Goal: Transaction & Acquisition: Purchase product/service

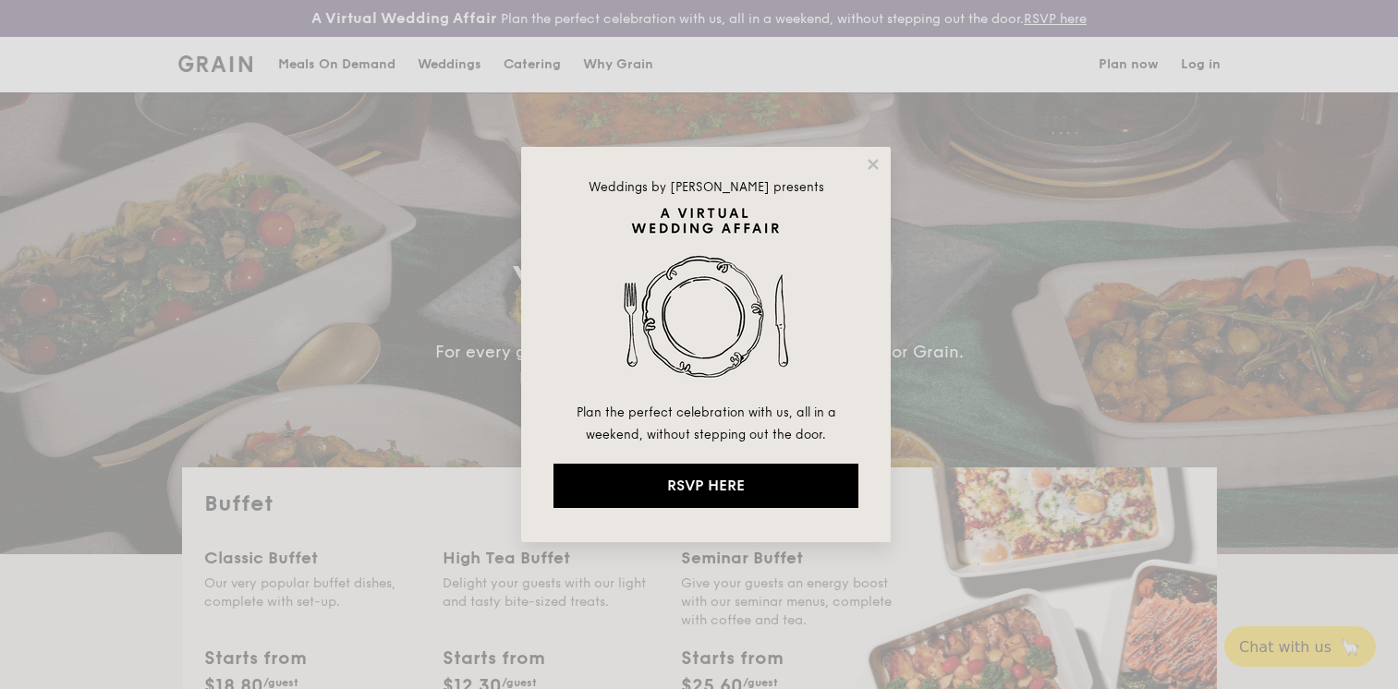
select select
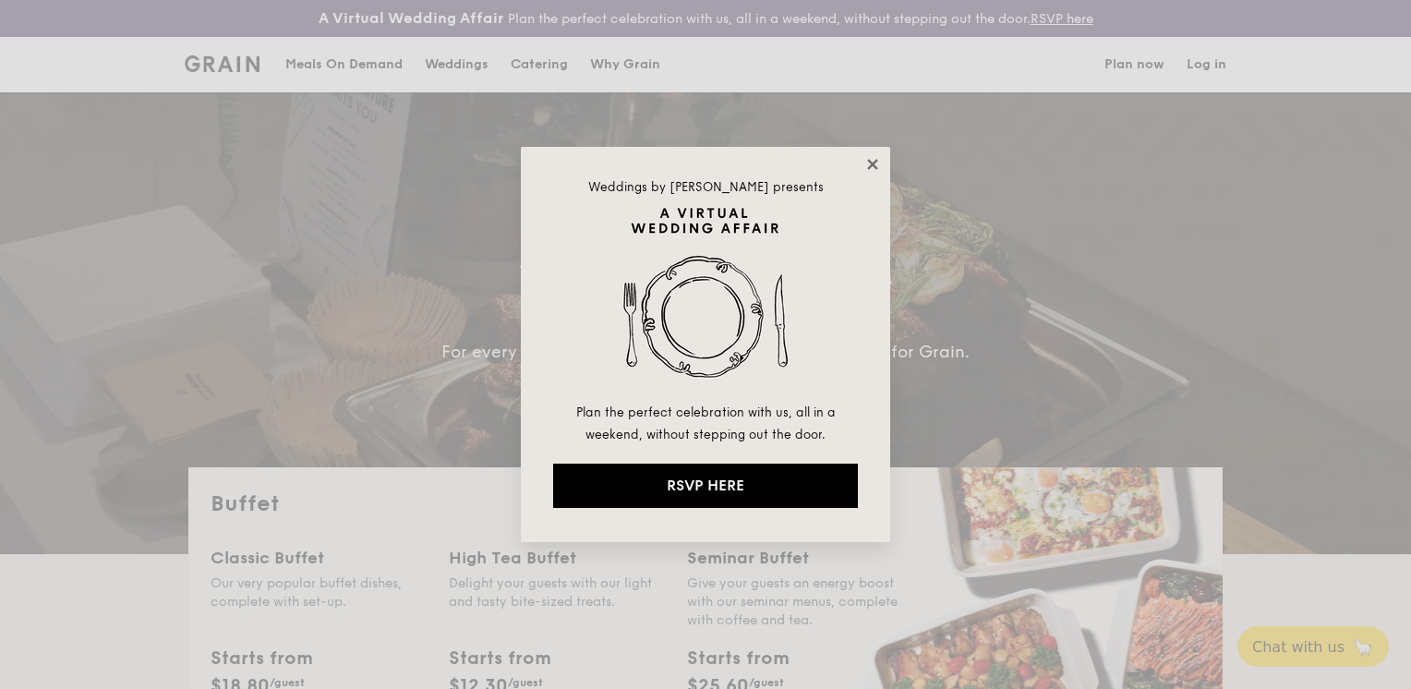
click at [868, 161] on icon at bounding box center [872, 164] width 10 height 10
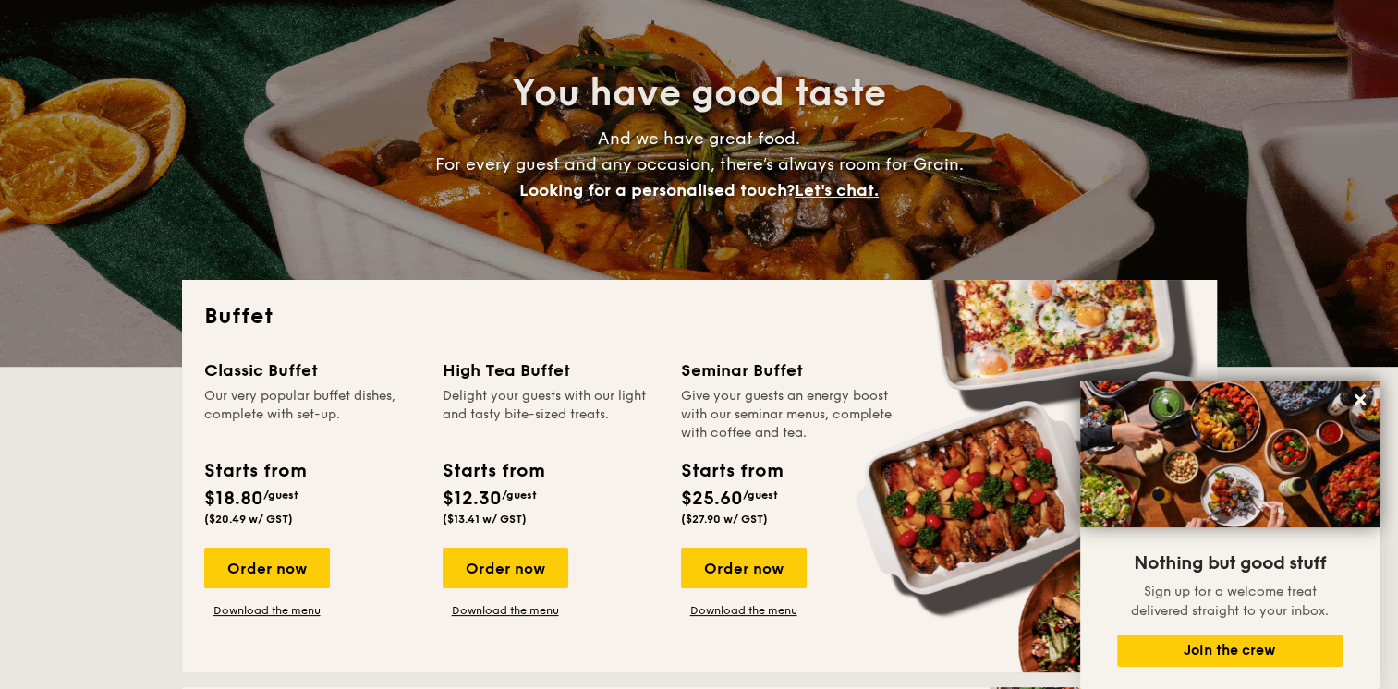
scroll to position [185, 0]
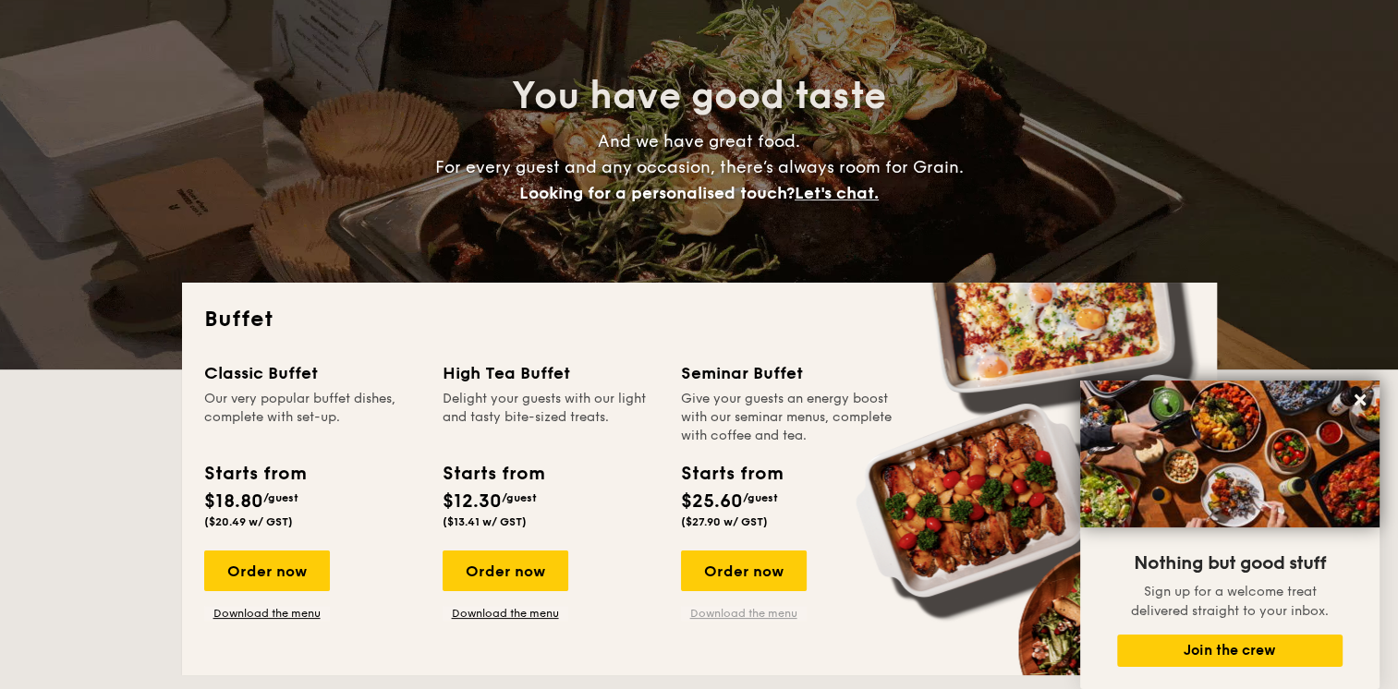
click at [733, 612] on link "Download the menu" at bounding box center [744, 613] width 126 height 15
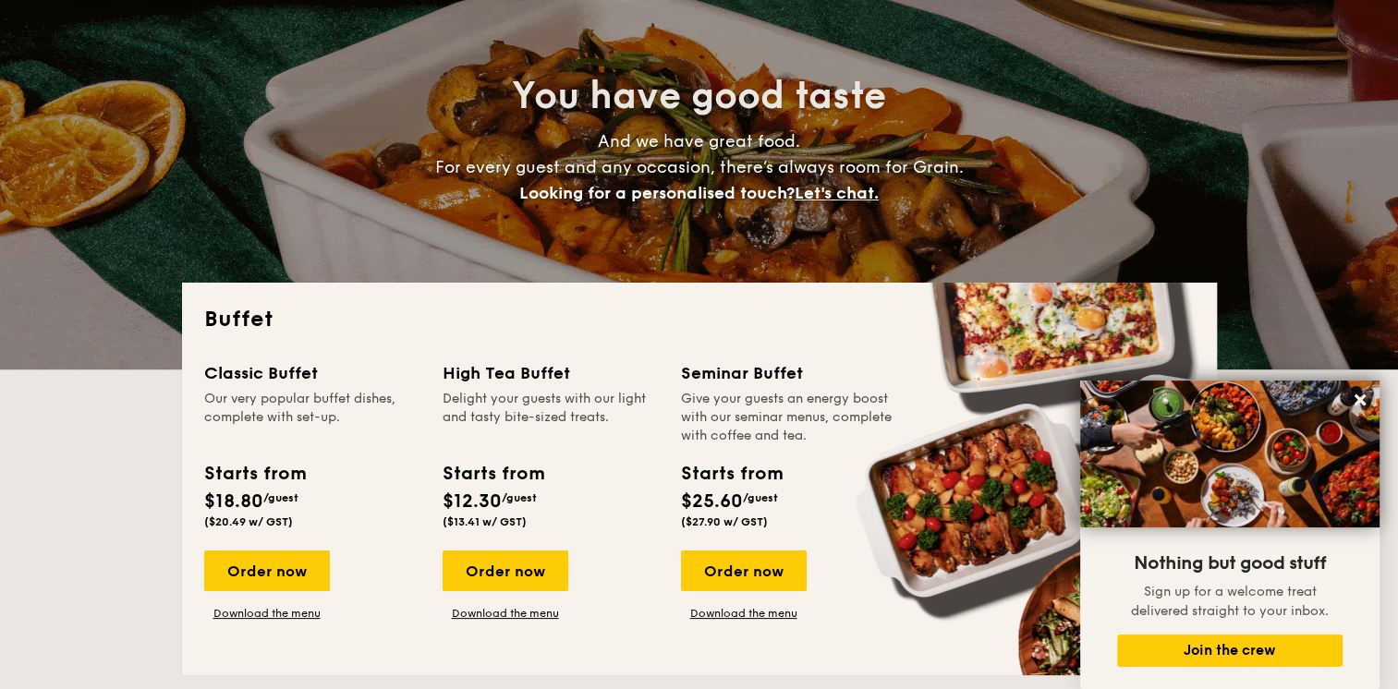
scroll to position [0, 0]
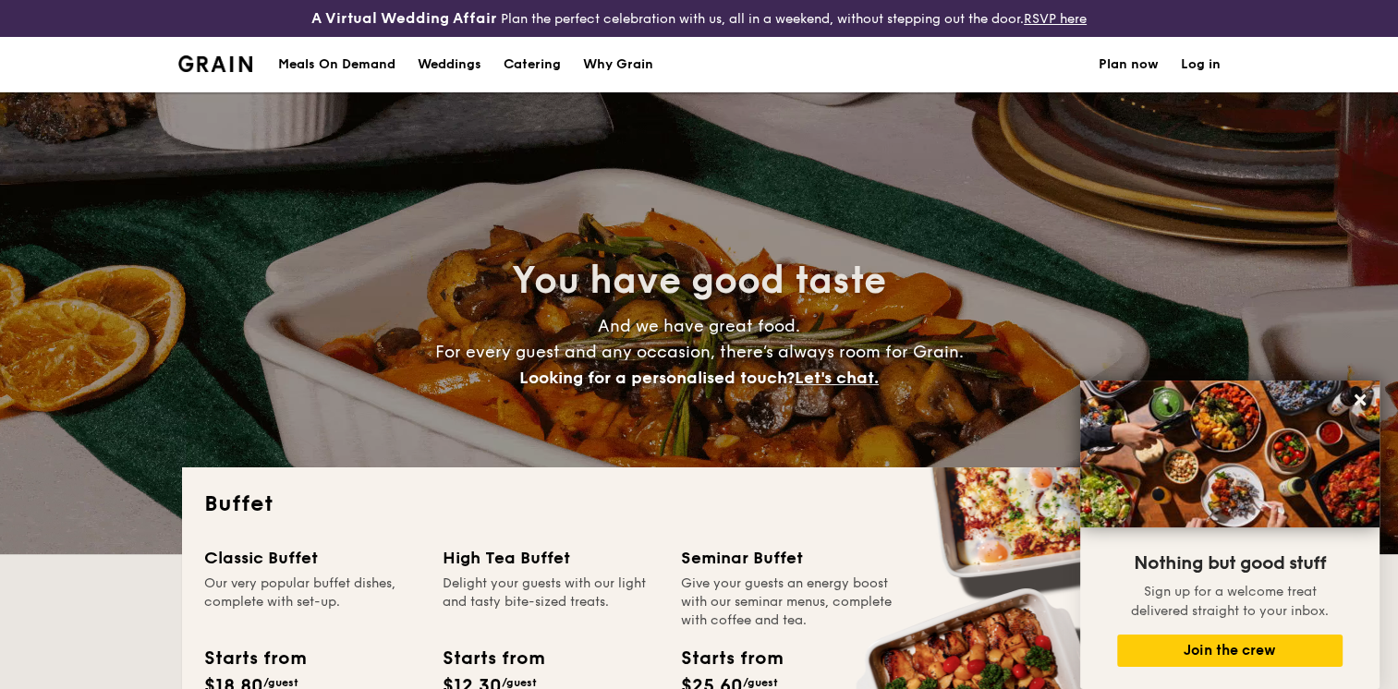
click at [357, 65] on div "Meals On Demand" at bounding box center [336, 64] width 117 height 55
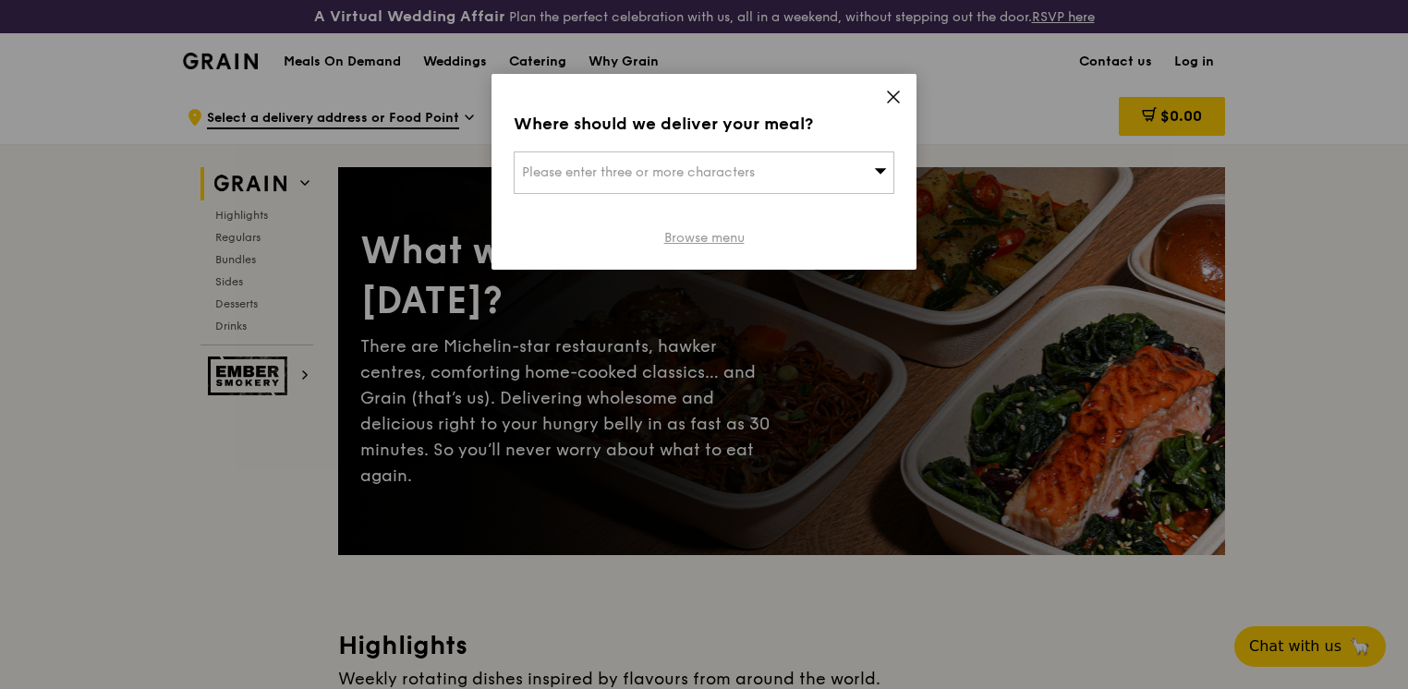
click at [698, 237] on link "Browse menu" at bounding box center [704, 238] width 80 height 18
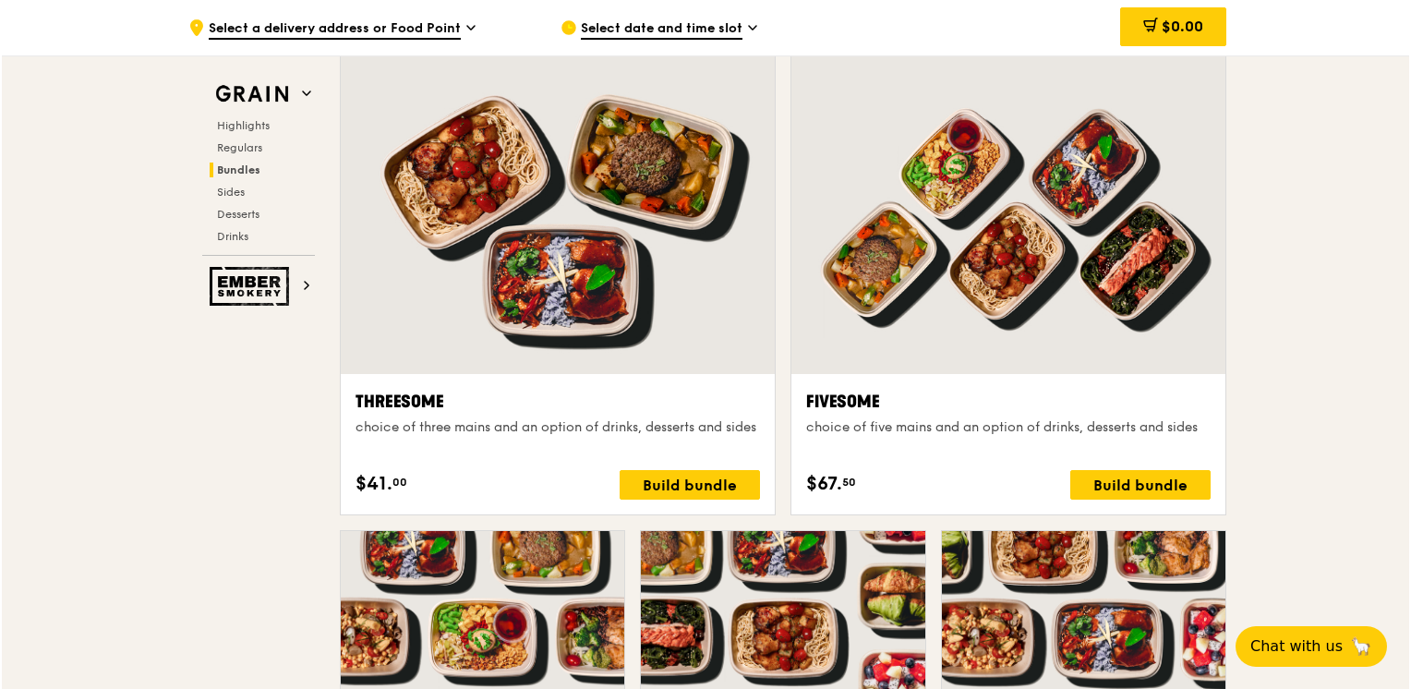
scroll to position [3510, 0]
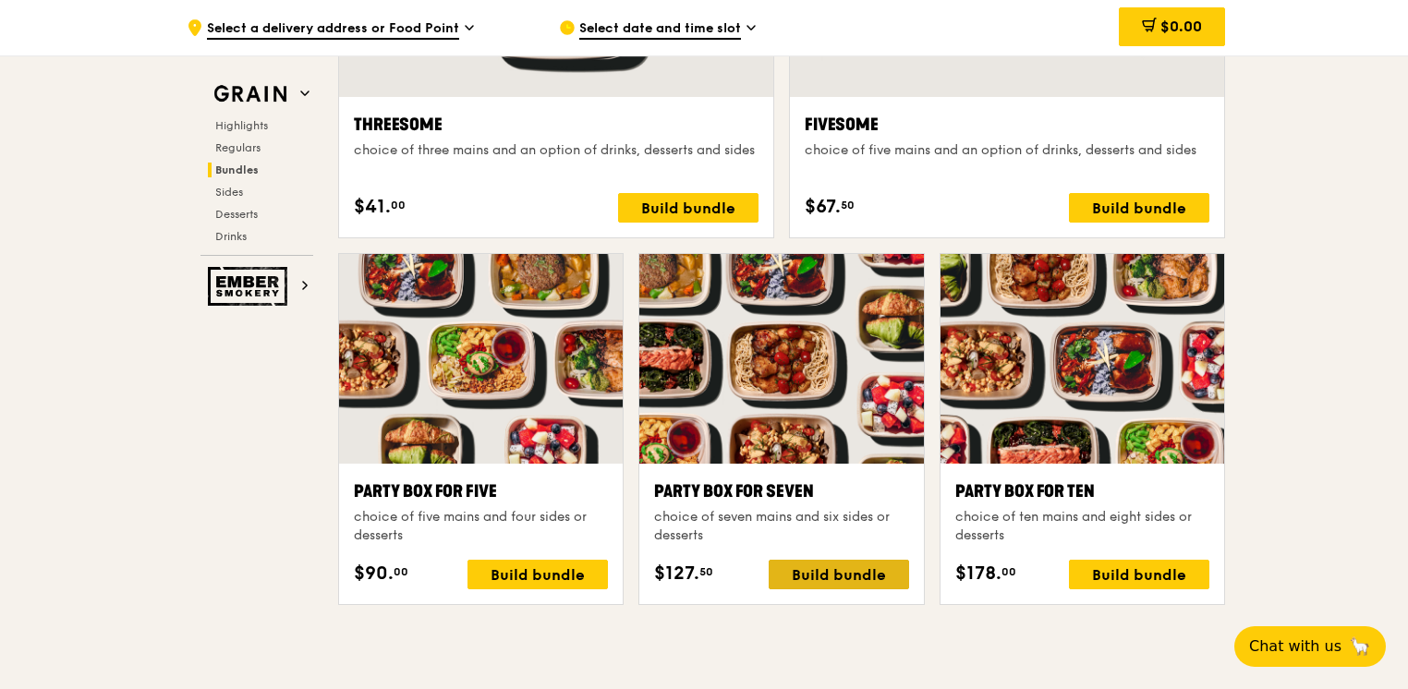
click at [816, 578] on div "Build bundle" at bounding box center [839, 575] width 140 height 30
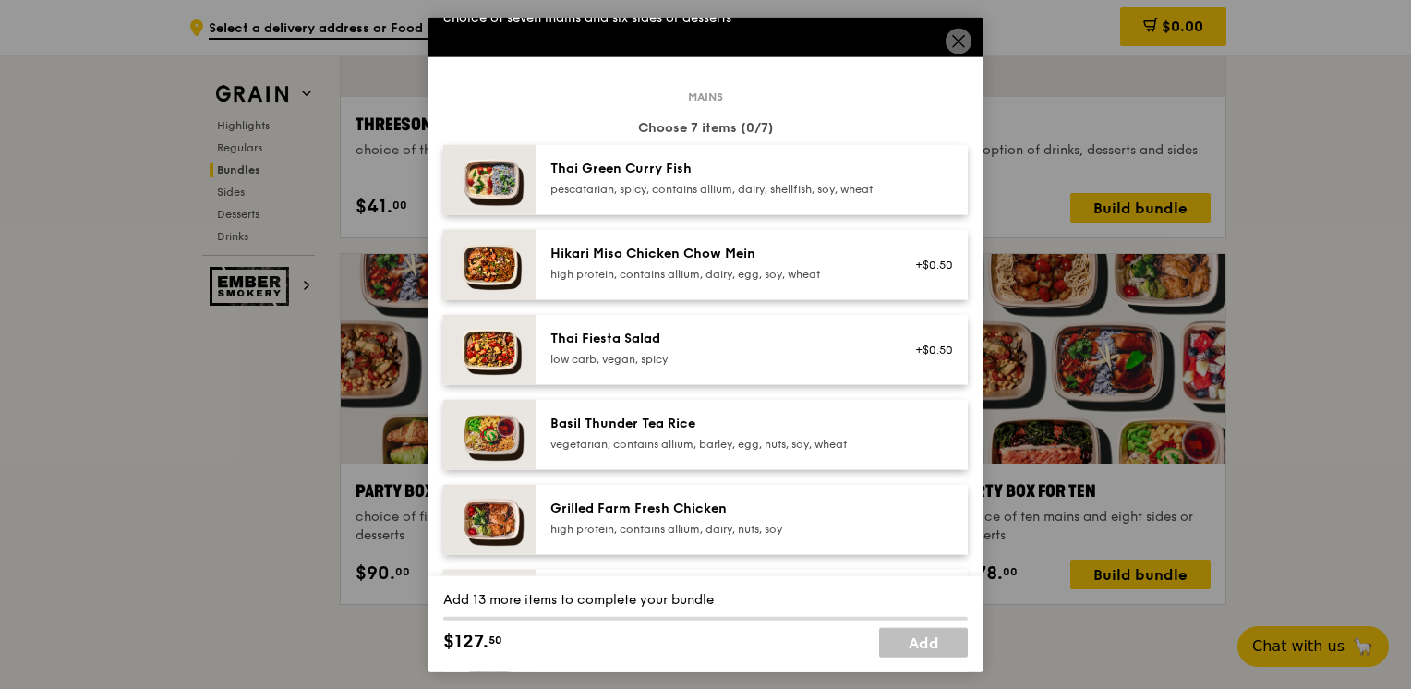
scroll to position [0, 0]
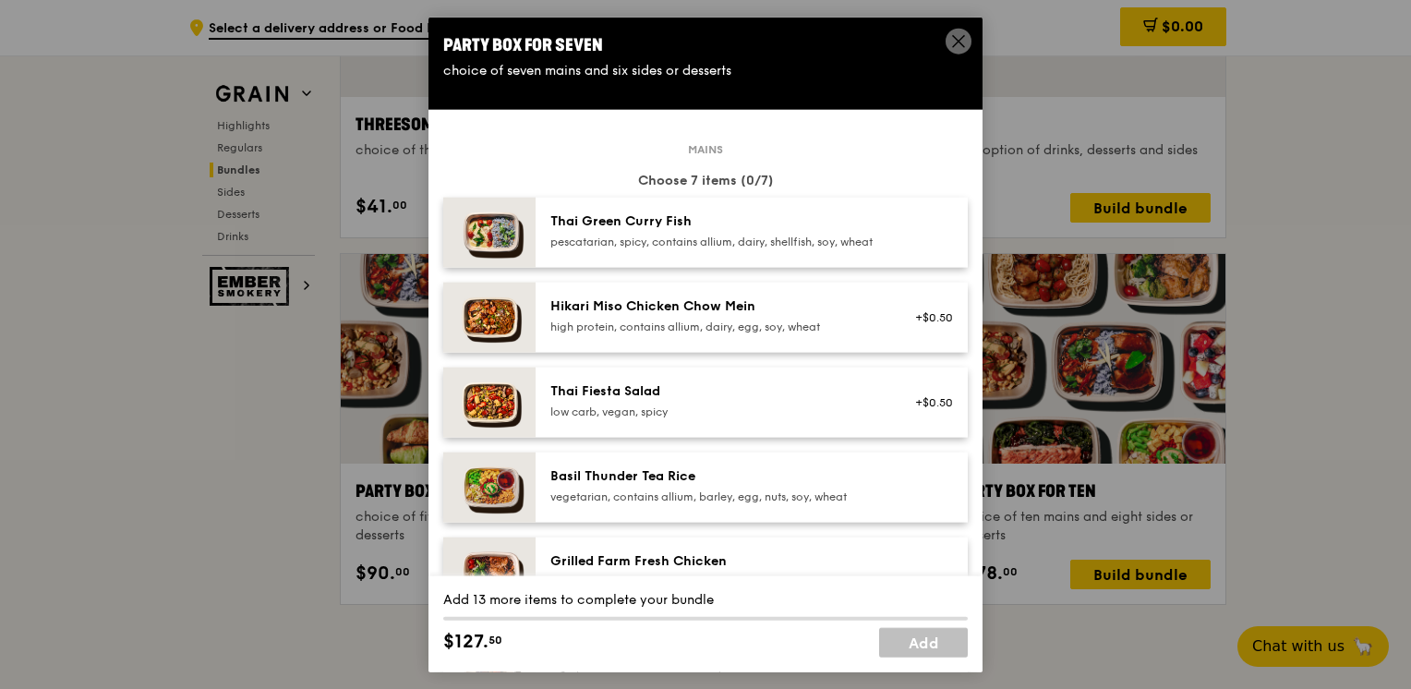
click at [664, 419] on div "low carb, vegan, spicy" at bounding box center [717, 412] width 332 height 15
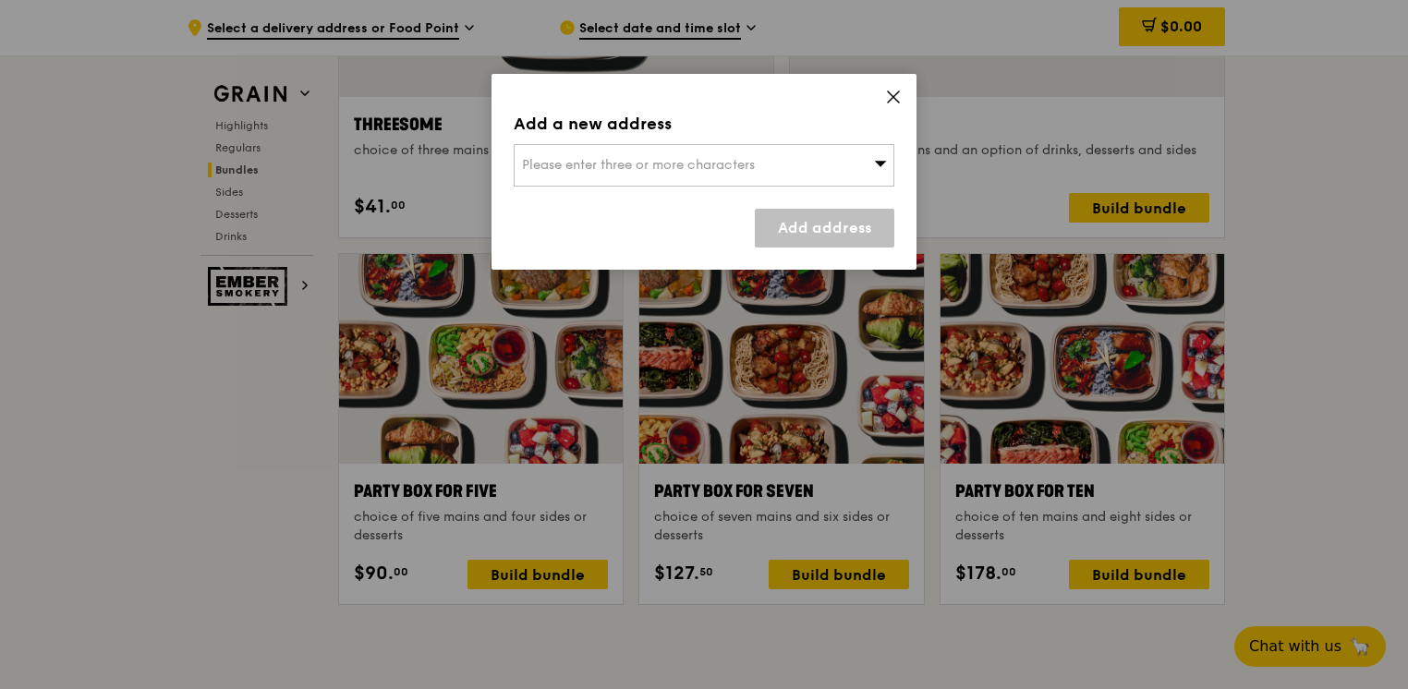
click at [877, 166] on icon at bounding box center [880, 163] width 13 height 14
click at [610, 156] on input "search" at bounding box center [703, 165] width 379 height 41
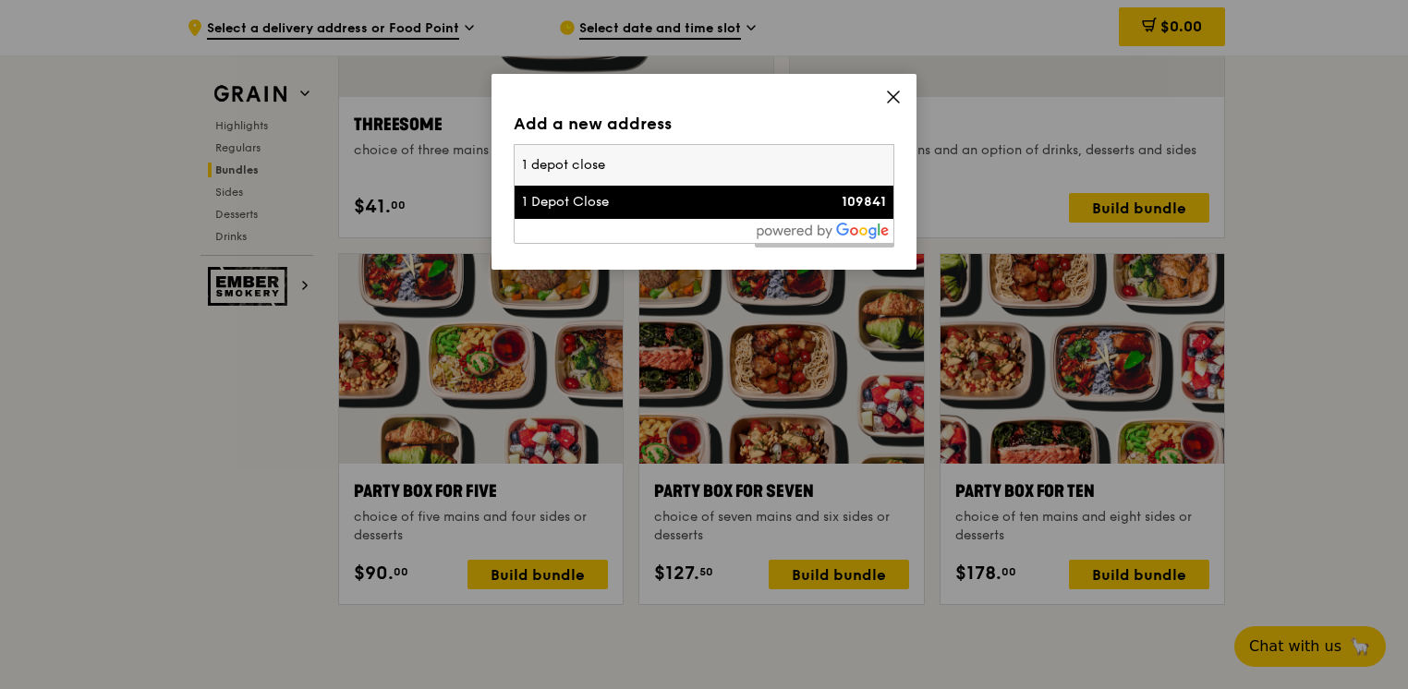
type input "1 depot close"
click at [600, 200] on div "1 Depot Close" at bounding box center [658, 202] width 273 height 18
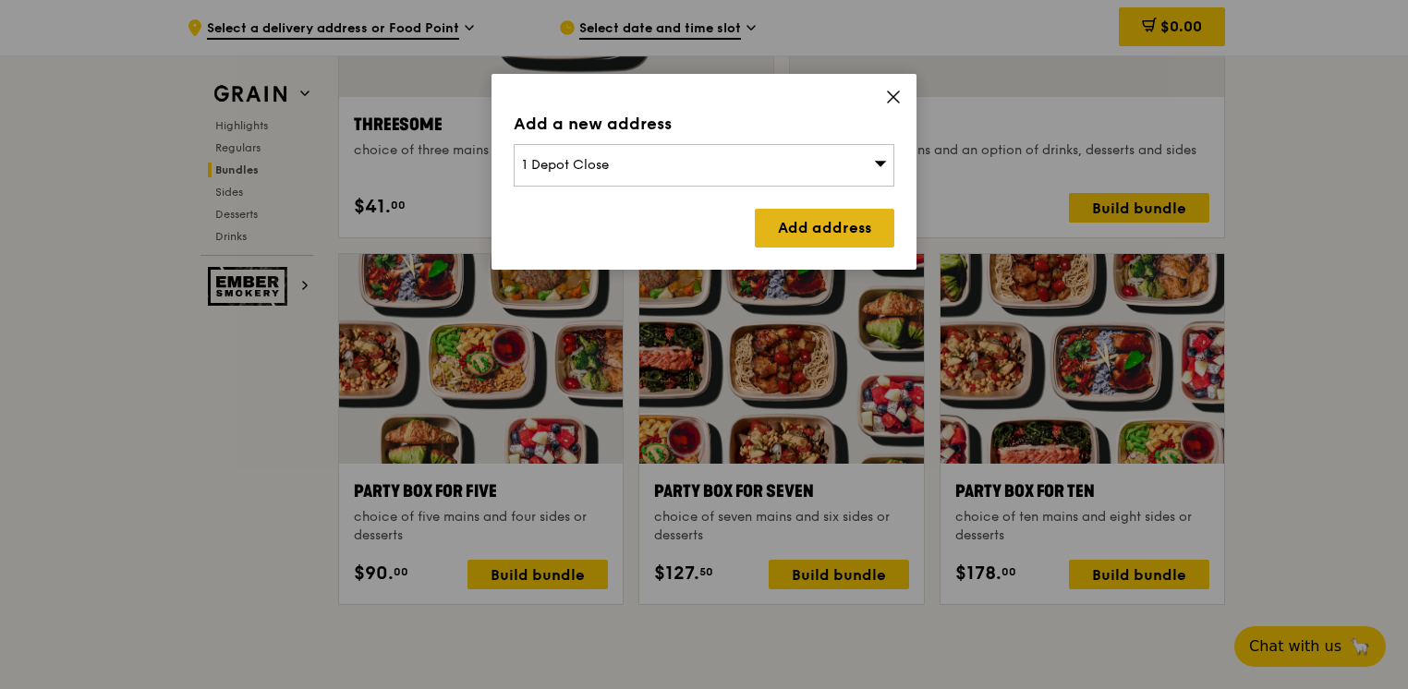
click at [806, 226] on link "Add address" at bounding box center [824, 228] width 139 height 39
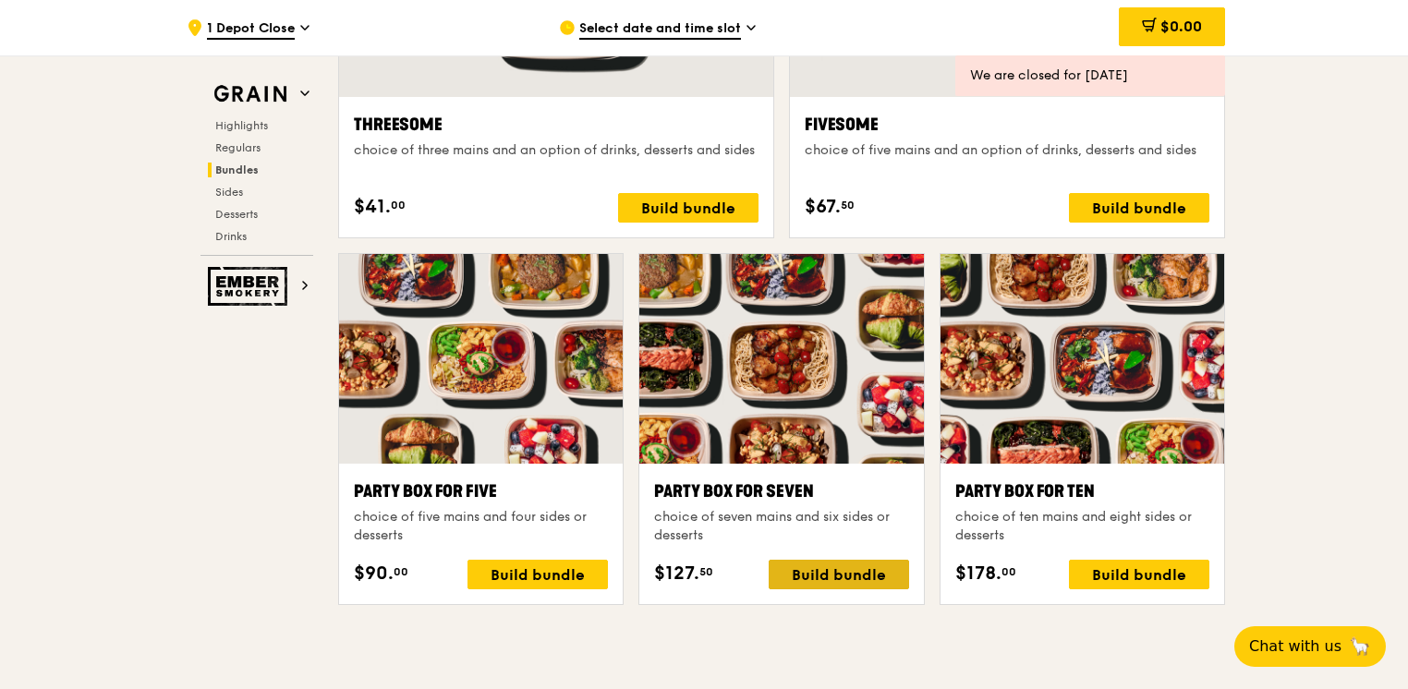
click at [860, 575] on div "Build bundle" at bounding box center [839, 575] width 140 height 30
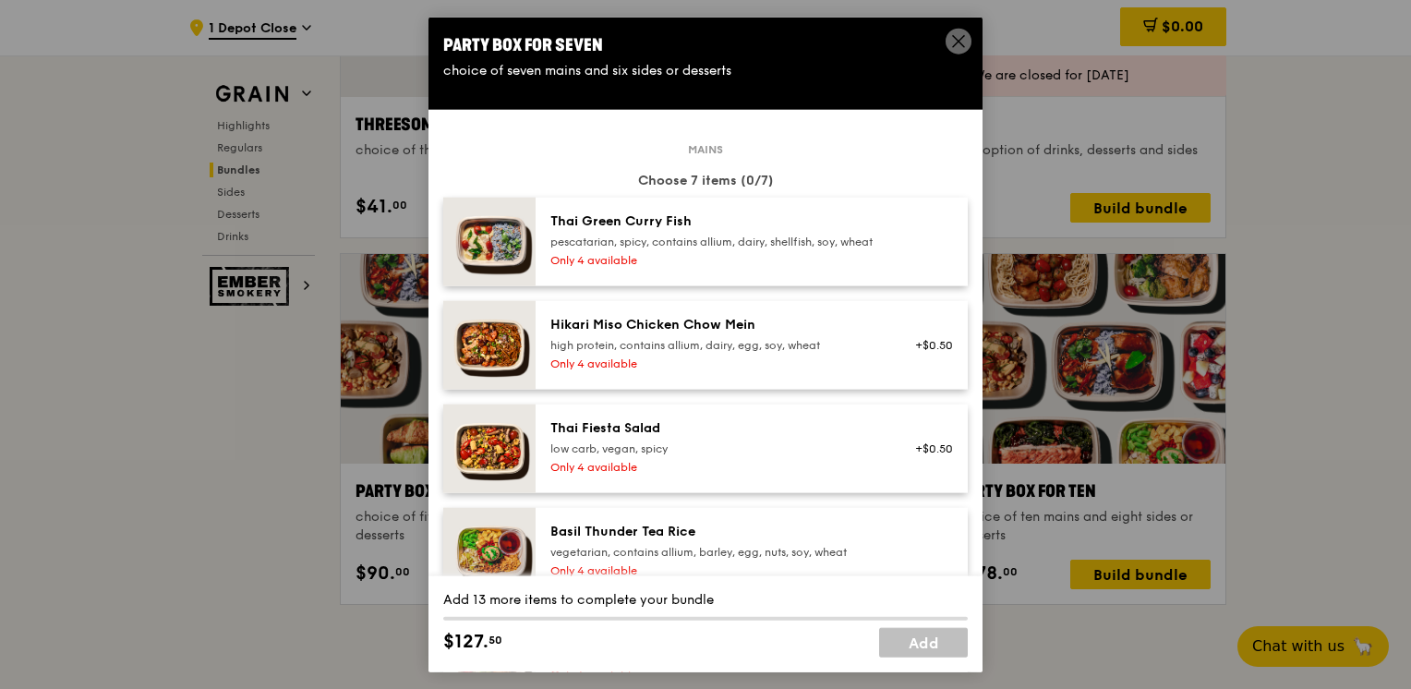
click at [548, 449] on div "Thai Fiesta Salad low carb, vegan, spicy Only 4 available" at bounding box center [716, 448] width 354 height 59
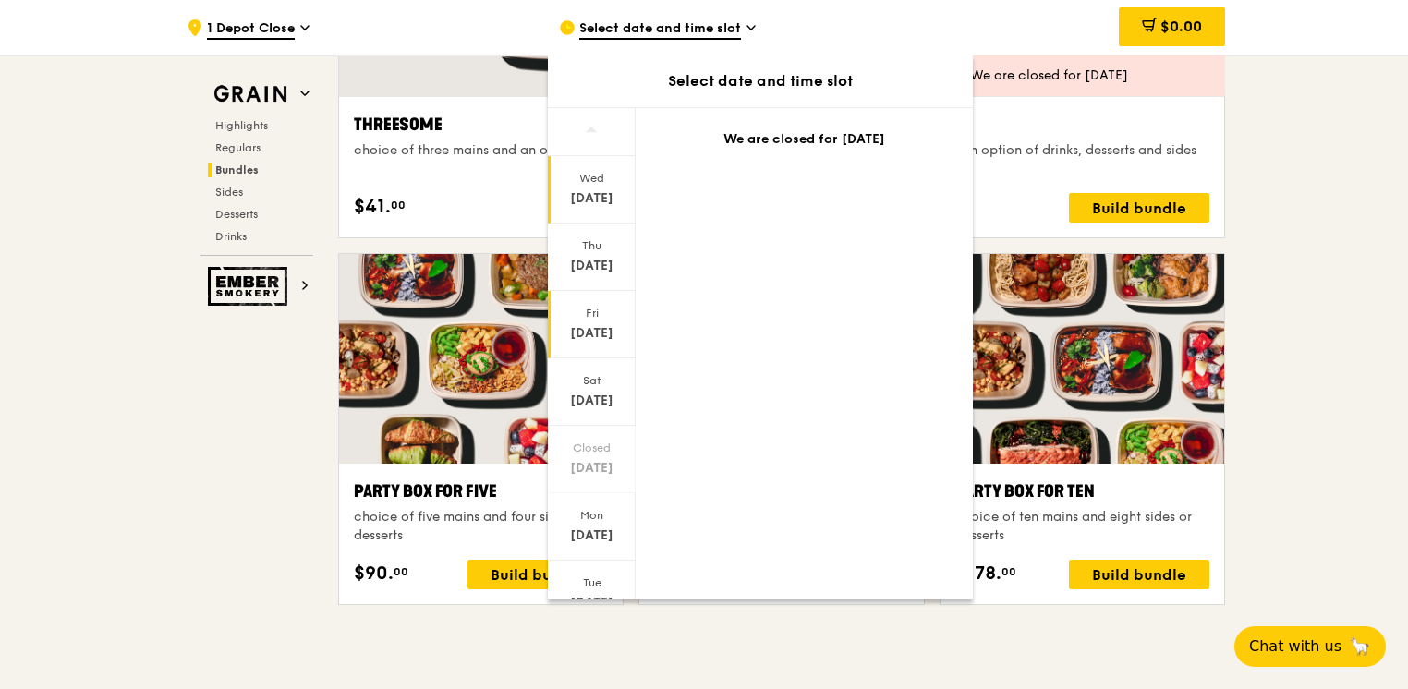
click at [586, 316] on div "Fri" at bounding box center [592, 313] width 82 height 15
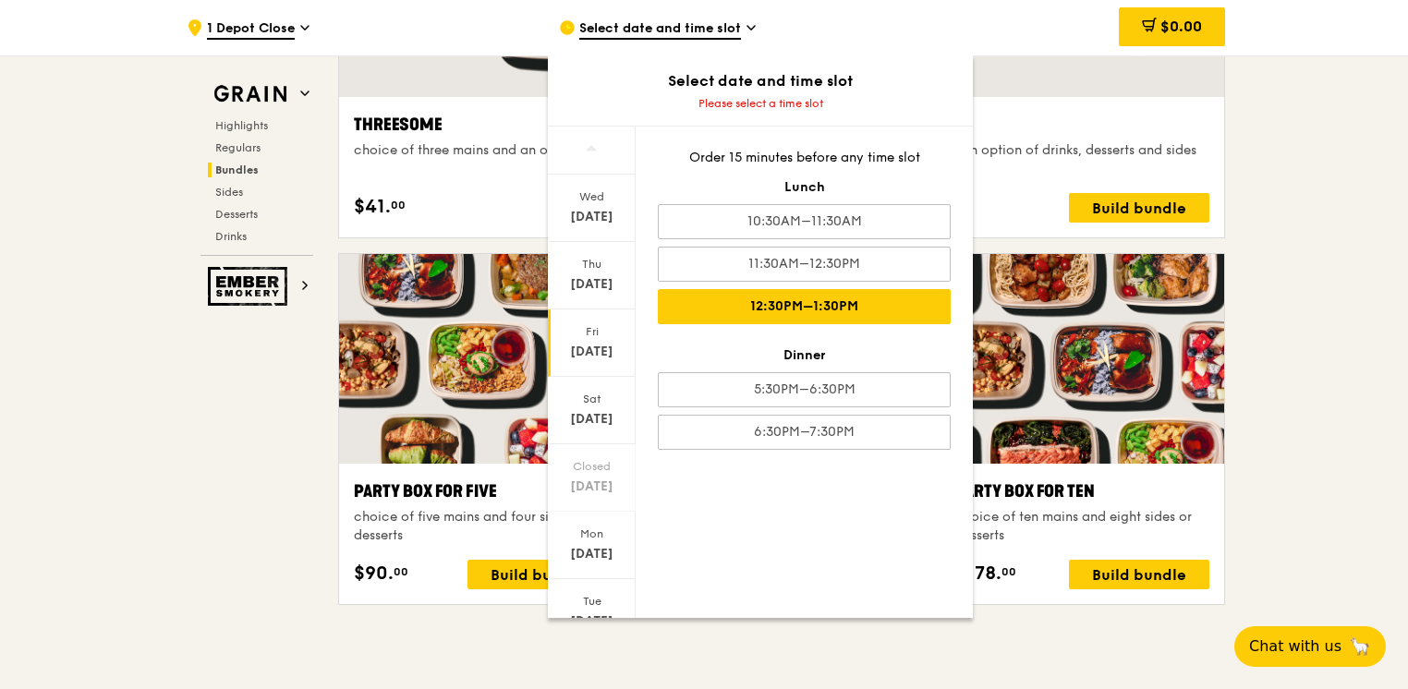
click at [829, 312] on div "12:30PM–1:30PM" at bounding box center [804, 306] width 293 height 35
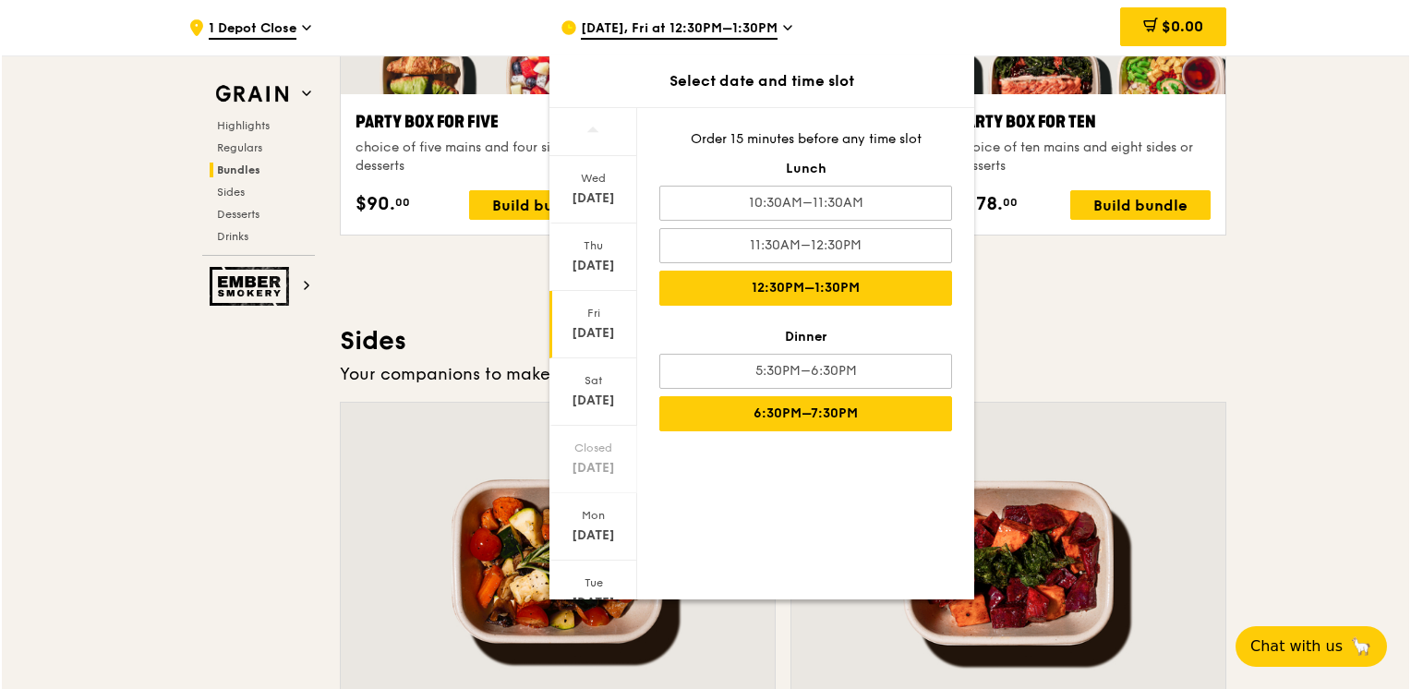
scroll to position [3695, 0]
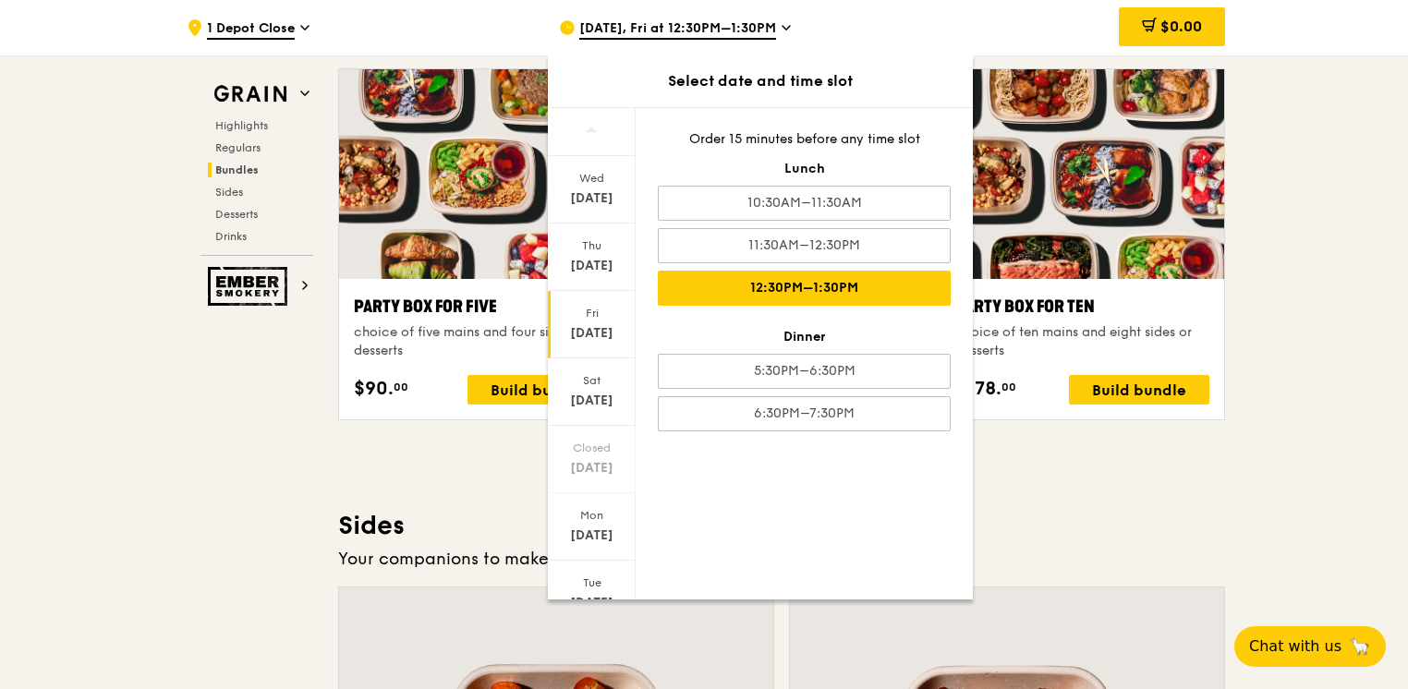
click at [440, 485] on div "Highlights Weekly rotating dishes inspired by flavours from around the world. W…" at bounding box center [781, 554] width 887 height 7242
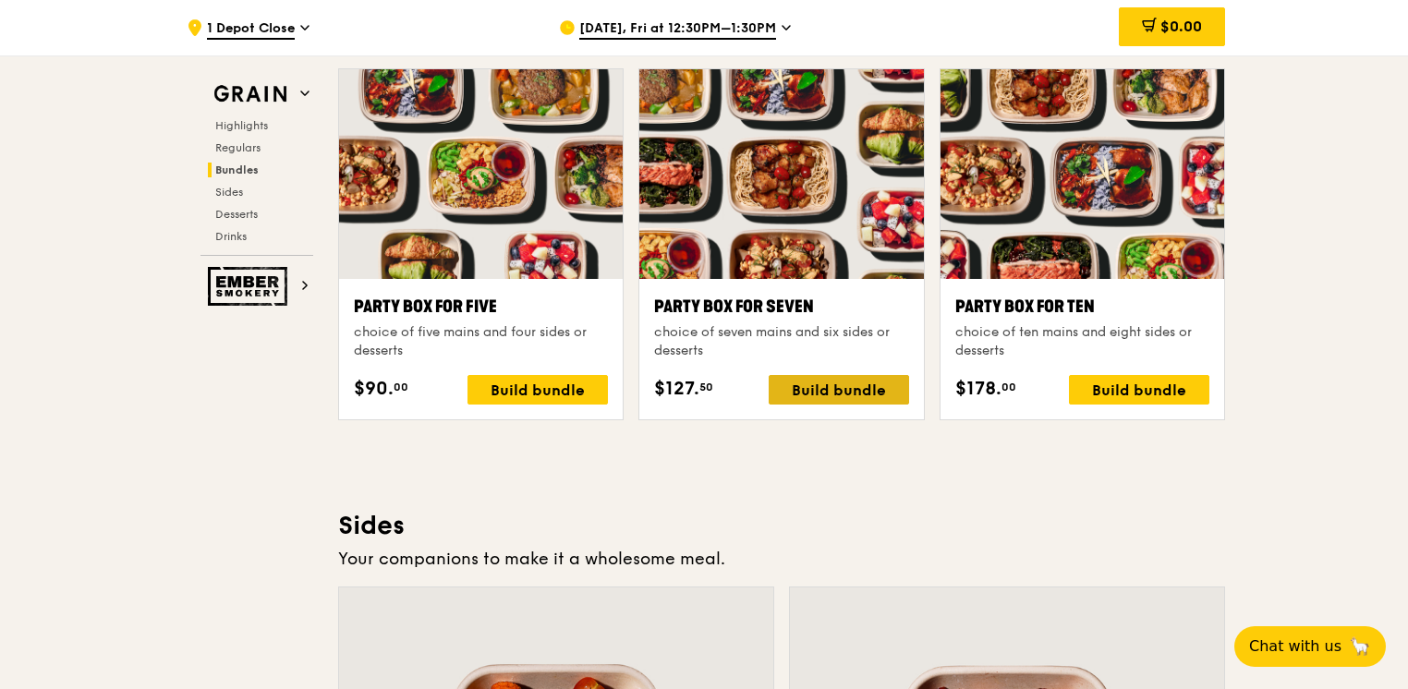
click at [839, 375] on div "Build bundle" at bounding box center [839, 390] width 140 height 30
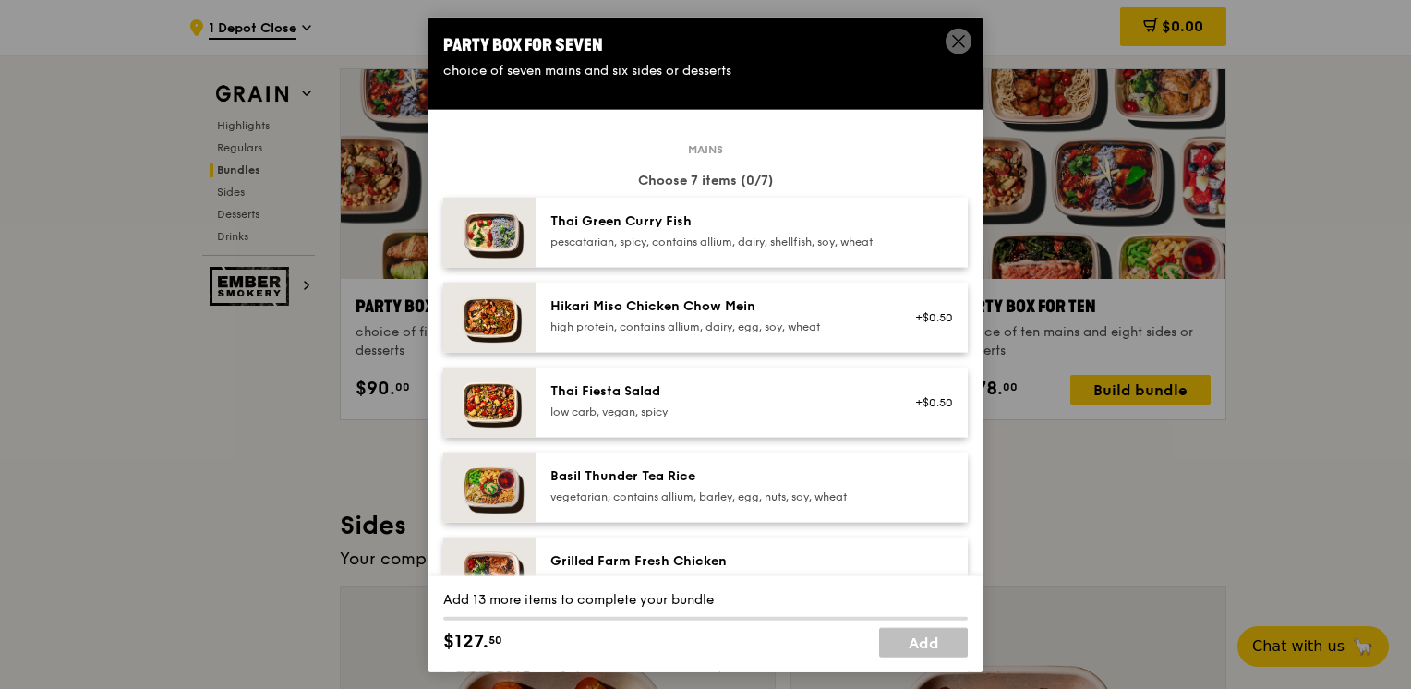
click at [738, 419] on div "low carb, vegan, spicy" at bounding box center [717, 412] width 332 height 15
click at [926, 652] on link "Add" at bounding box center [923, 642] width 89 height 30
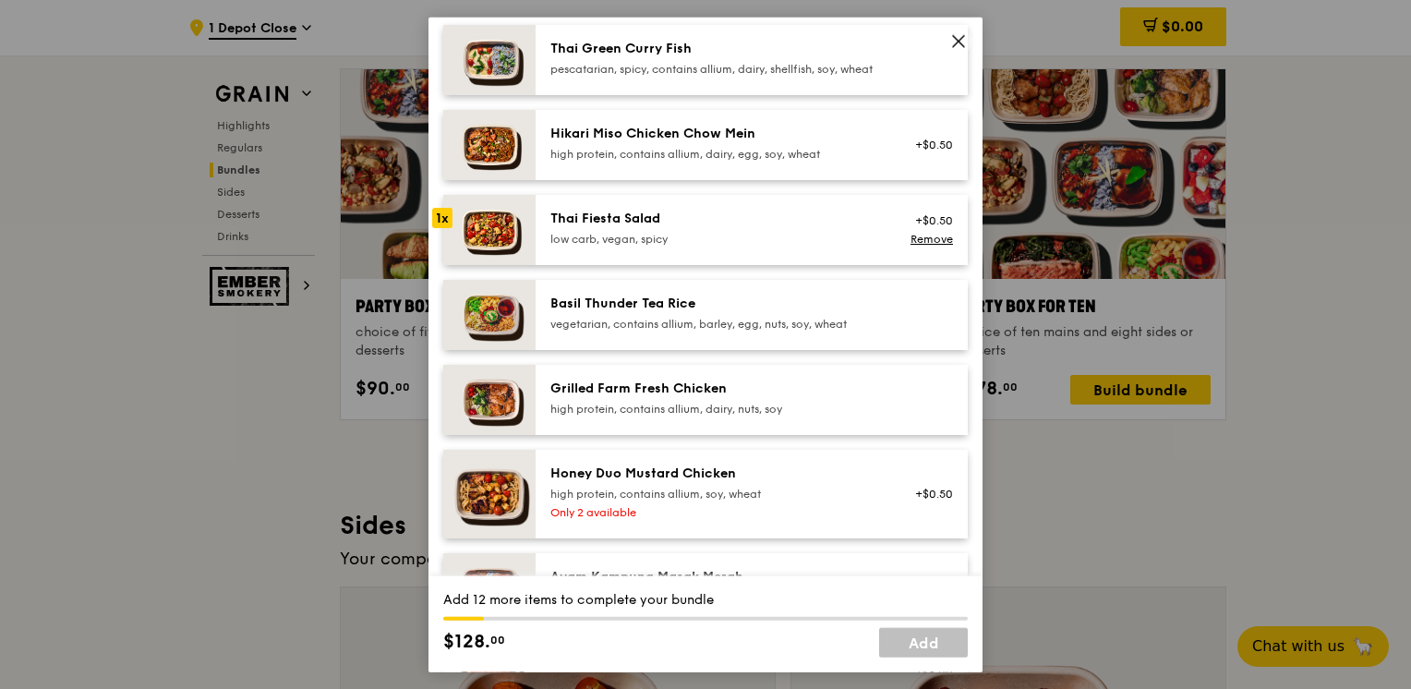
scroll to position [185, 0]
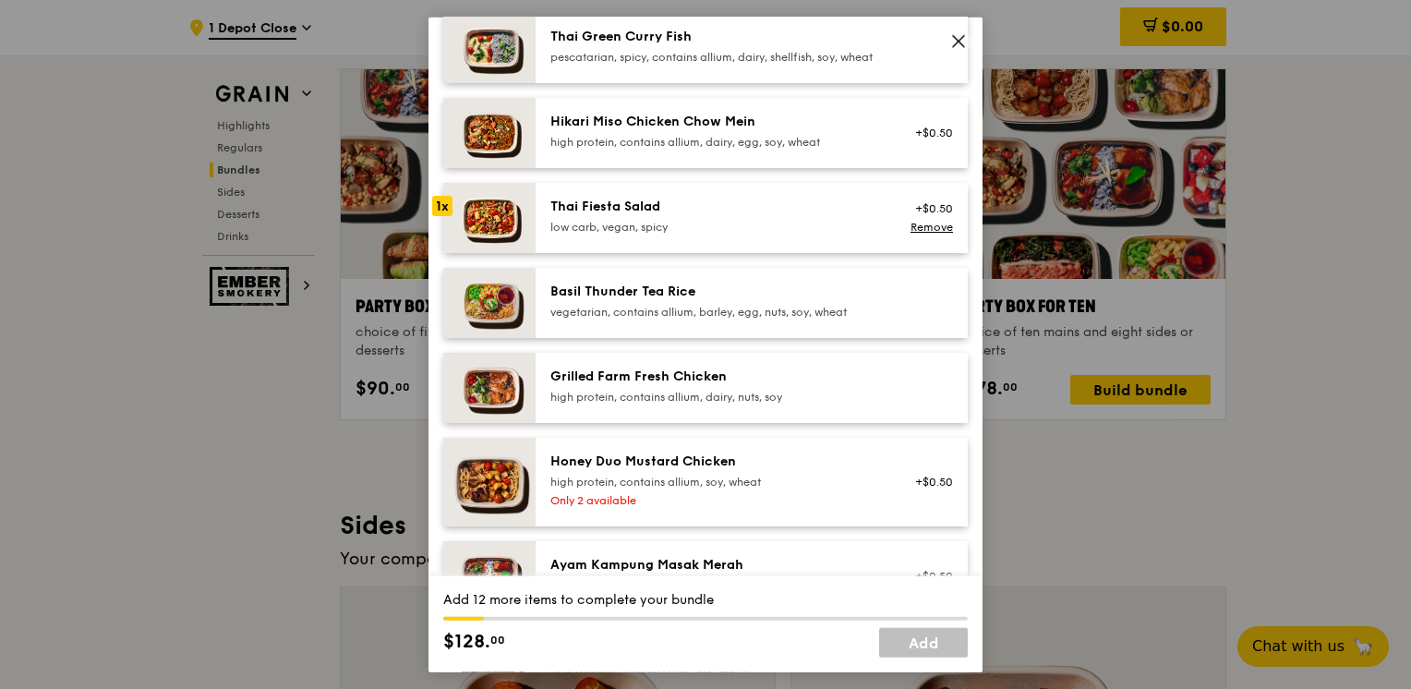
click at [756, 386] on div "Grilled Farm Fresh Chicken" at bounding box center [717, 377] width 332 height 18
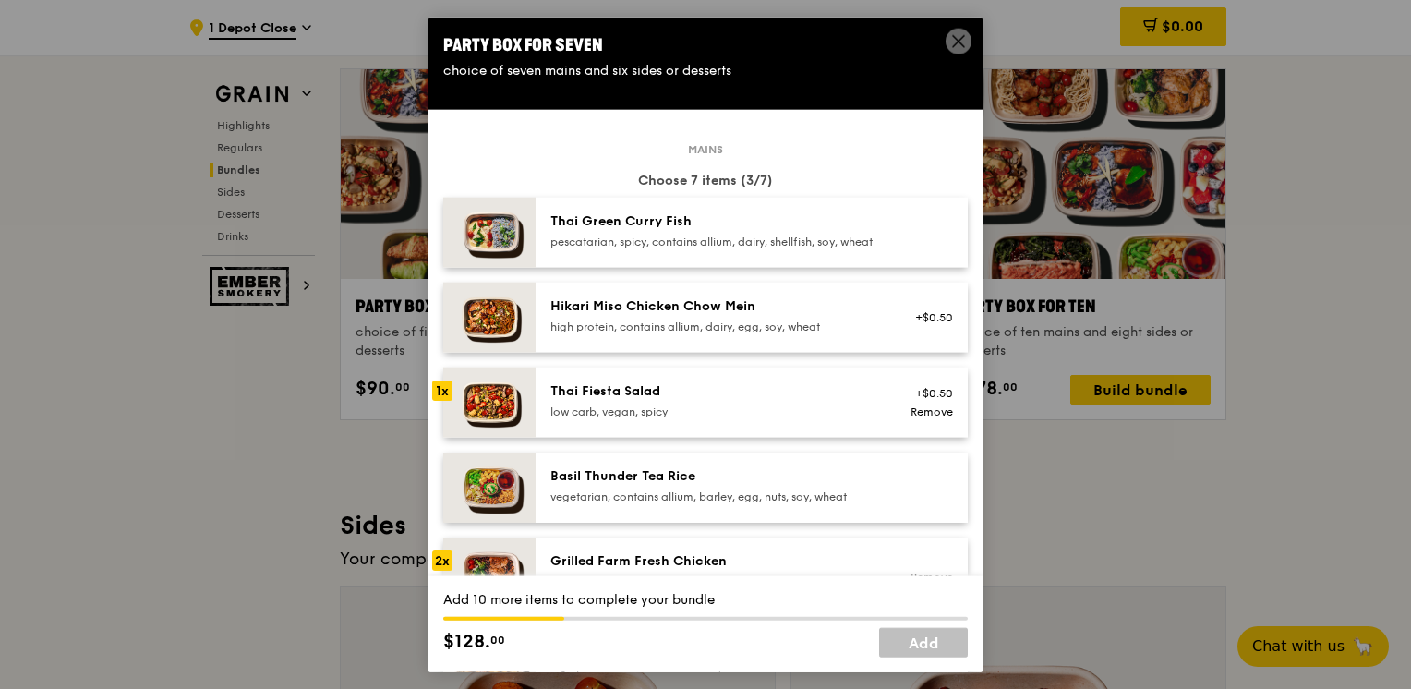
click at [723, 249] on div "pescatarian, spicy, contains allium, dairy, shellfish, soy, wheat" at bounding box center [717, 242] width 332 height 15
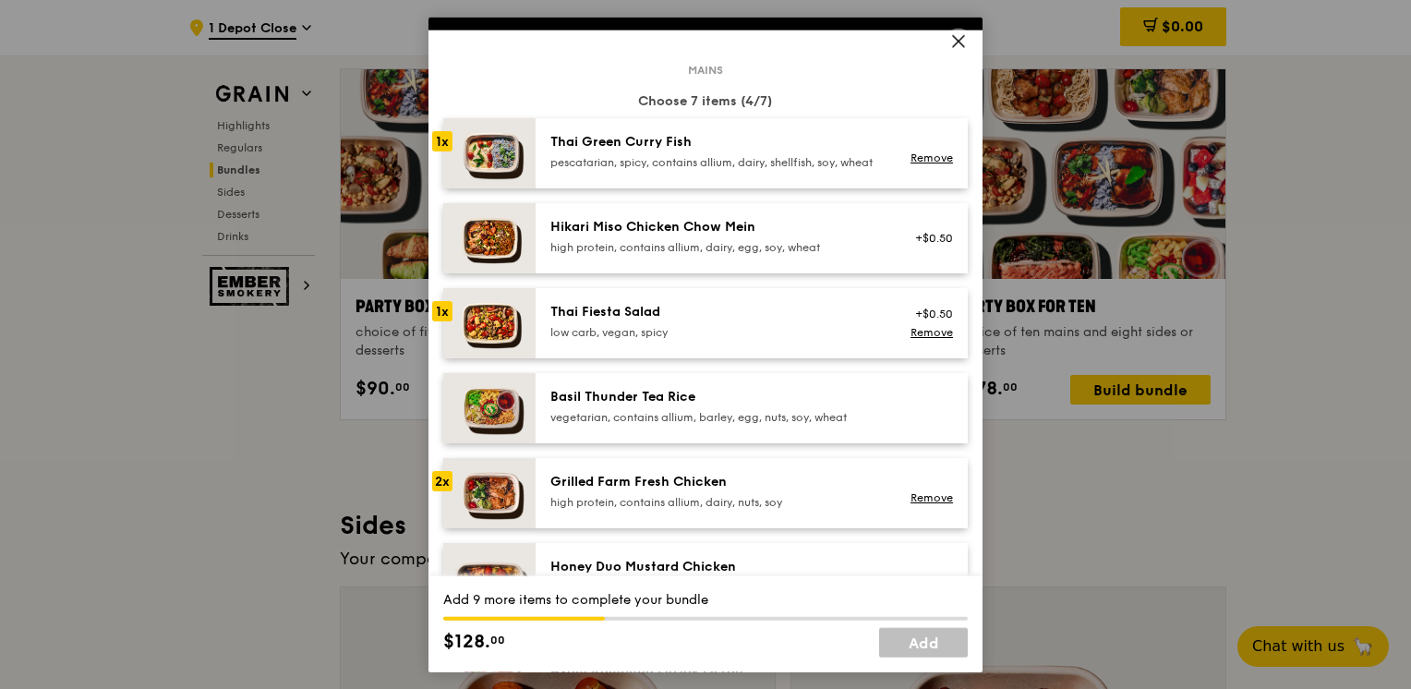
scroll to position [92, 0]
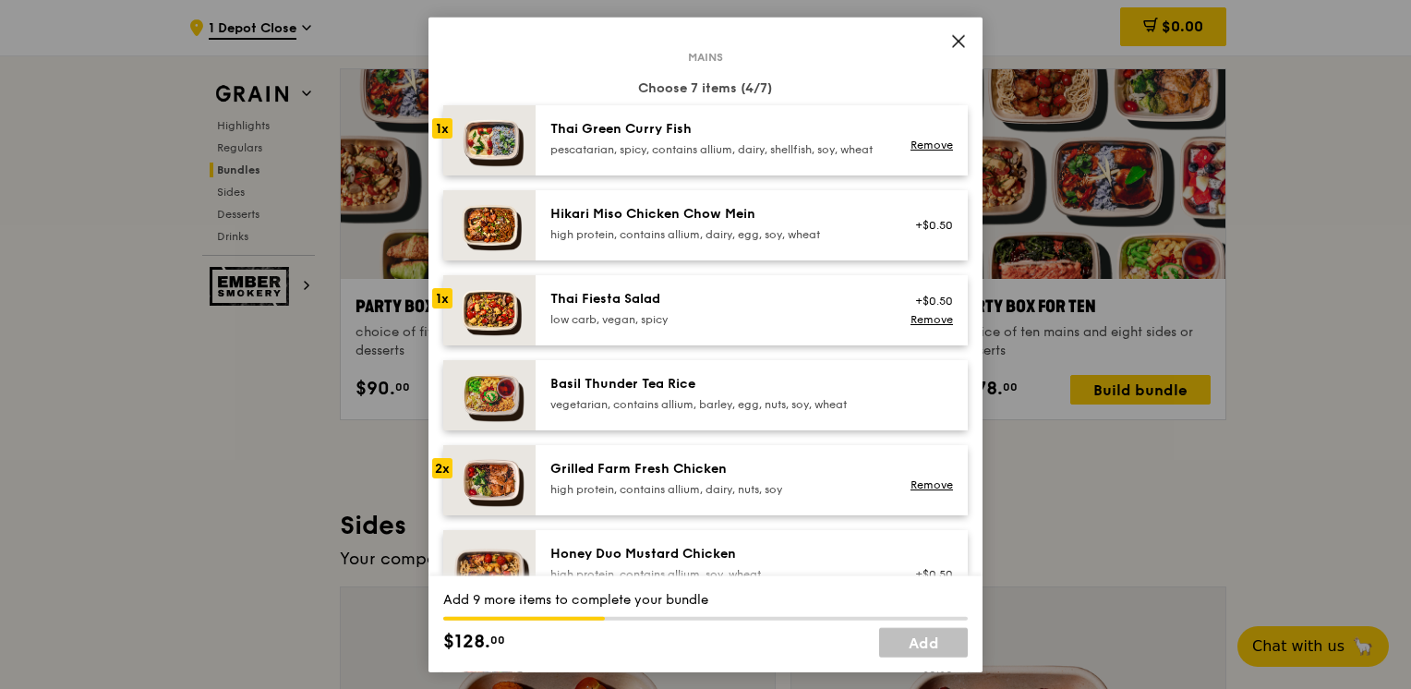
click at [674, 138] on div "Thai Green [PERSON_NAME] Fish pescatarian, spicy, contains allium, dairy, shell…" at bounding box center [717, 138] width 332 height 37
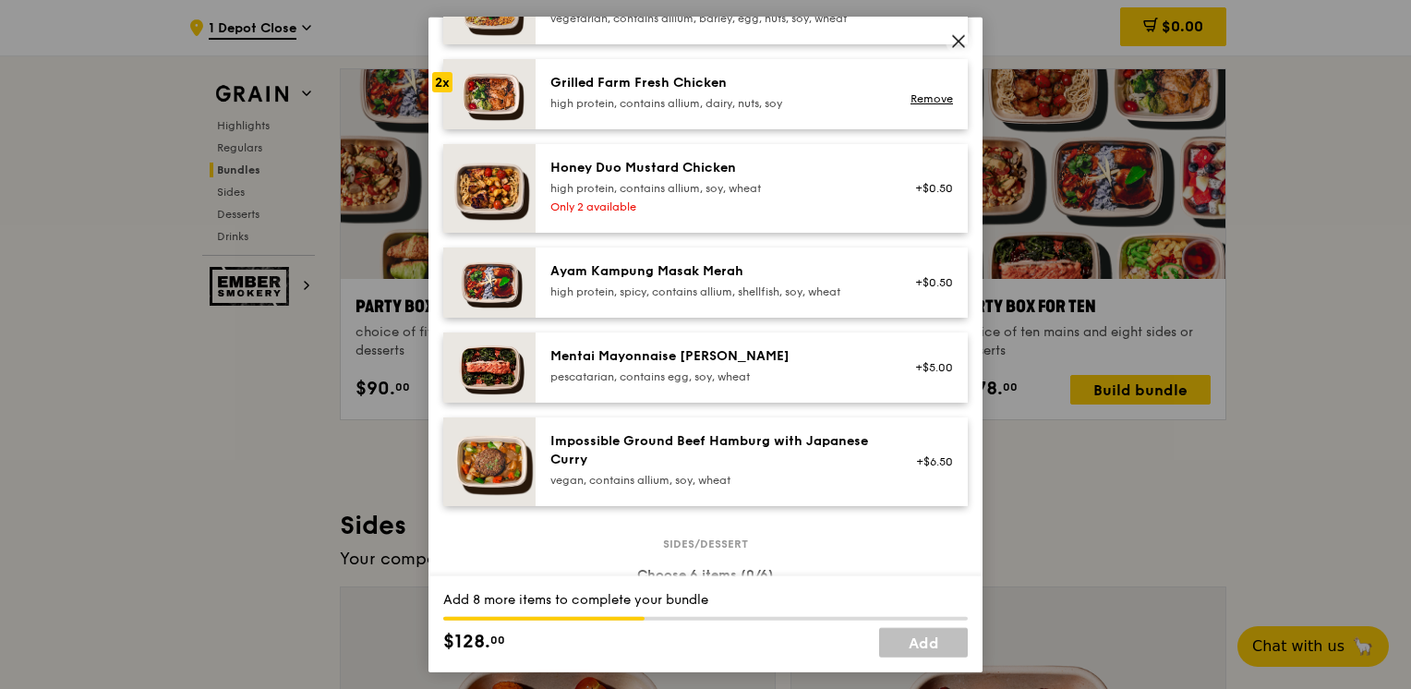
scroll to position [554, 0]
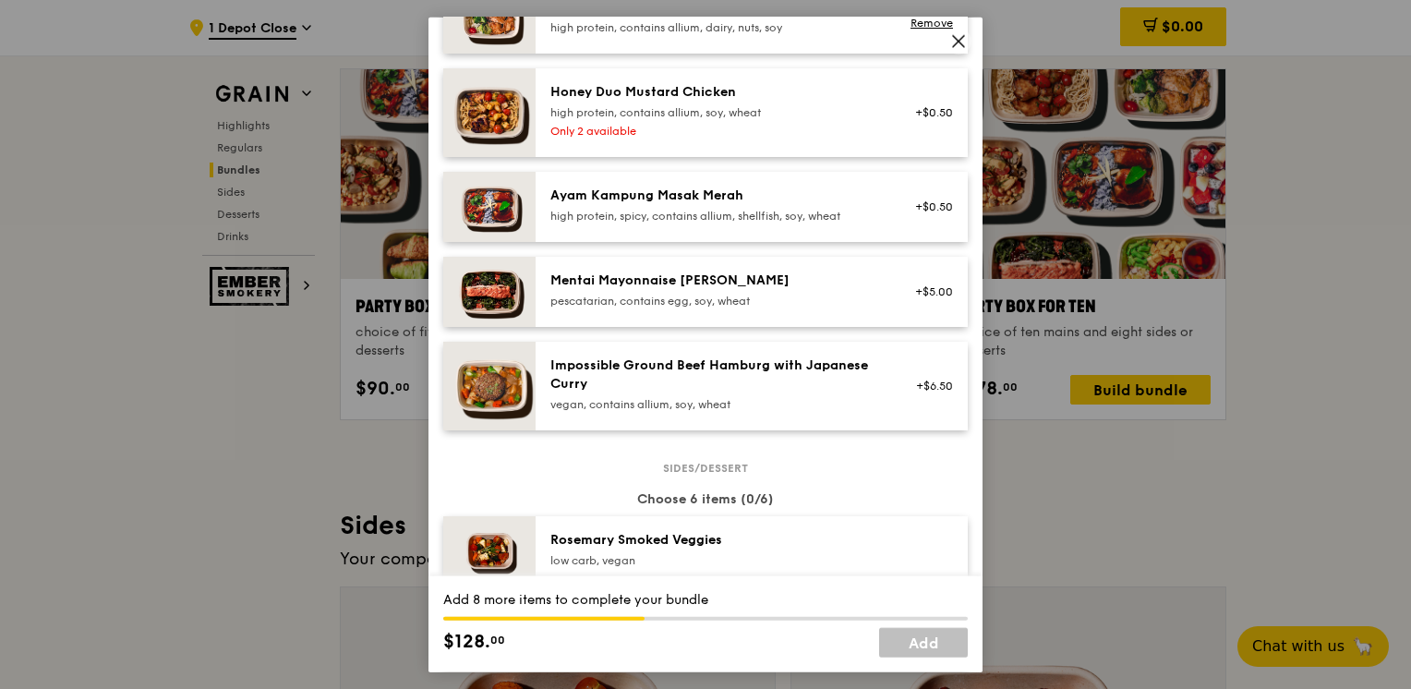
click at [721, 393] on div "Impossible Ground Beef Hamburg with Japanese Curry" at bounding box center [717, 375] width 332 height 37
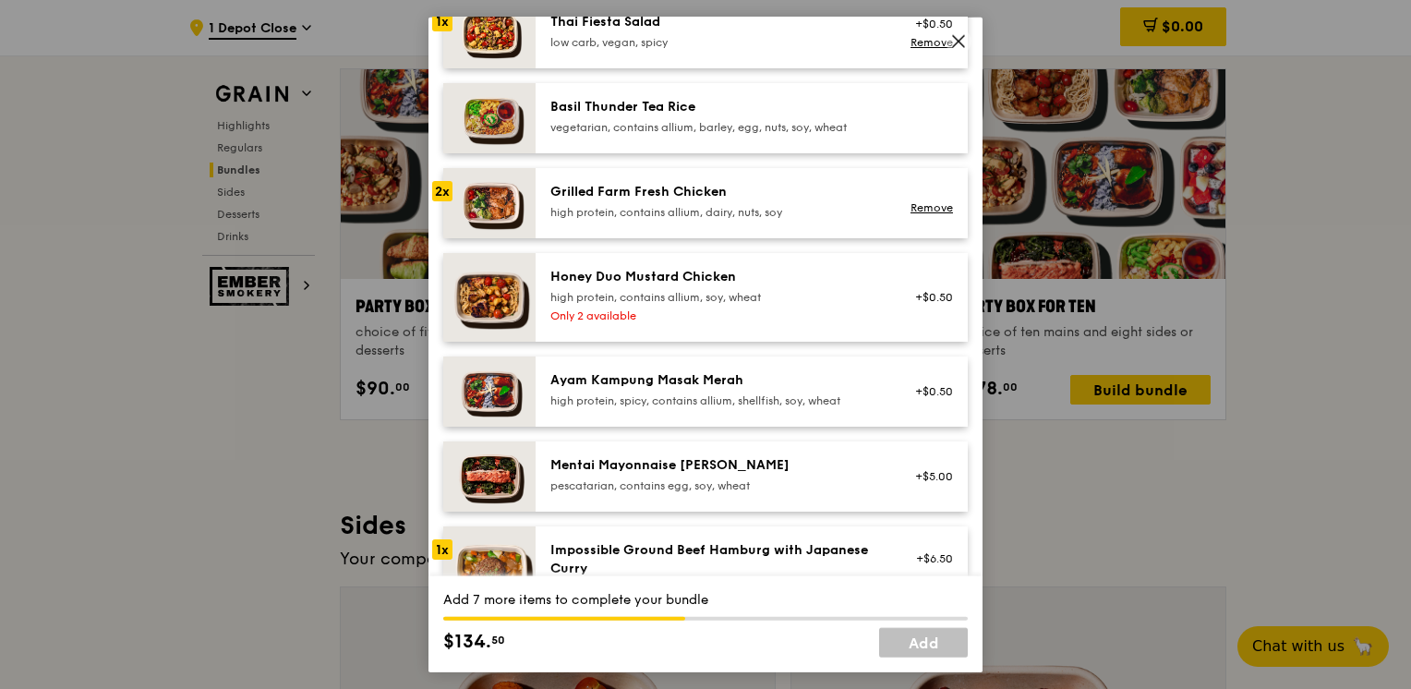
scroll to position [462, 0]
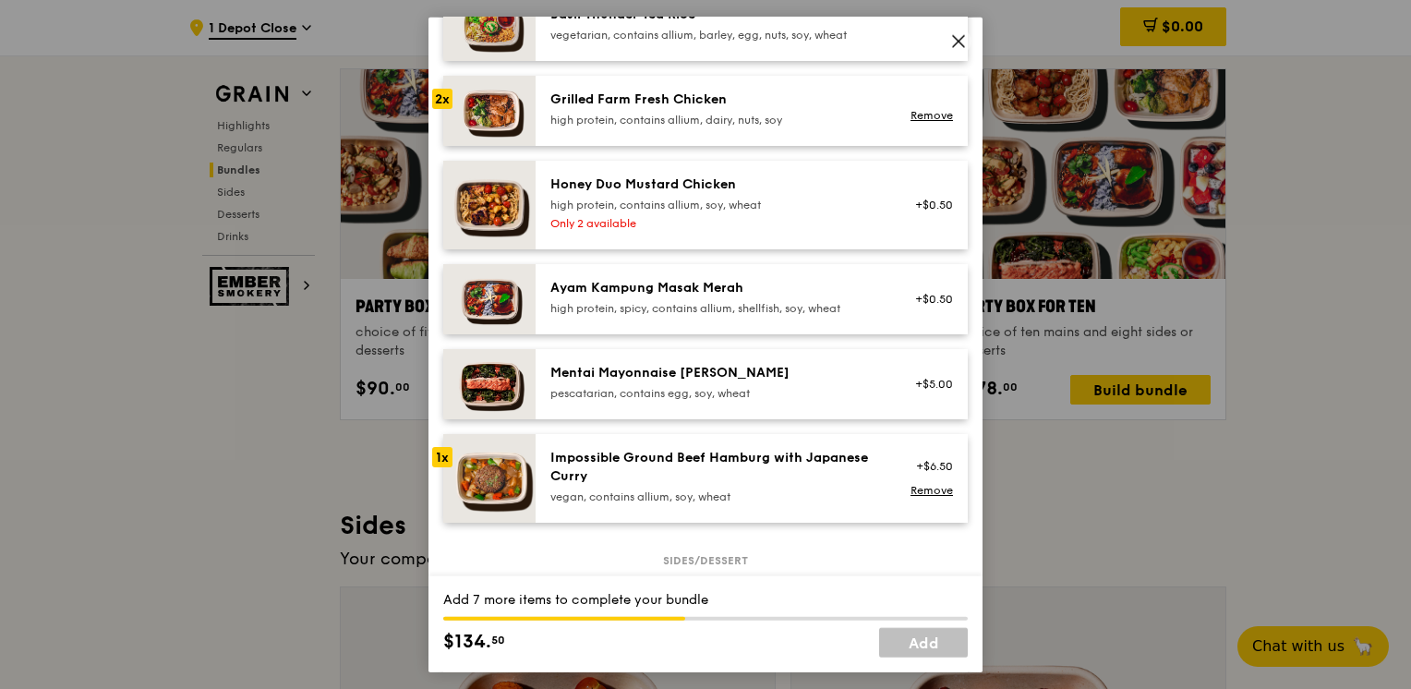
click at [687, 504] on div "vegan, contains allium, soy, wheat" at bounding box center [717, 497] width 332 height 15
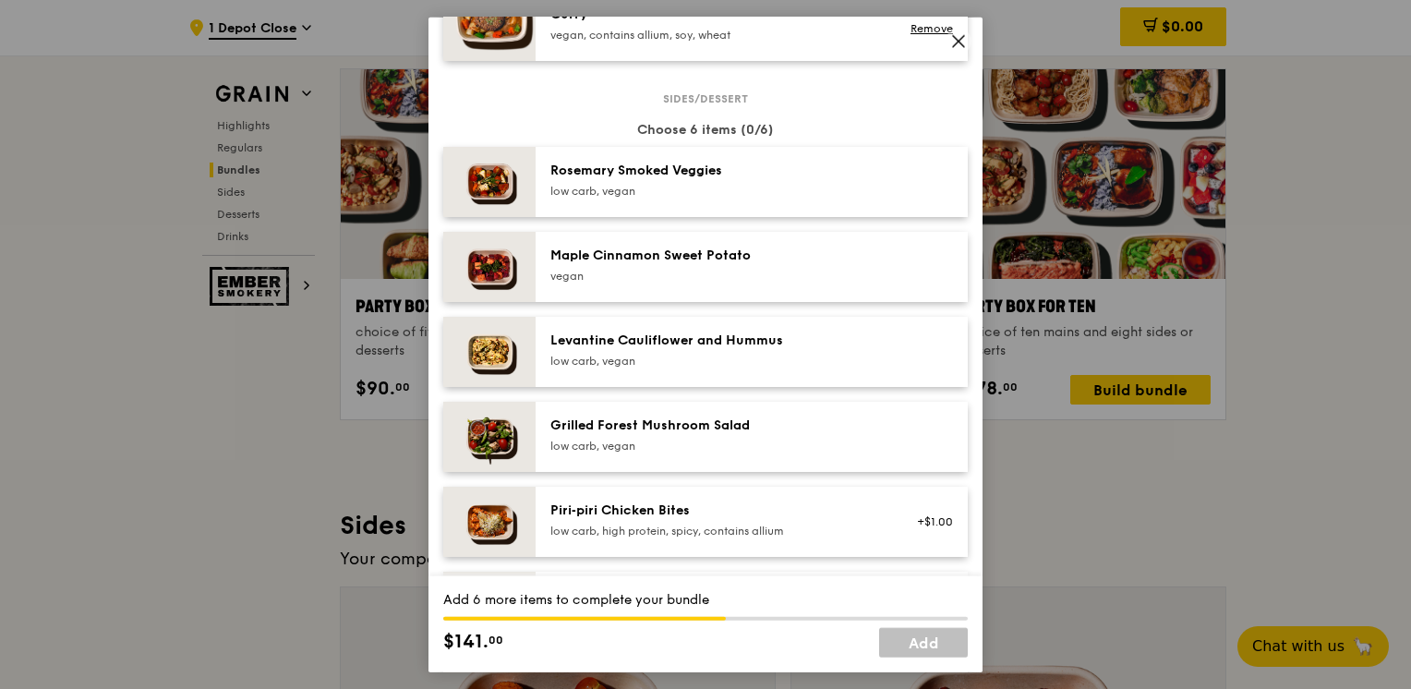
scroll to position [1016, 0]
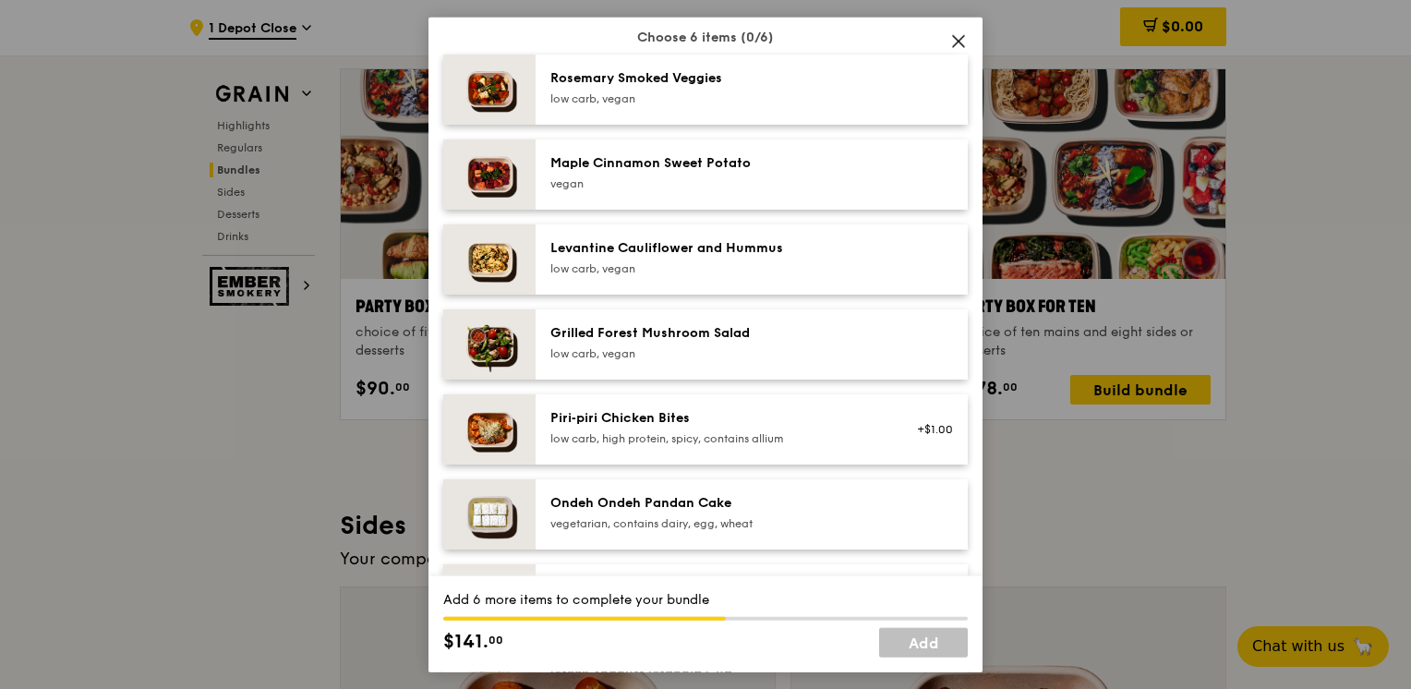
click at [710, 361] on div "low carb, vegan" at bounding box center [717, 353] width 332 height 15
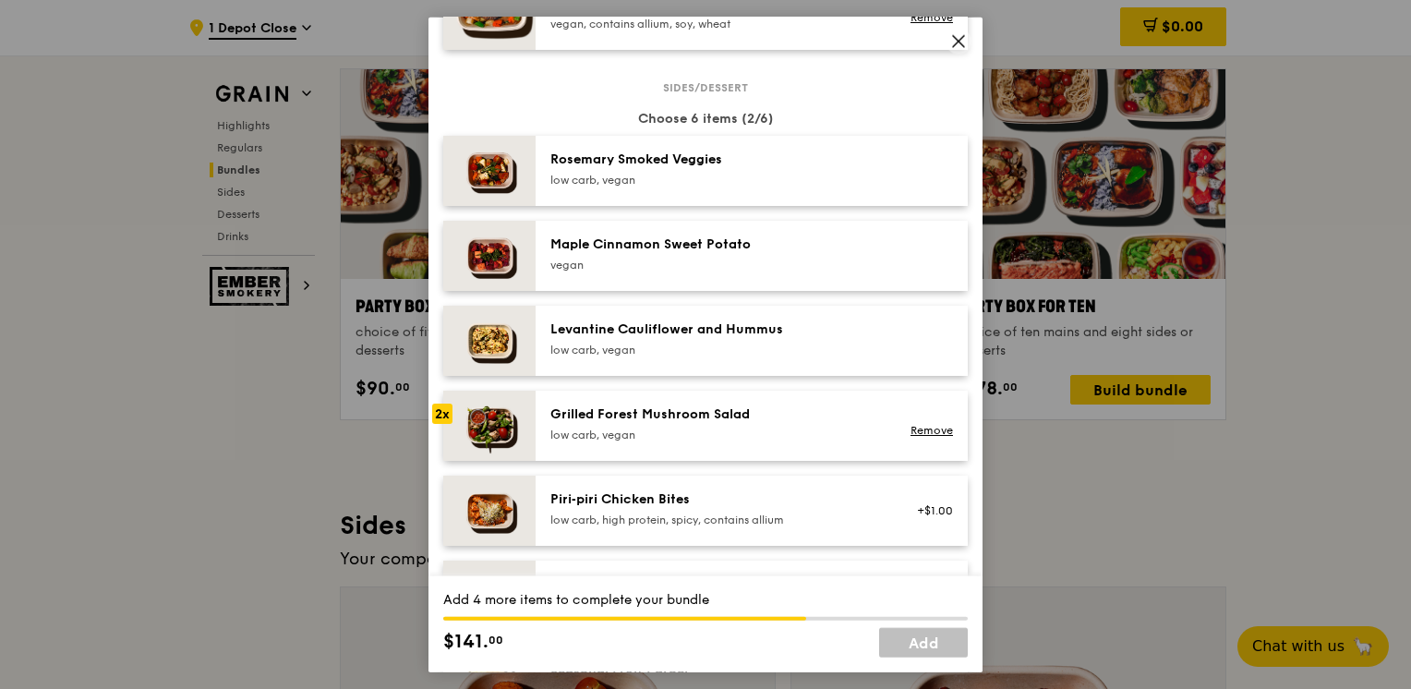
scroll to position [924, 0]
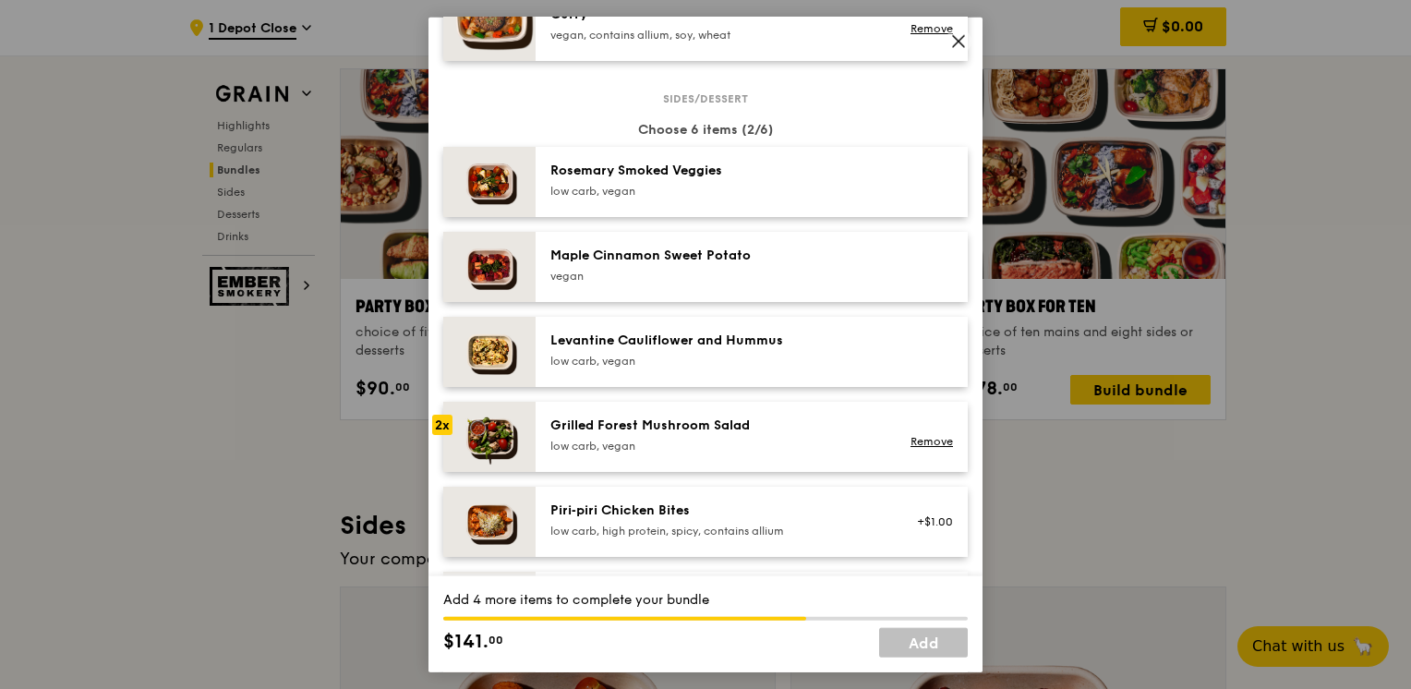
click at [679, 284] on div "vegan" at bounding box center [717, 276] width 332 height 15
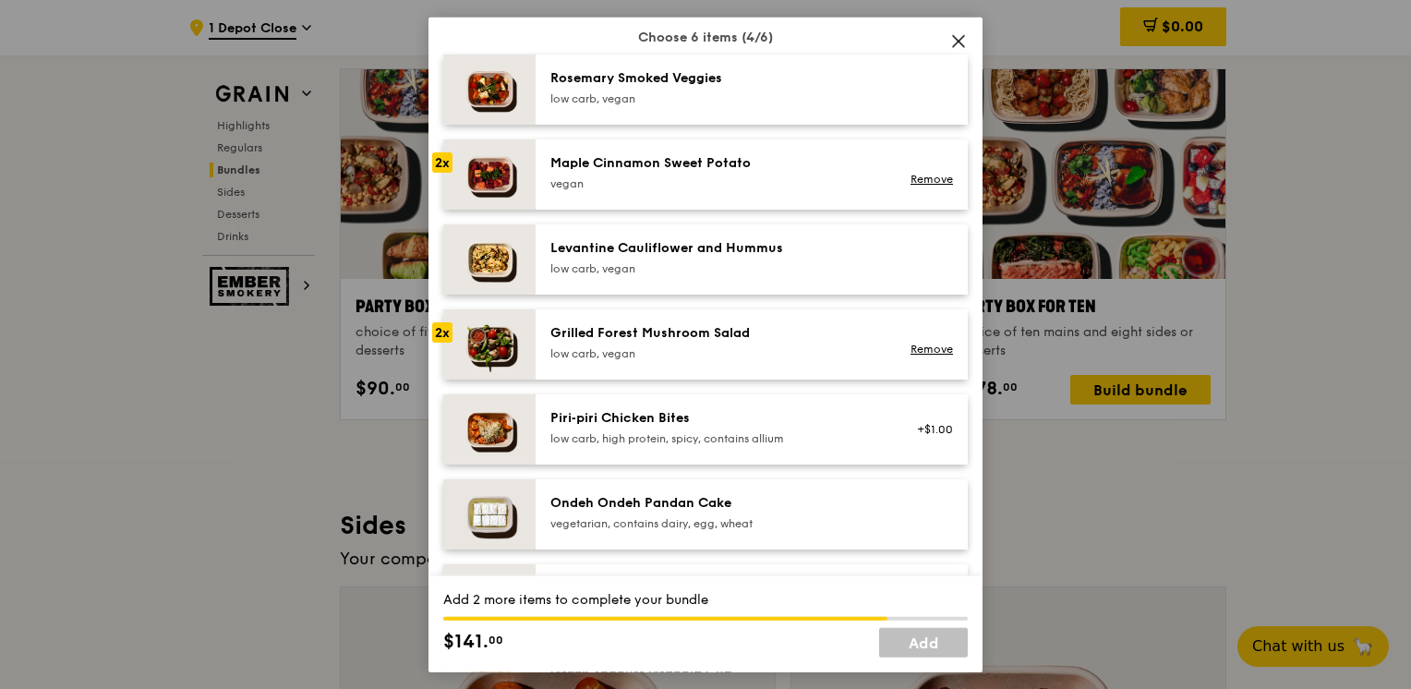
click at [739, 528] on div "Ondeh Ondeh Pandan Cake vegetarian, contains dairy, egg, wheat" at bounding box center [717, 512] width 332 height 37
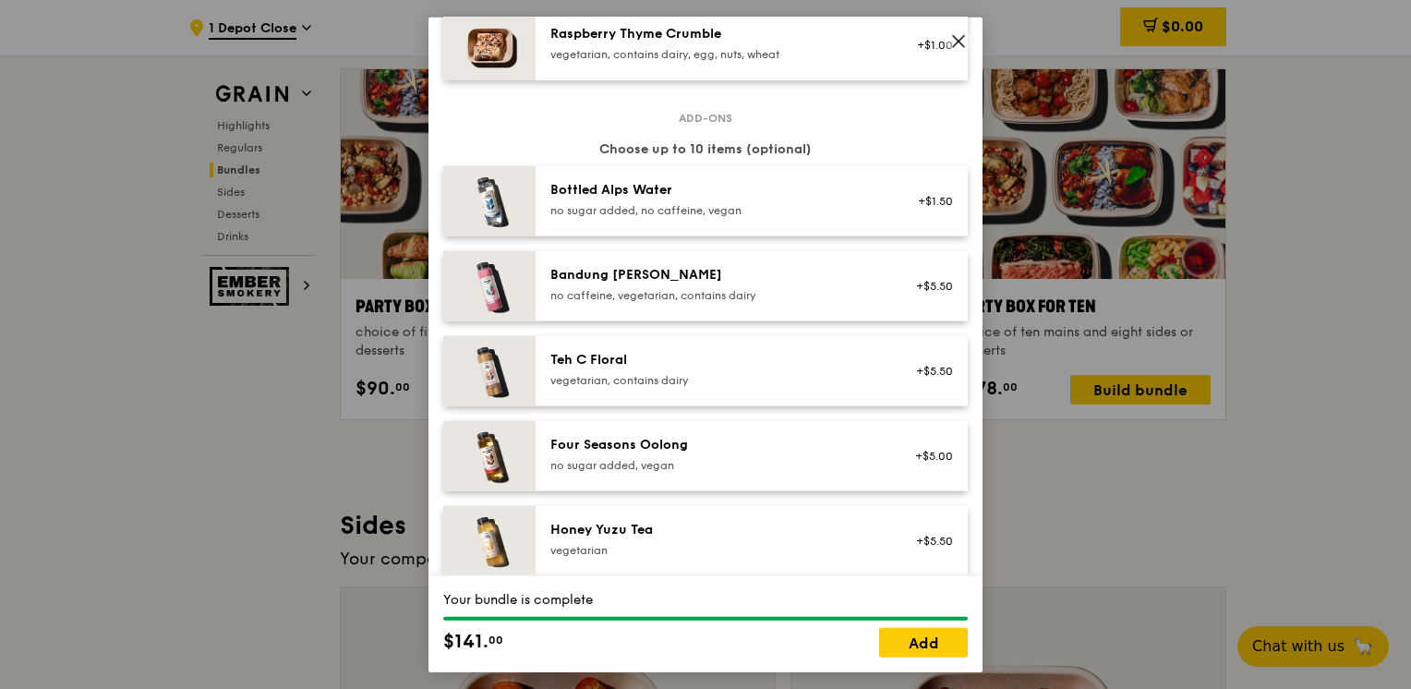
scroll to position [1940, 0]
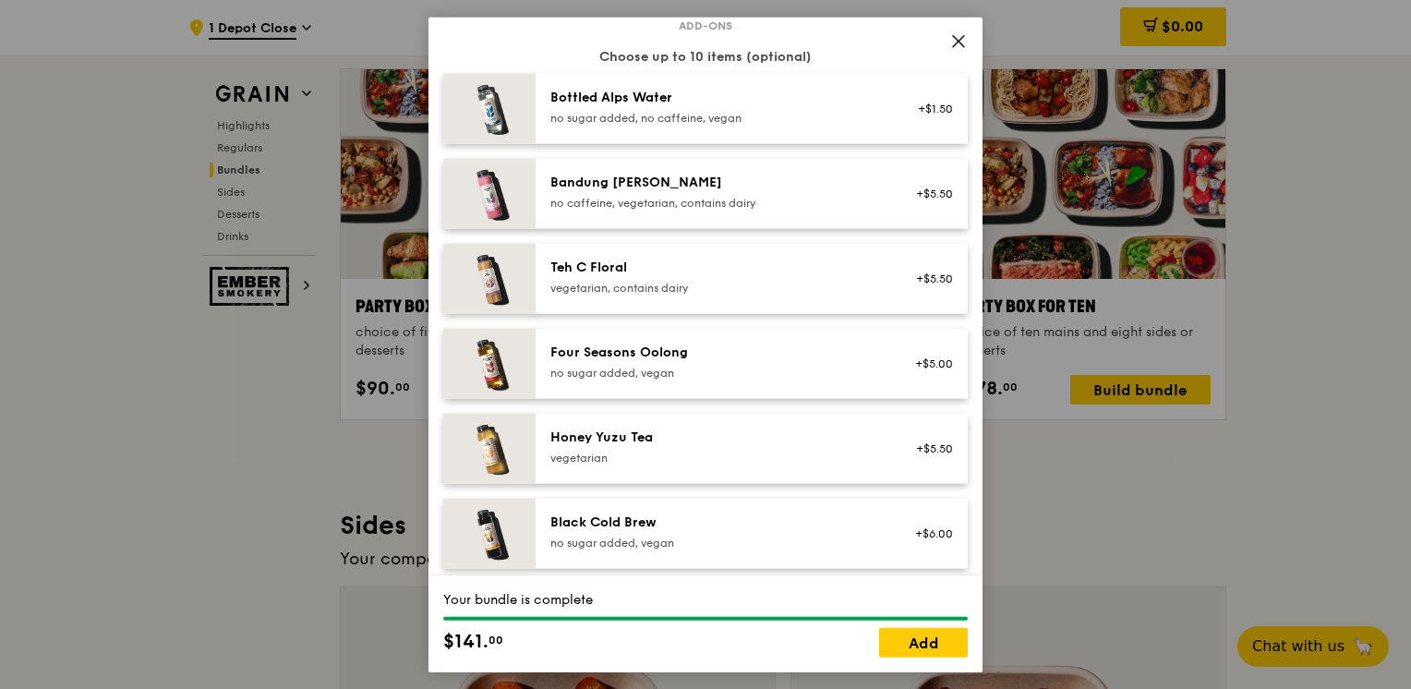
click at [826, 464] on div "Honey Yuzu Tea vegetarian" at bounding box center [717, 447] width 332 height 37
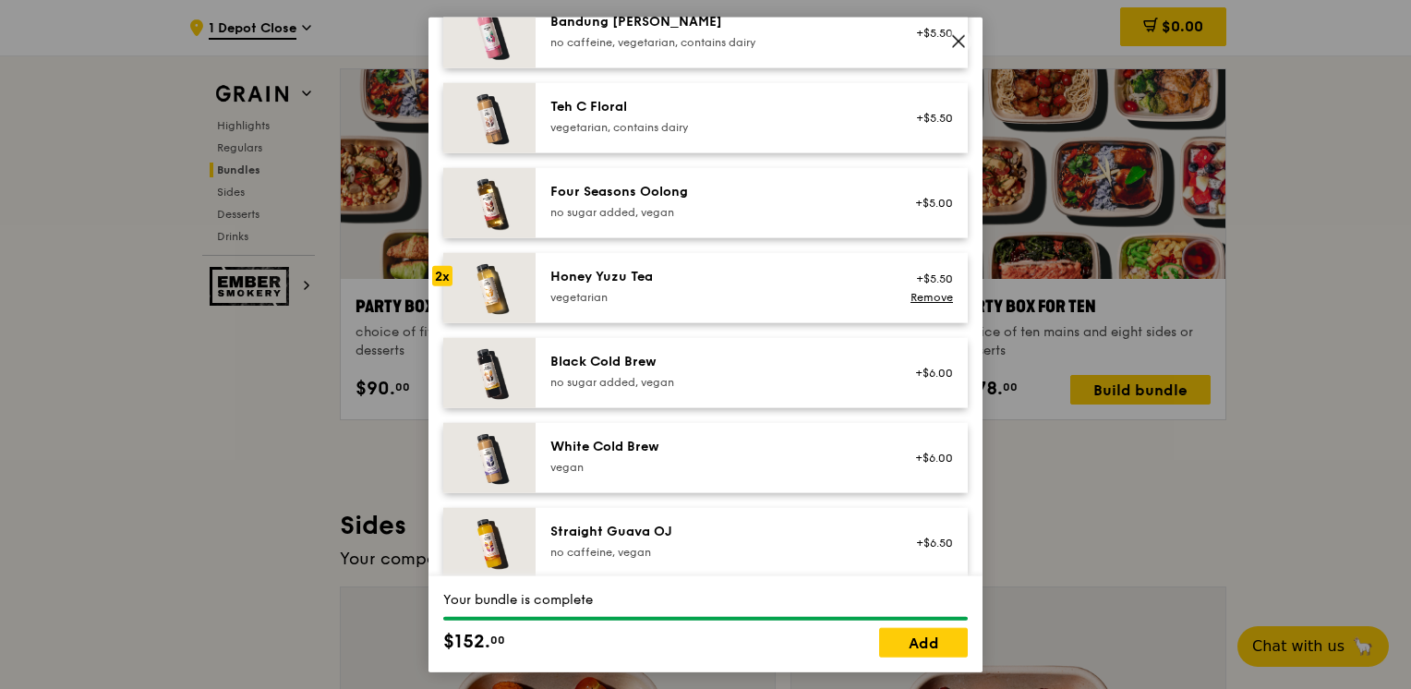
scroll to position [2124, 0]
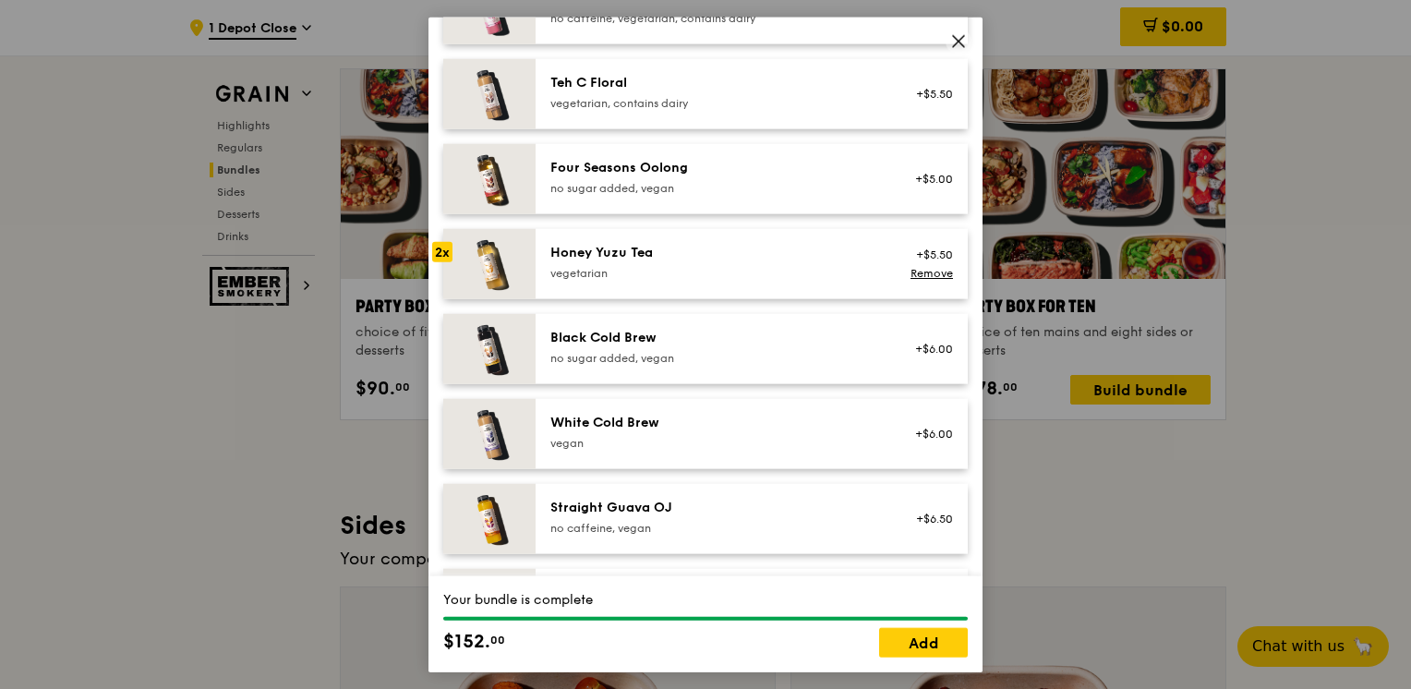
click at [768, 432] on div "White Cold Brew" at bounding box center [717, 423] width 332 height 18
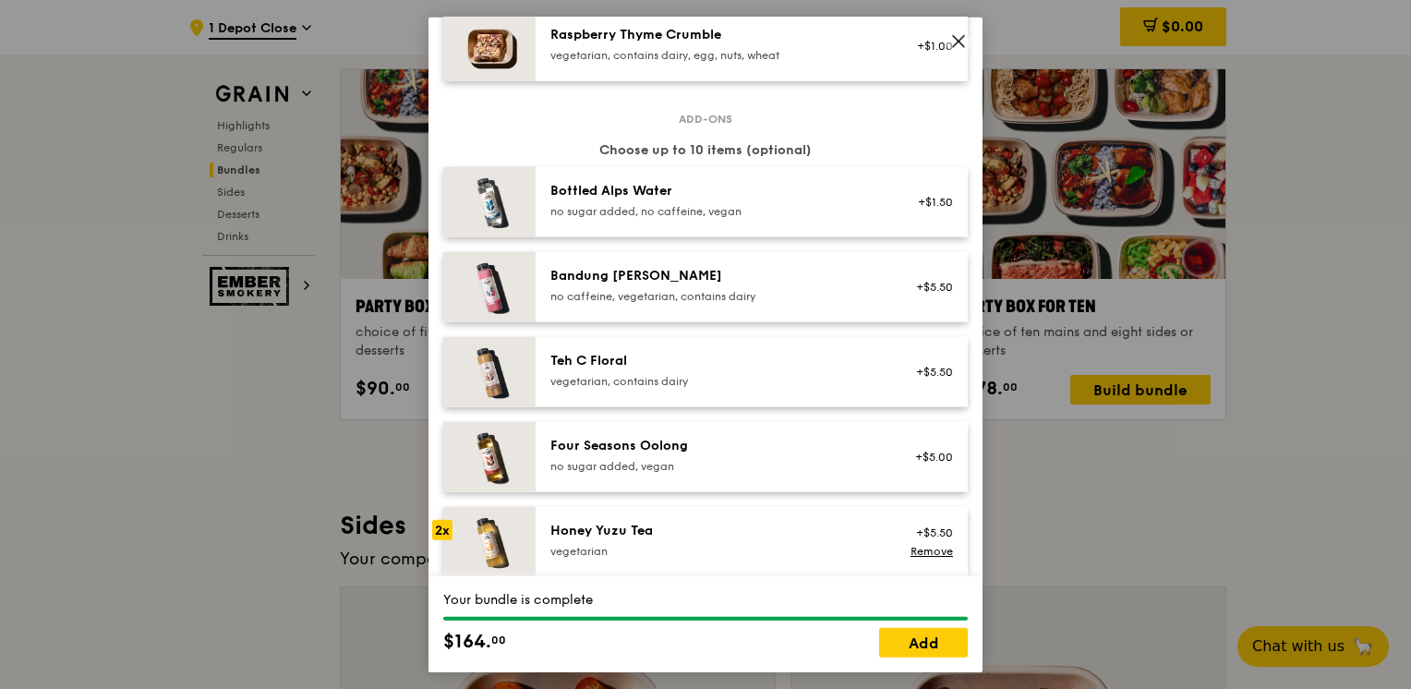
scroll to position [1847, 0]
click at [778, 388] on div "vegetarian, contains dairy" at bounding box center [717, 380] width 332 height 15
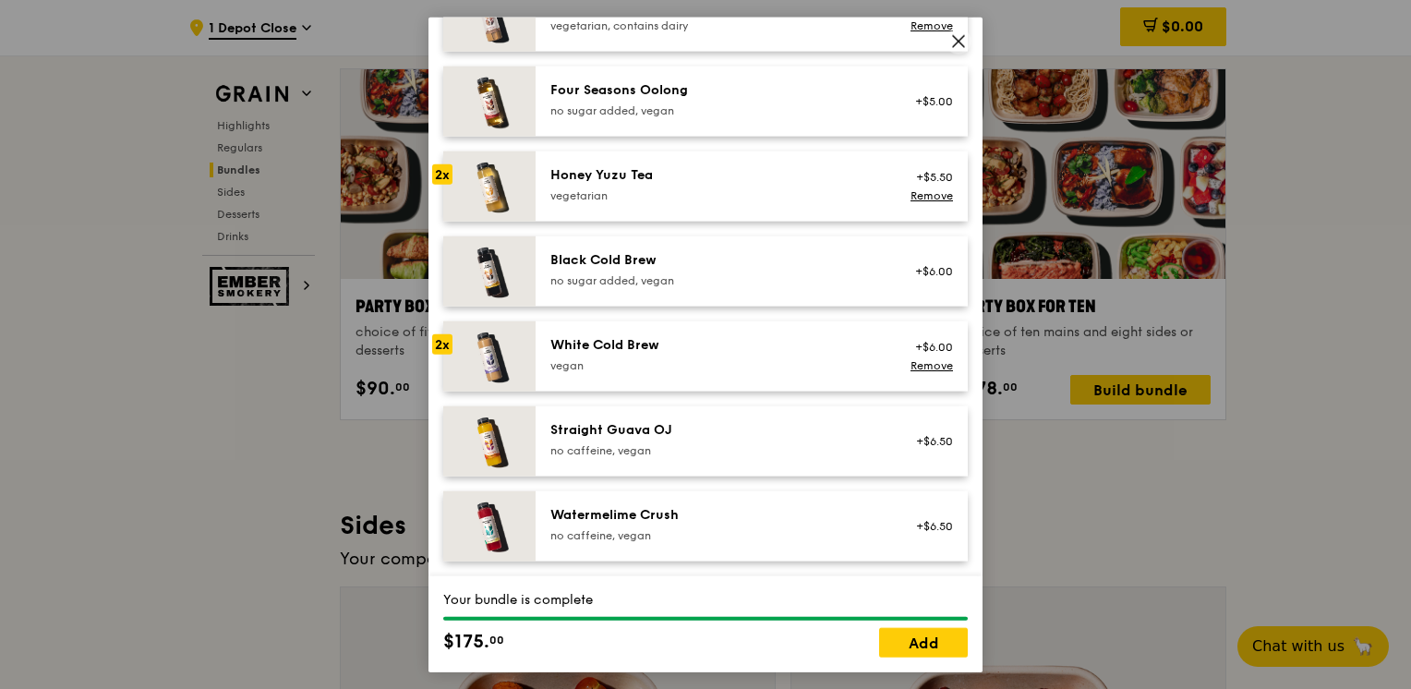
scroll to position [2124, 0]
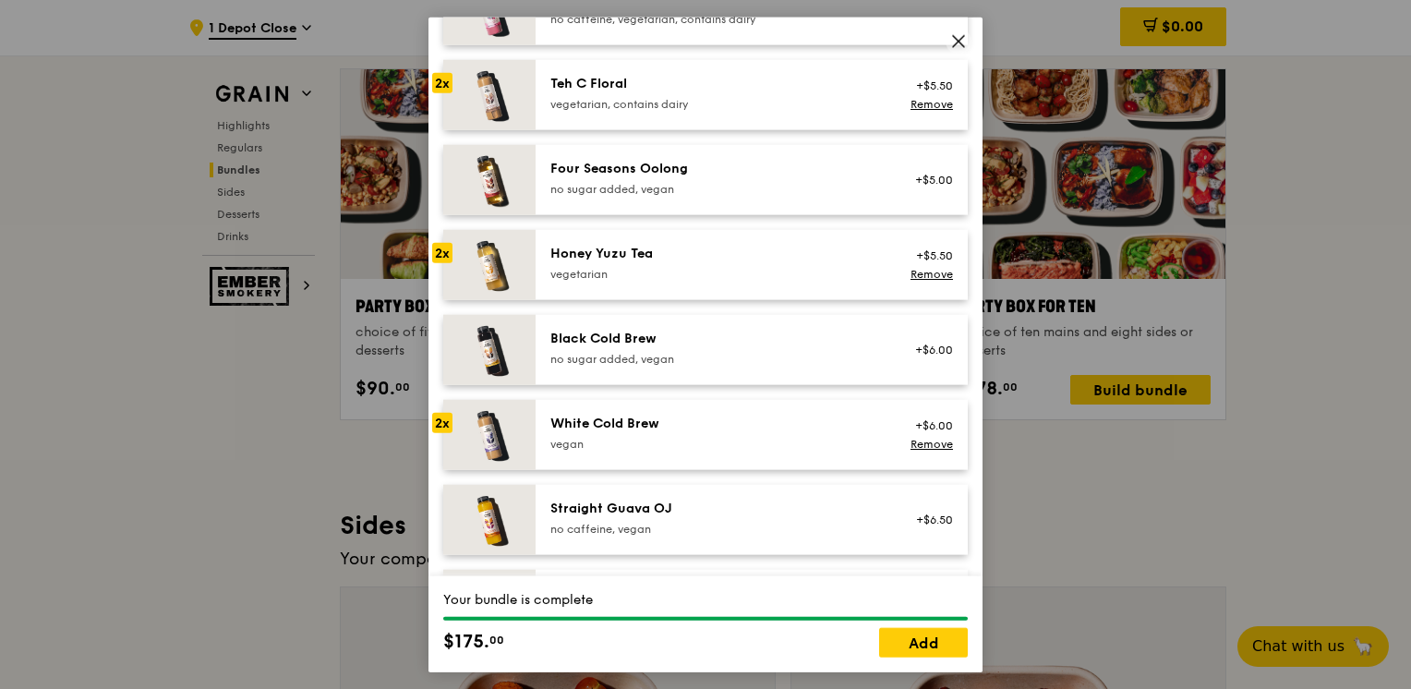
click at [769, 433] on div "White Cold Brew" at bounding box center [717, 424] width 332 height 18
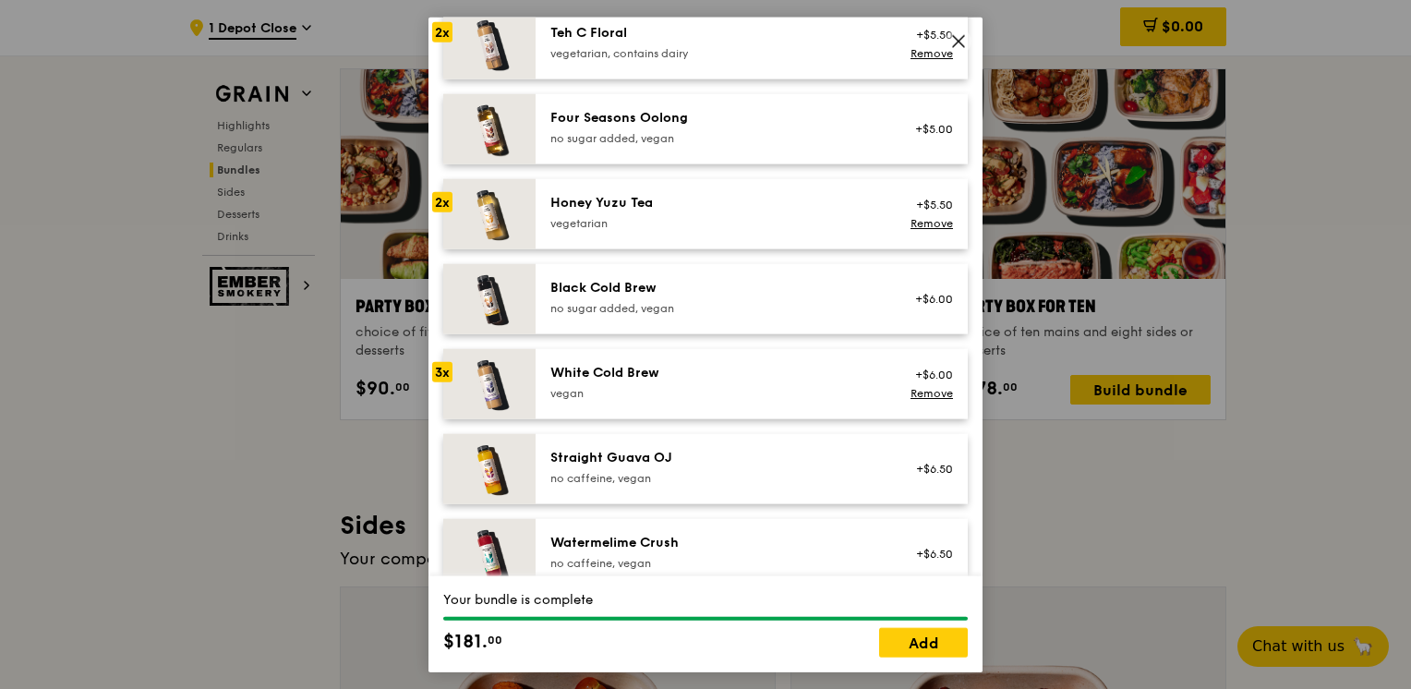
scroll to position [2216, 0]
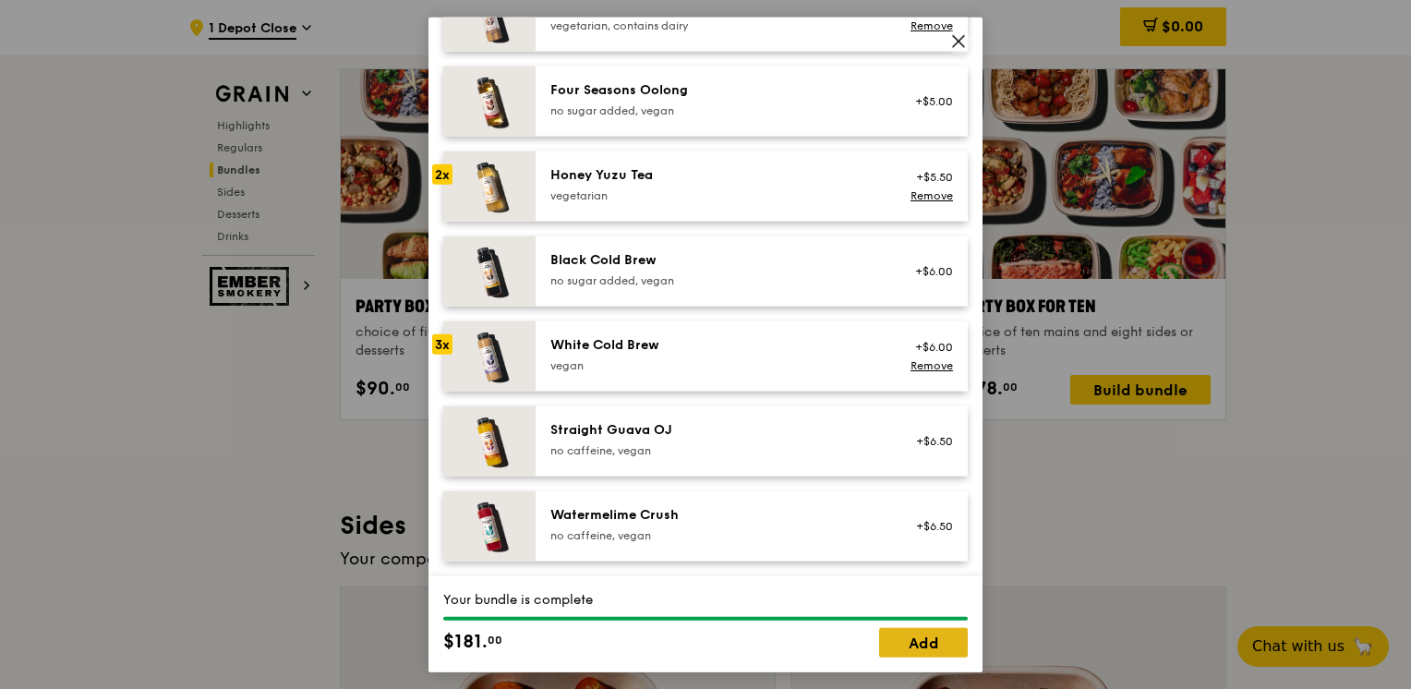
click at [925, 639] on link "Add" at bounding box center [923, 642] width 89 height 30
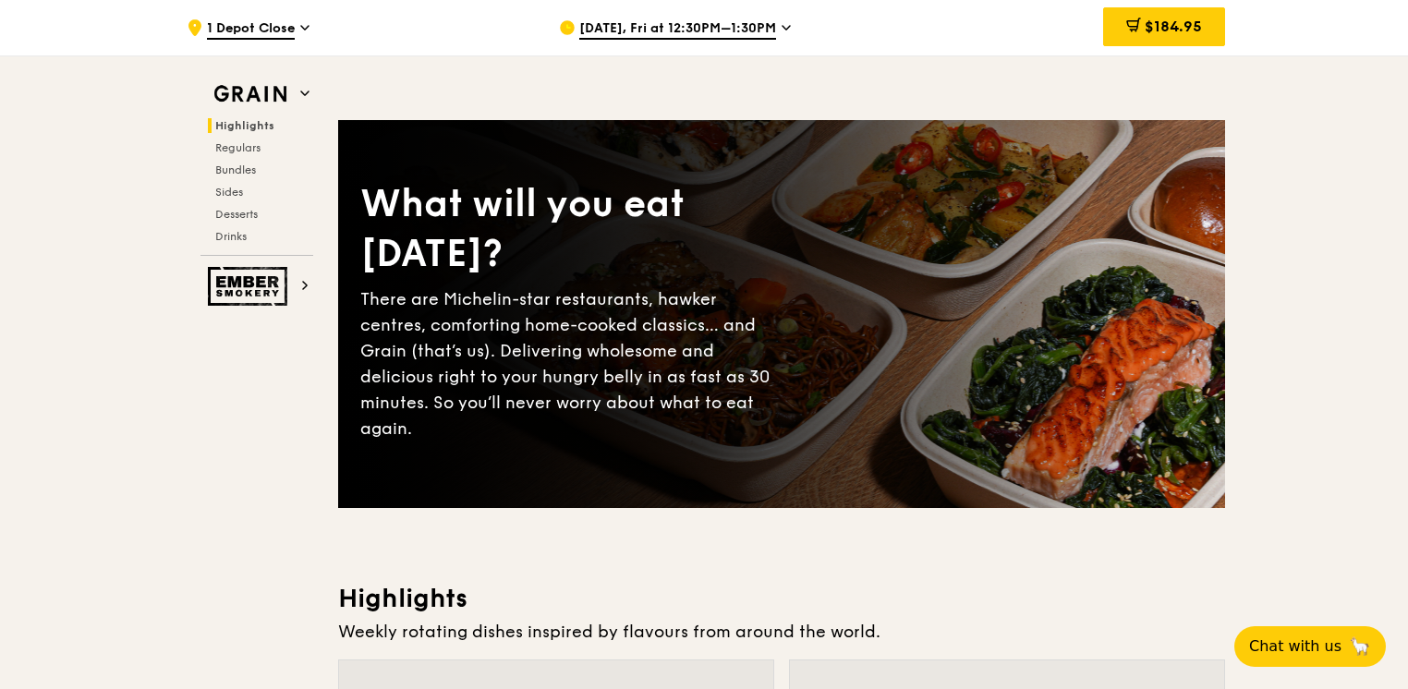
scroll to position [0, 0]
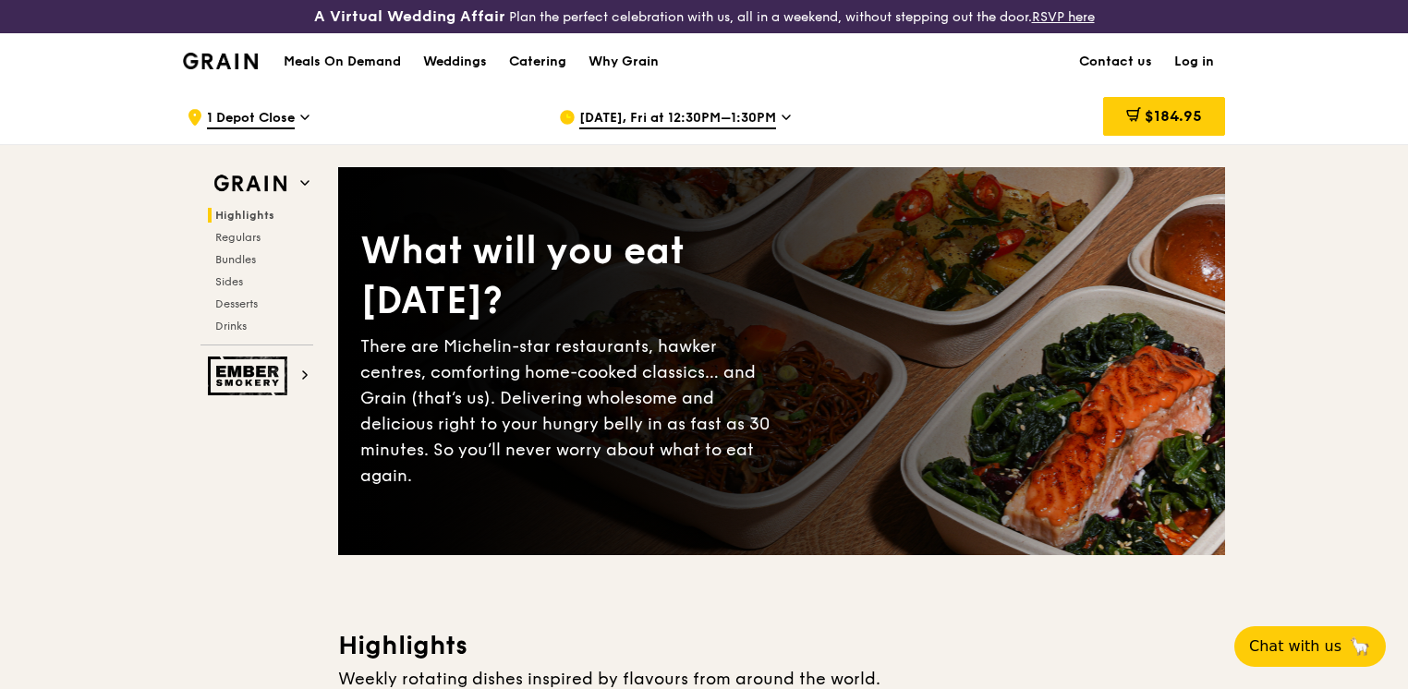
click at [1192, 57] on link "Log in" at bounding box center [1194, 61] width 62 height 55
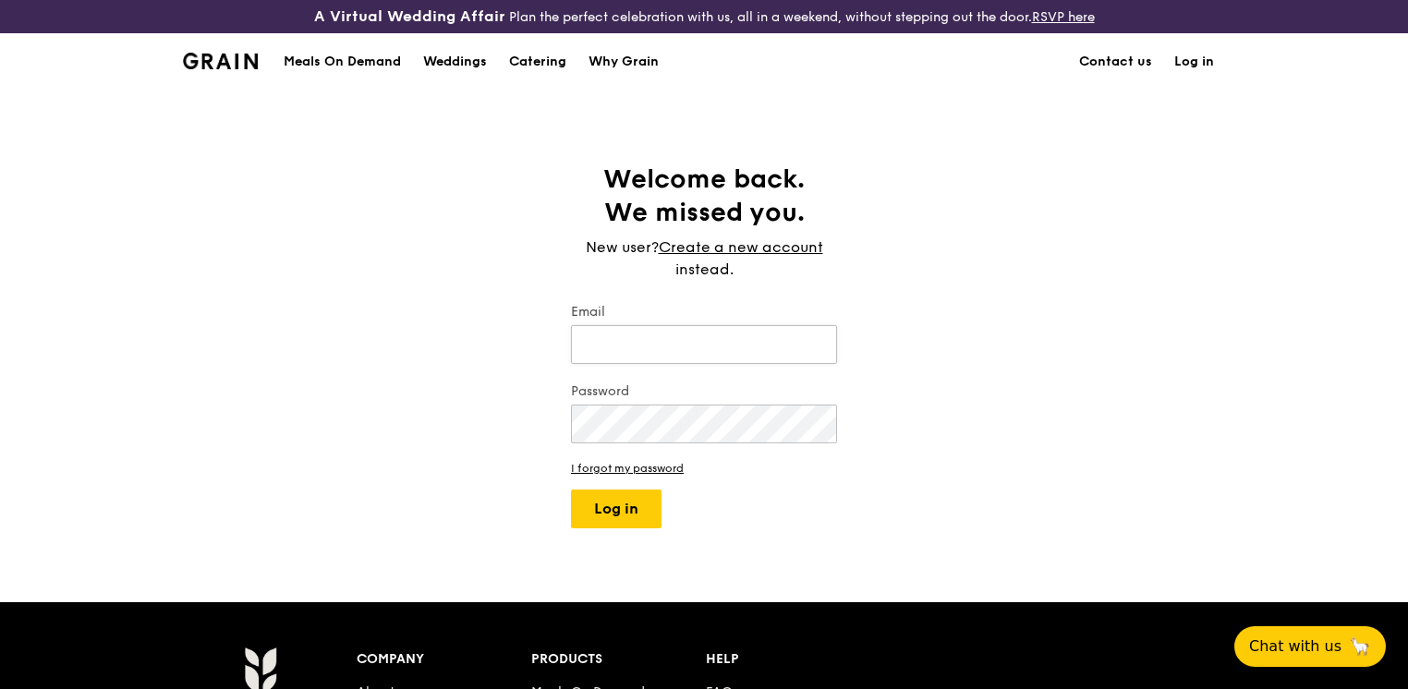
click at [663, 342] on input "Email" at bounding box center [704, 344] width 266 height 39
type input "[EMAIL_ADDRESS][DOMAIN_NAME]"
click at [636, 470] on link "I forgot my password" at bounding box center [704, 468] width 266 height 13
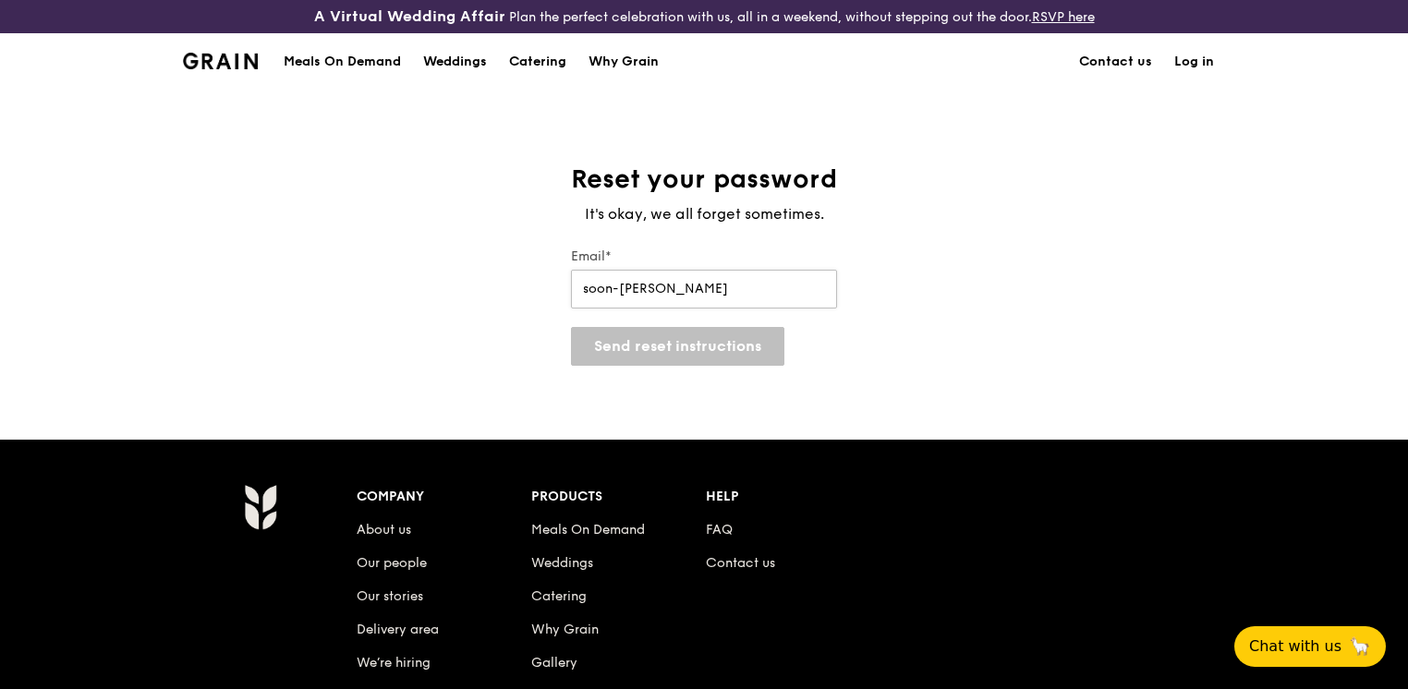
type input "[EMAIL_ADDRESS][DOMAIN_NAME]"
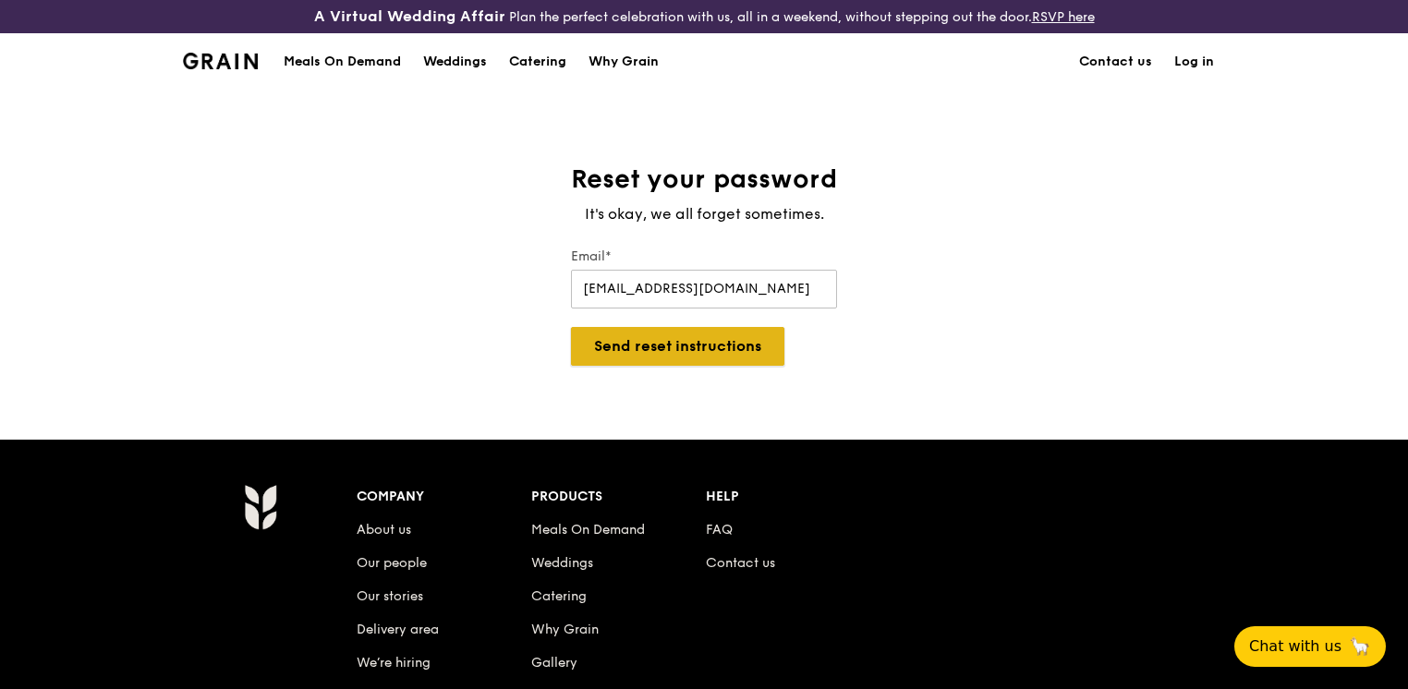
click at [678, 349] on button "Send reset instructions" at bounding box center [677, 346] width 213 height 39
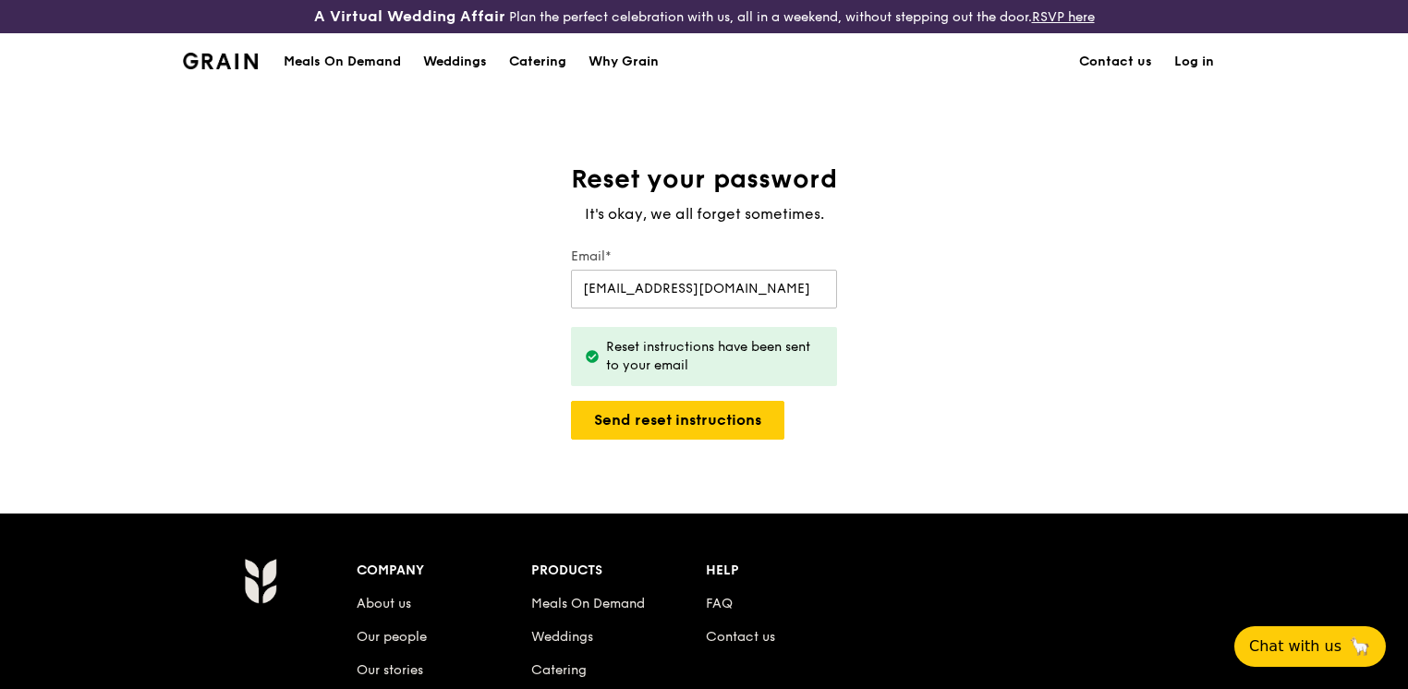
click at [1191, 65] on link "Log in" at bounding box center [1194, 61] width 62 height 55
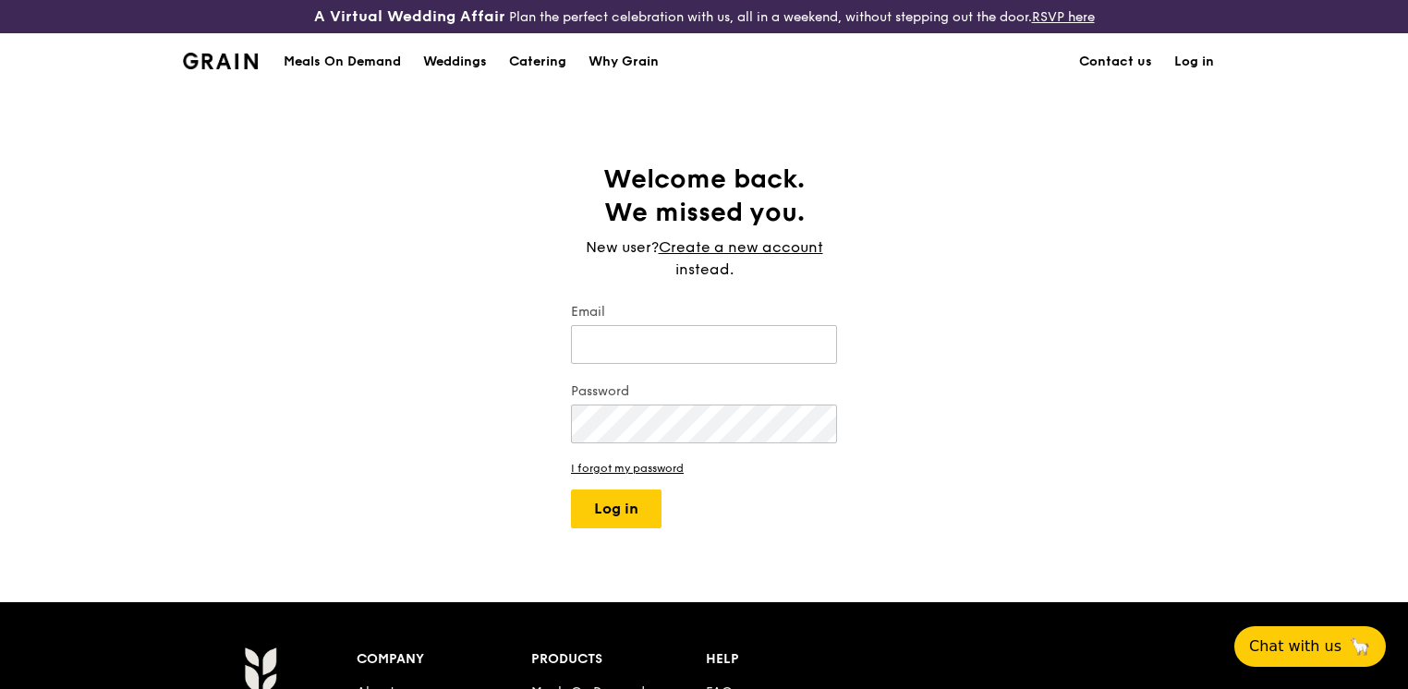
type input "[EMAIL_ADDRESS][DOMAIN_NAME]"
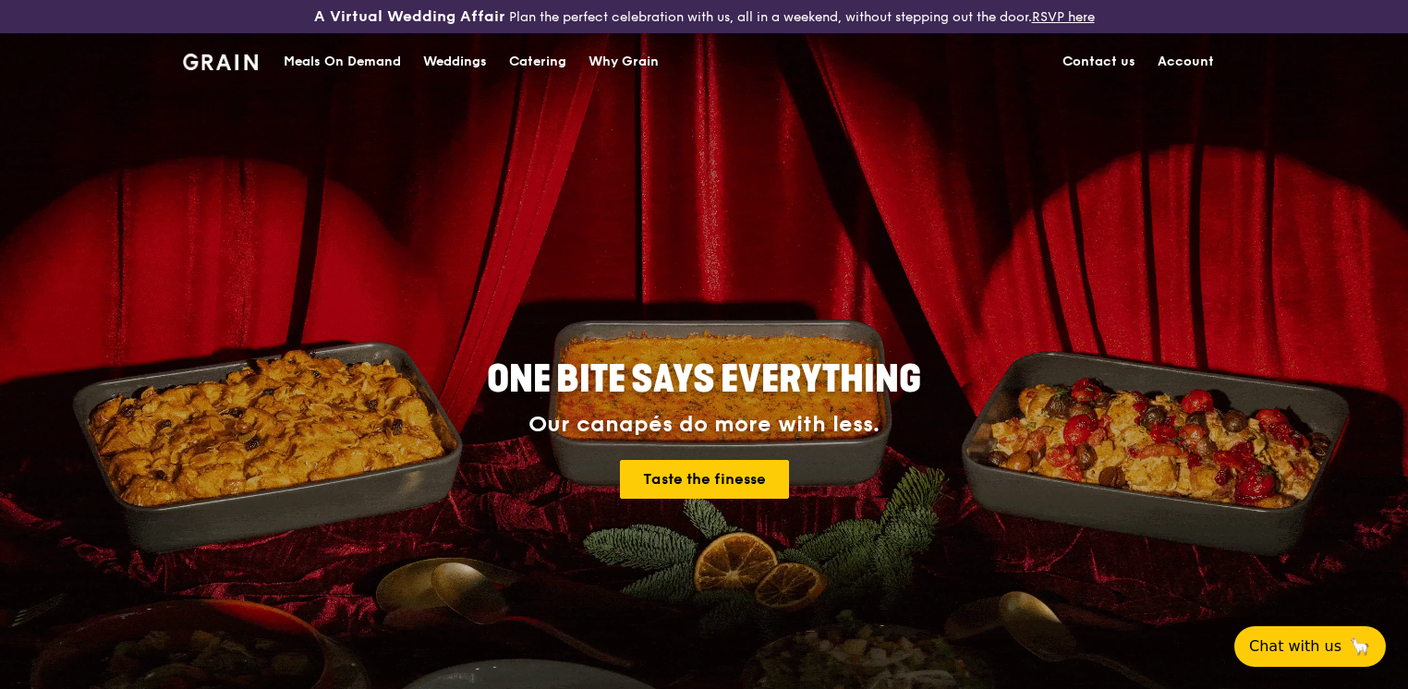
click at [292, 58] on div "Meals On Demand" at bounding box center [342, 61] width 117 height 55
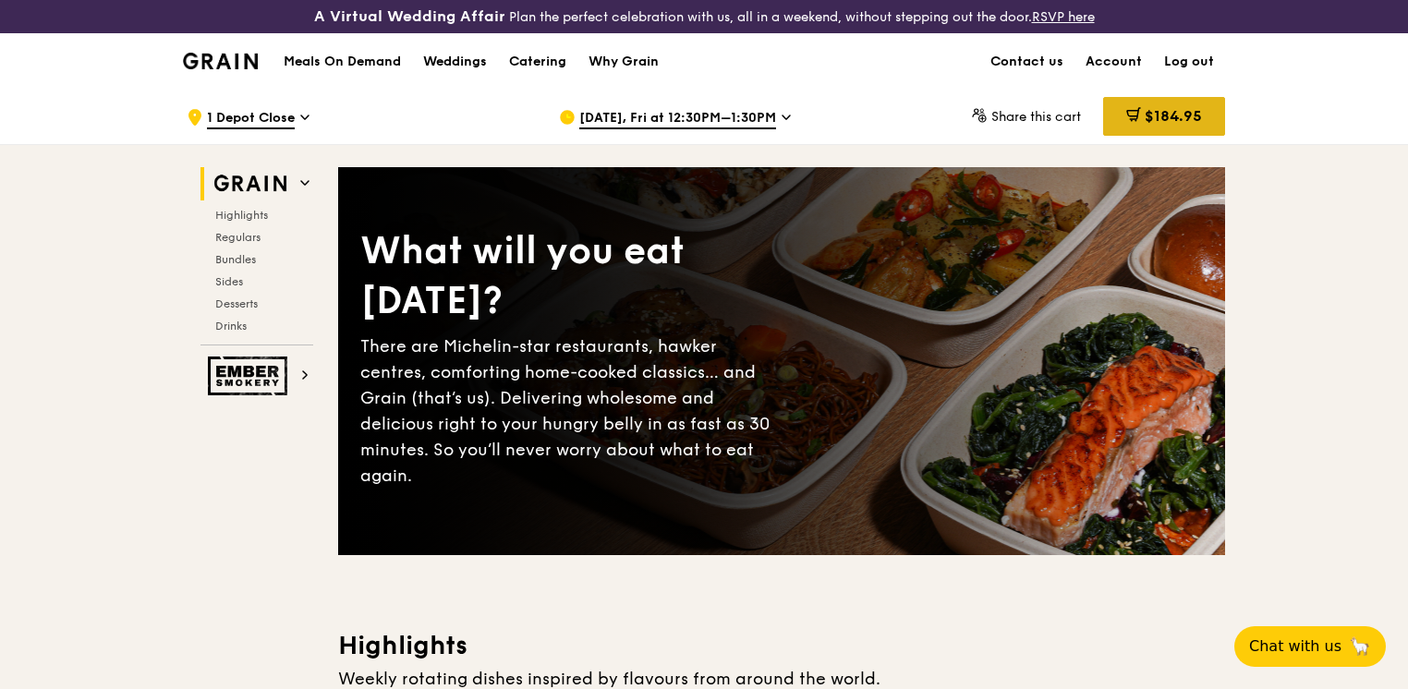
click at [1148, 109] on span "$184.95" at bounding box center [1172, 116] width 57 height 18
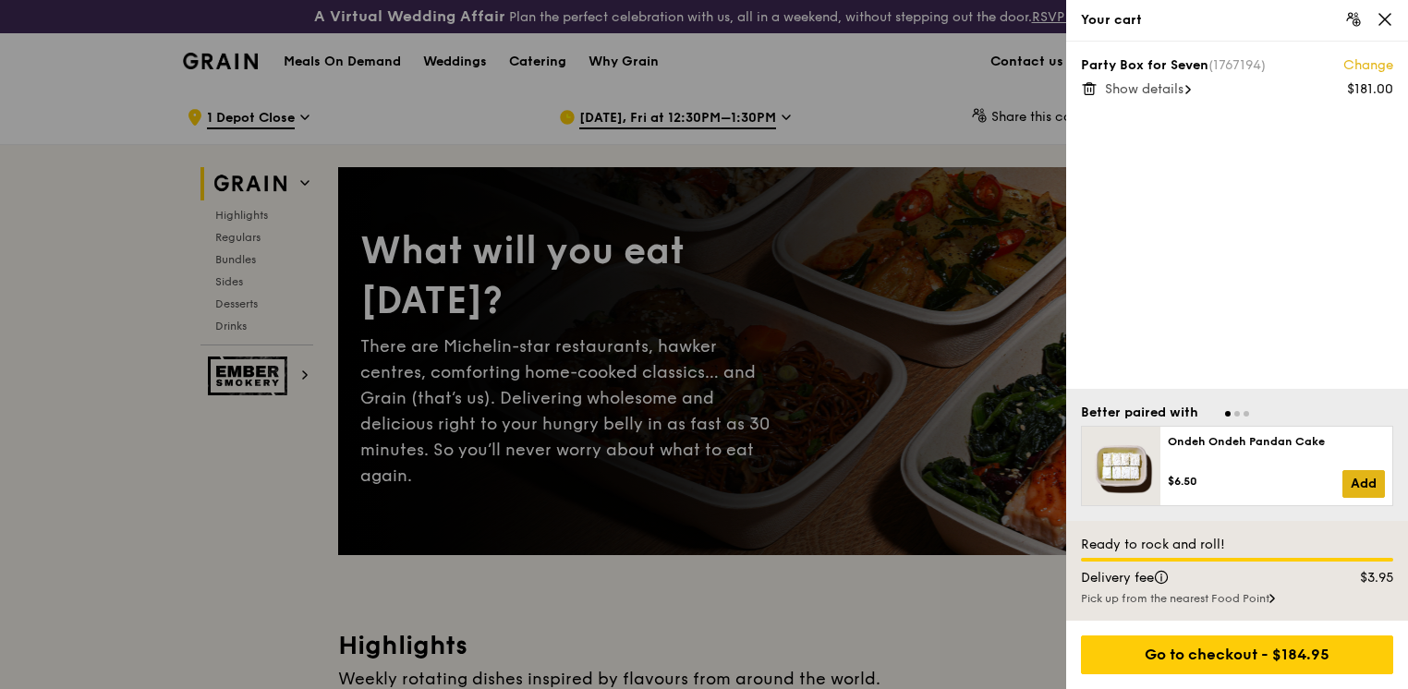
click at [1374, 491] on link "Add" at bounding box center [1363, 484] width 42 height 28
click at [1373, 487] on link "Add" at bounding box center [1363, 484] width 42 height 28
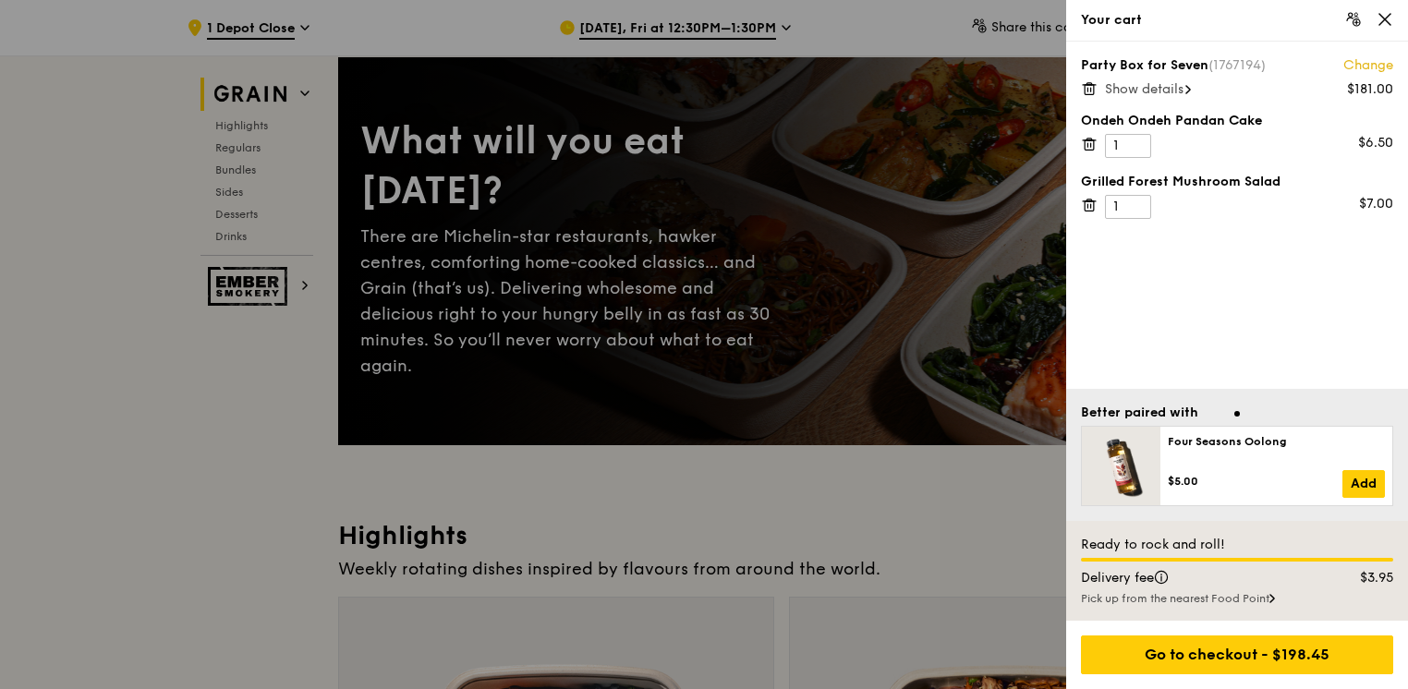
scroll to position [185, 0]
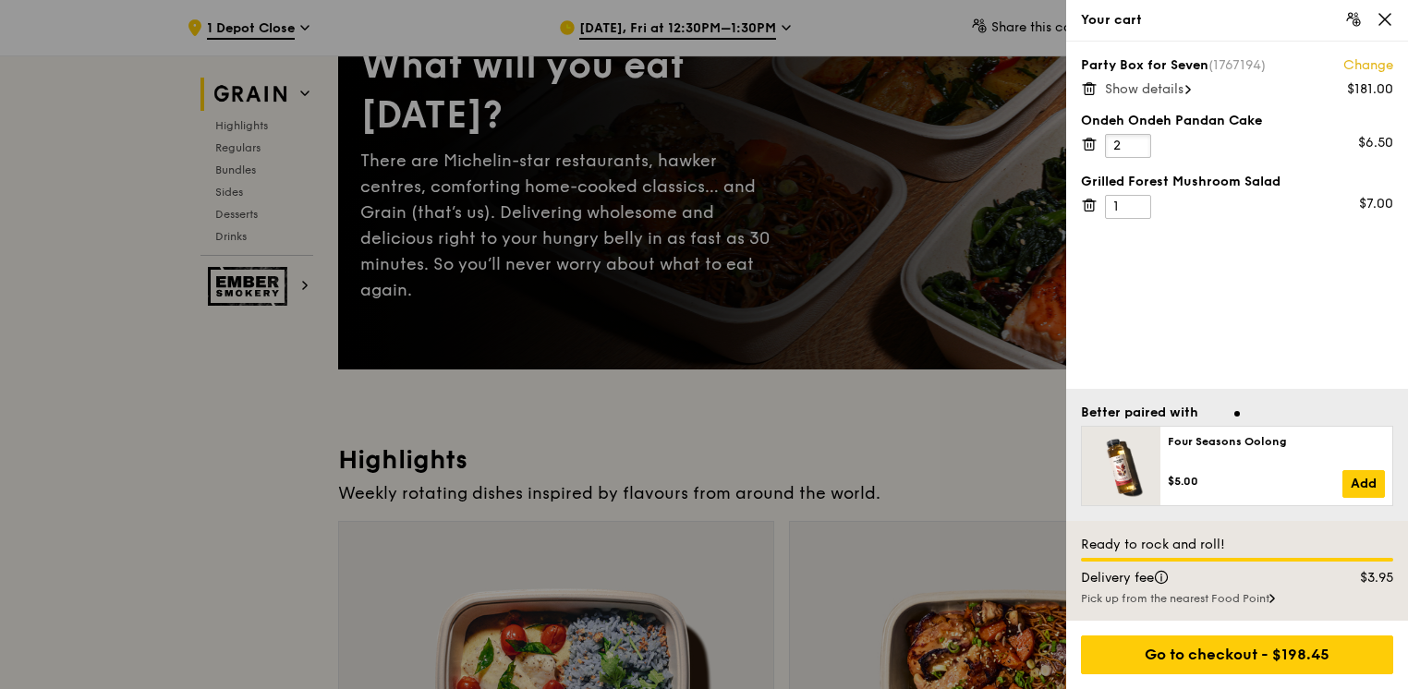
type input "2"
click at [1136, 140] on input "2" at bounding box center [1128, 146] width 46 height 24
type input "2"
click at [1139, 201] on input "2" at bounding box center [1128, 207] width 46 height 24
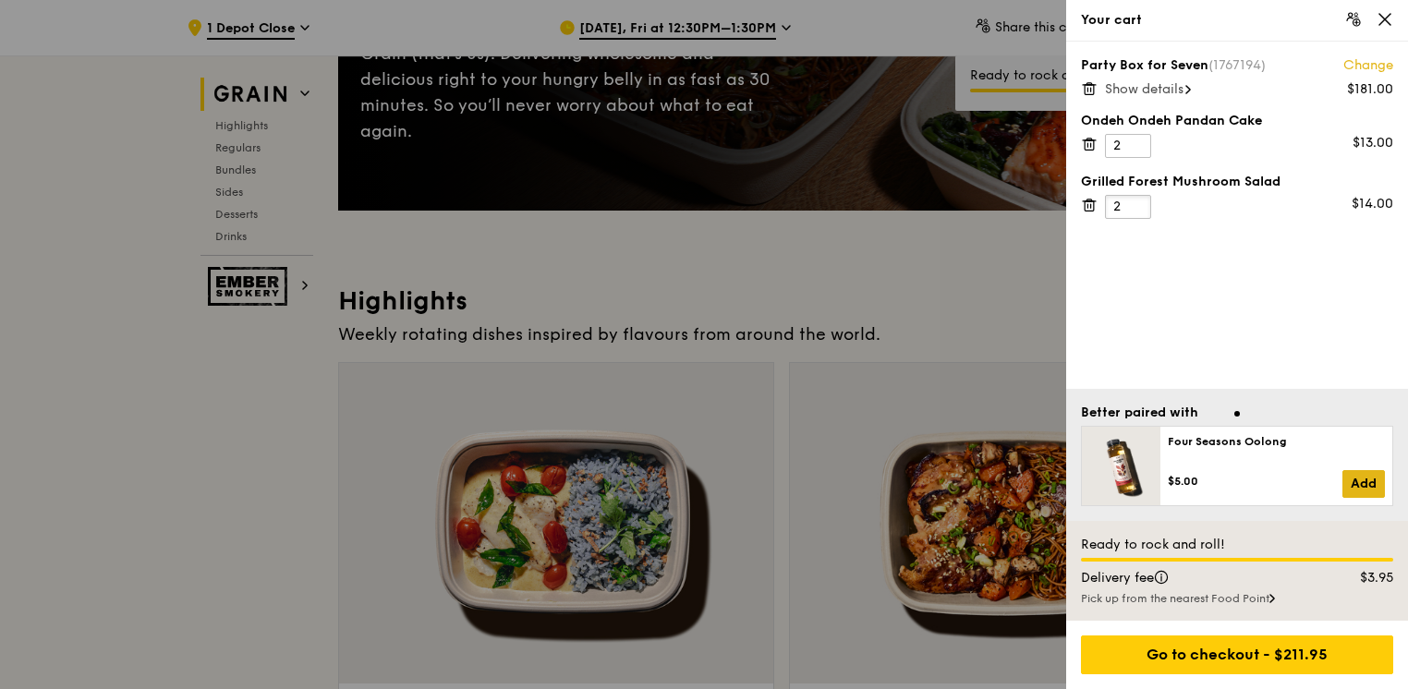
scroll to position [369, 0]
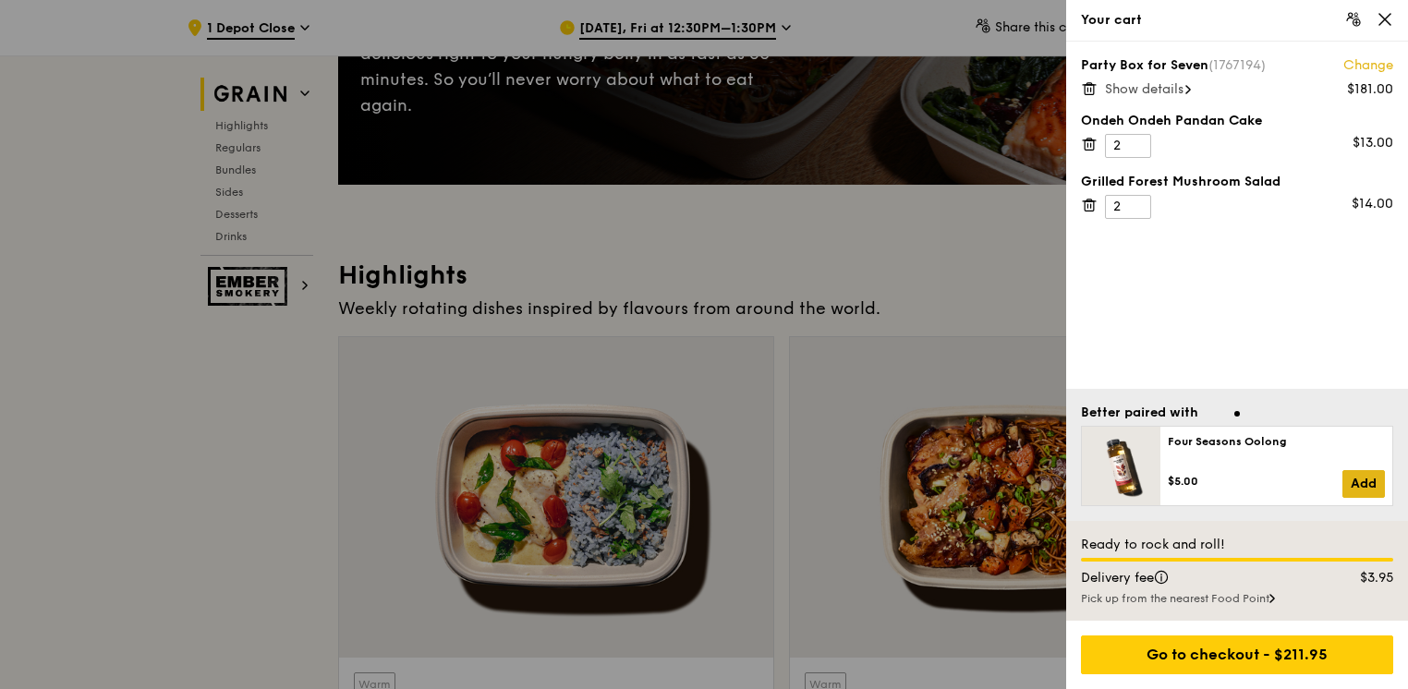
click at [1378, 489] on link "Add" at bounding box center [1363, 484] width 42 height 28
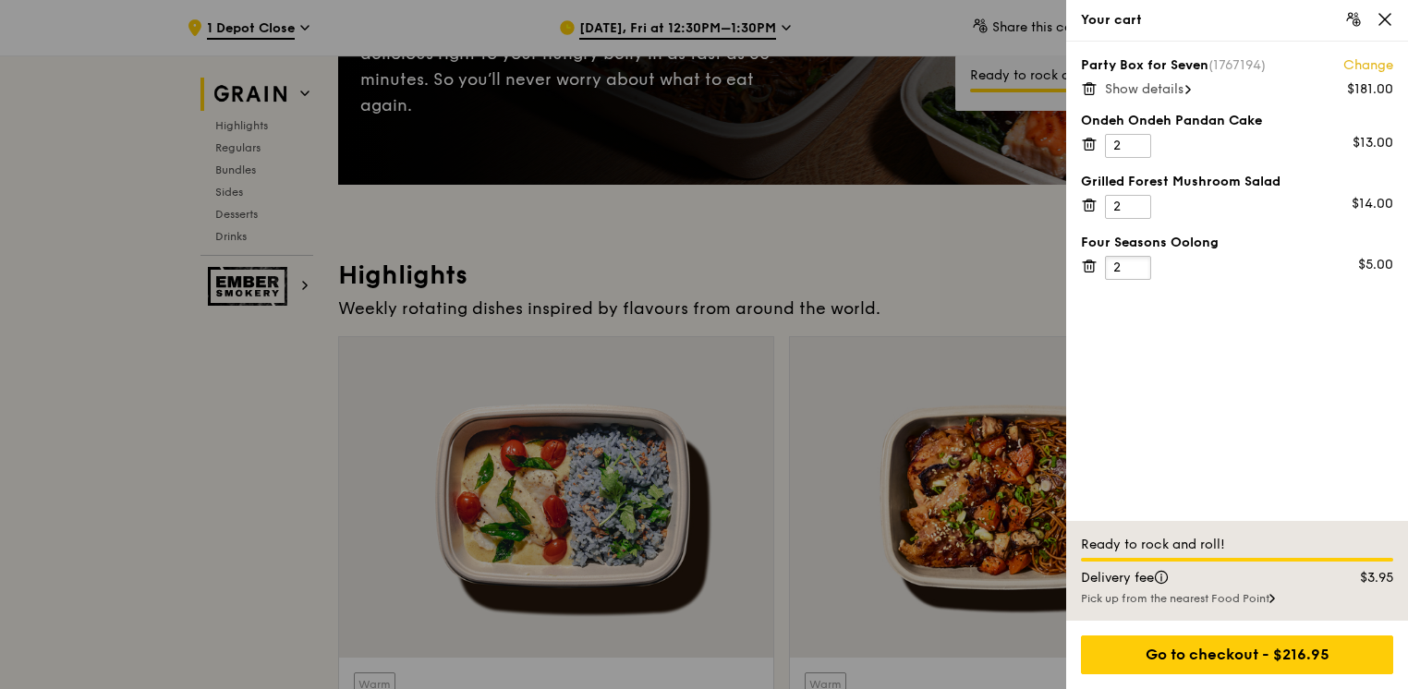
type input "2"
click at [1139, 262] on input "2" at bounding box center [1128, 268] width 46 height 24
click at [1234, 657] on div "Go to checkout - $221.95" at bounding box center [1237, 654] width 312 height 39
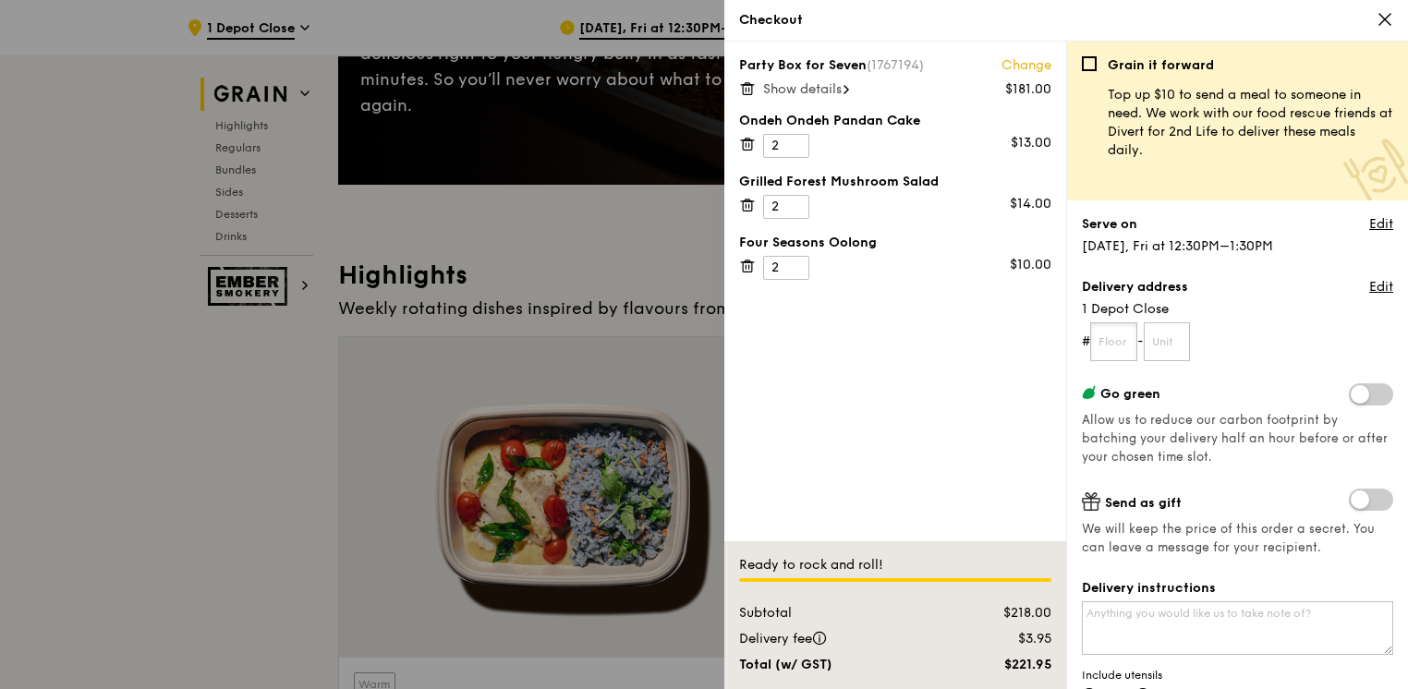
click at [1114, 335] on input "text" at bounding box center [1113, 341] width 47 height 39
type input "11"
click at [1183, 341] on input "text" at bounding box center [1167, 341] width 47 height 39
type input "01"
click at [1369, 288] on link "Edit" at bounding box center [1381, 287] width 24 height 18
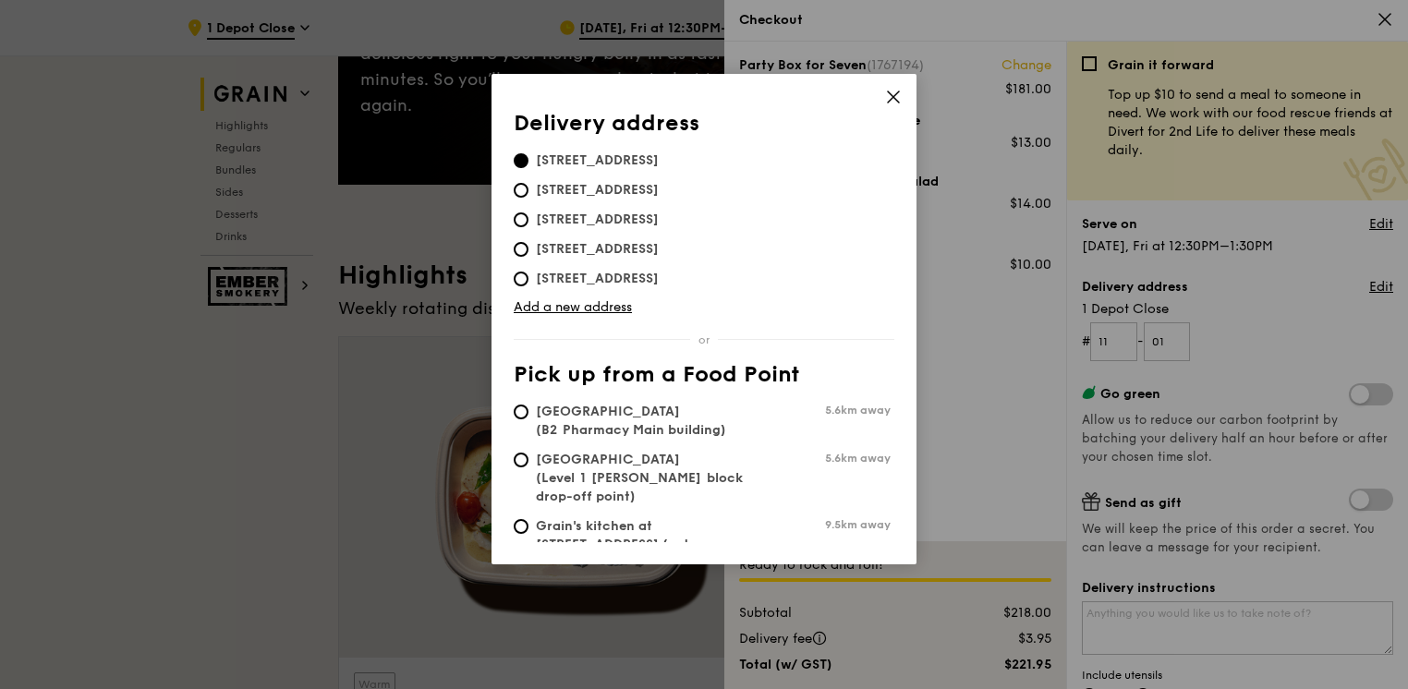
click at [598, 159] on span "[STREET_ADDRESS]" at bounding box center [597, 160] width 167 height 18
click at [528, 159] on input "[STREET_ADDRESS]" at bounding box center [521, 160] width 15 height 15
click at [522, 223] on input "[STREET_ADDRESS]" at bounding box center [521, 219] width 15 height 15
radio input "true"
type input "5"
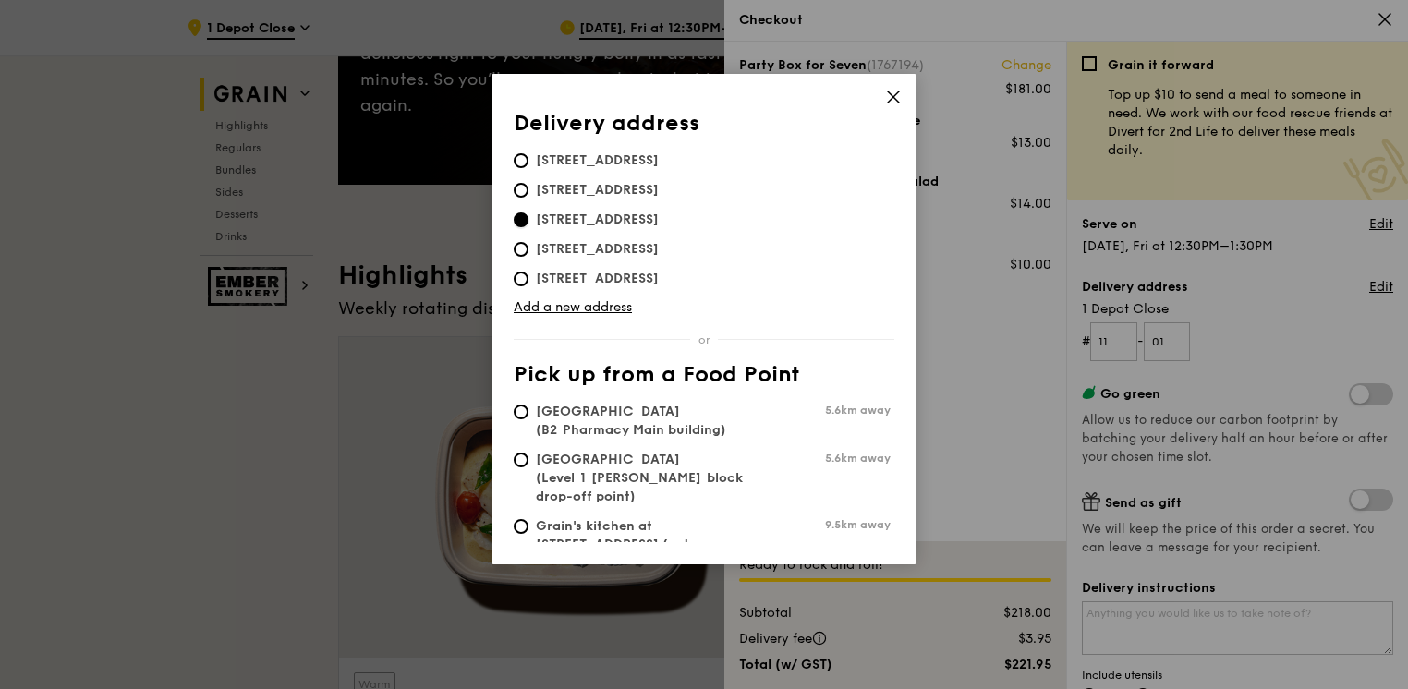
type input "1"
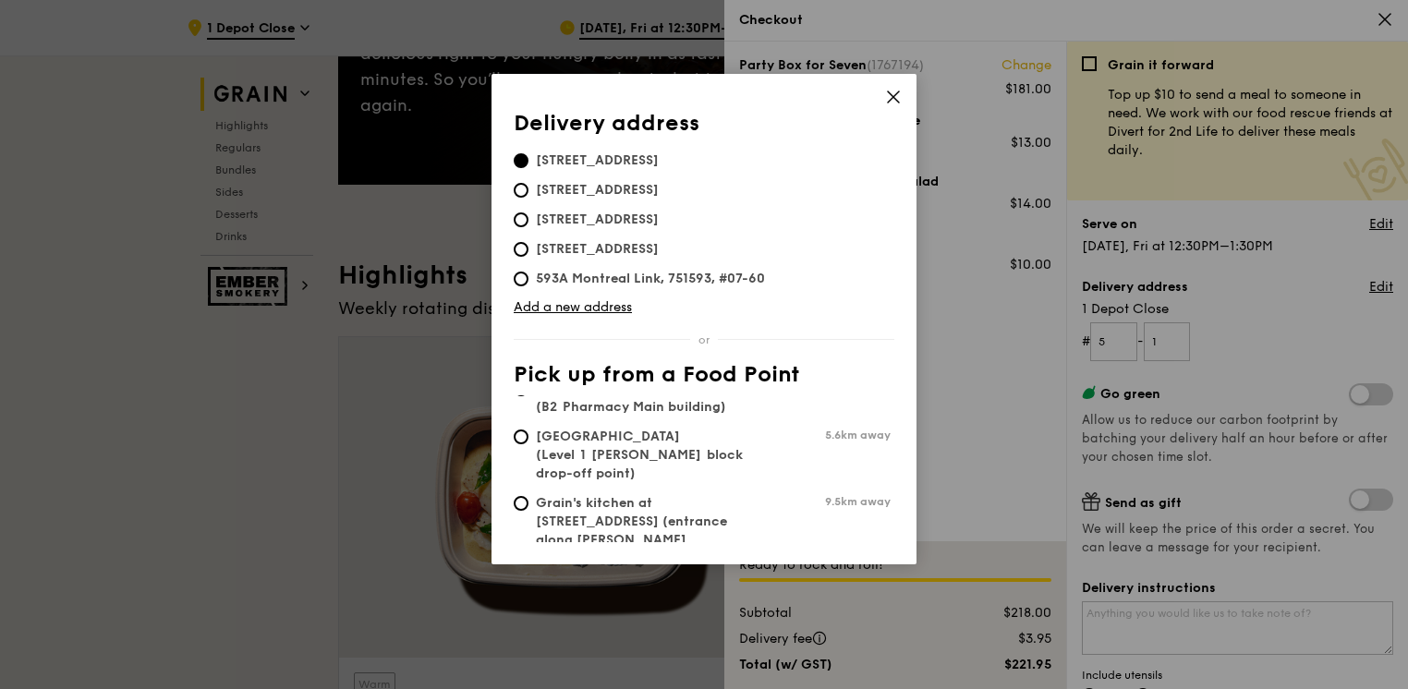
scroll to position [33, 0]
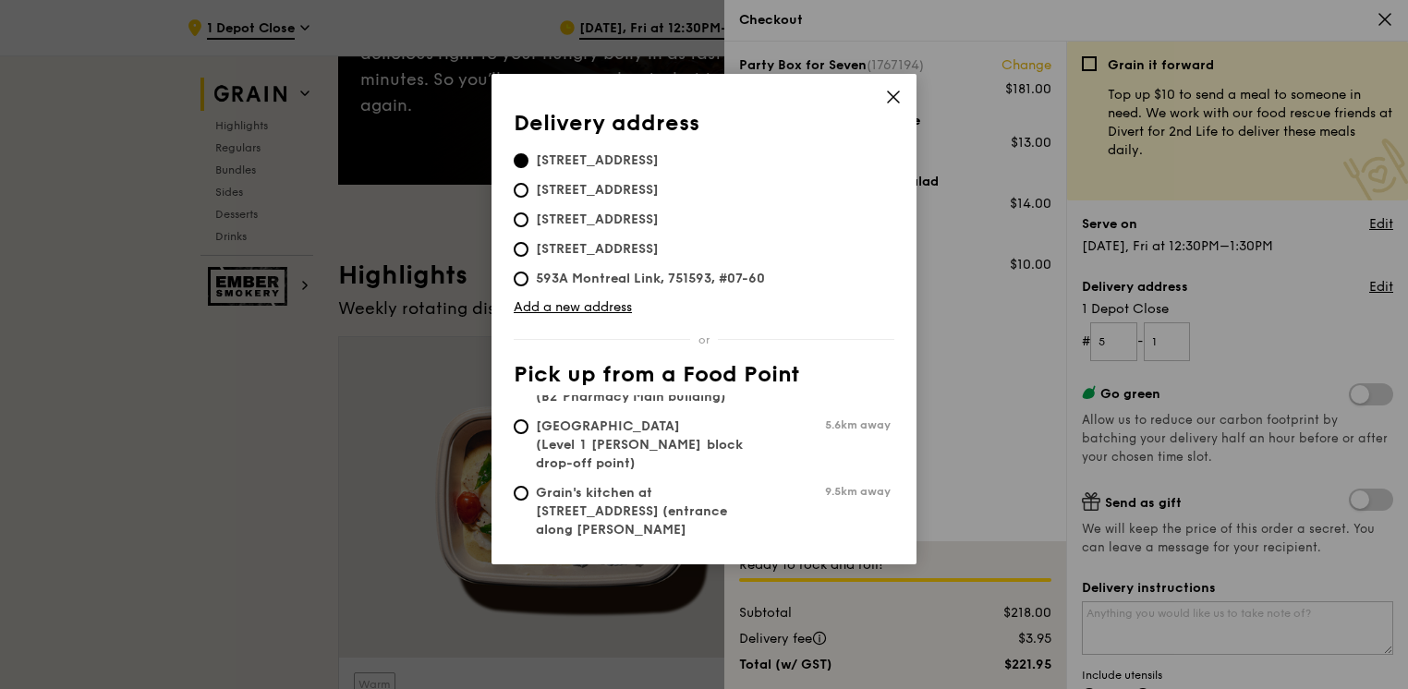
click at [887, 100] on icon at bounding box center [893, 97] width 17 height 17
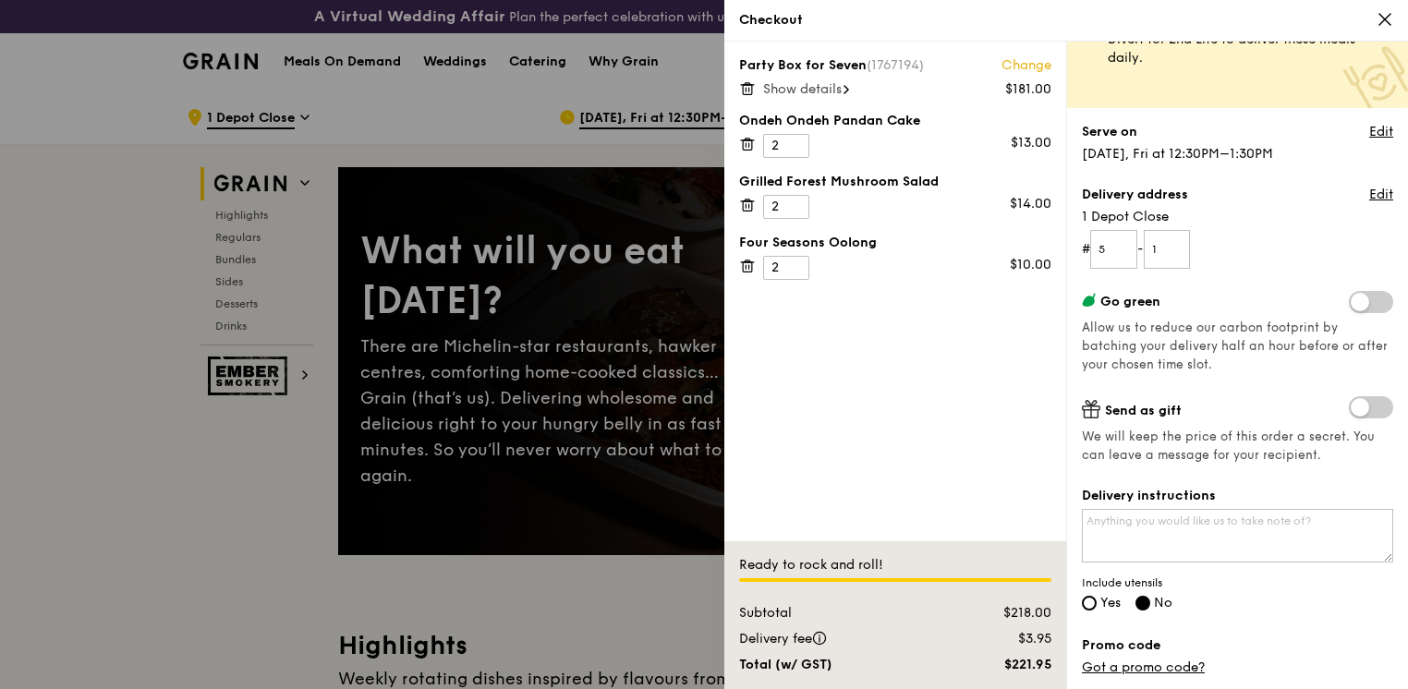
scroll to position [277, 0]
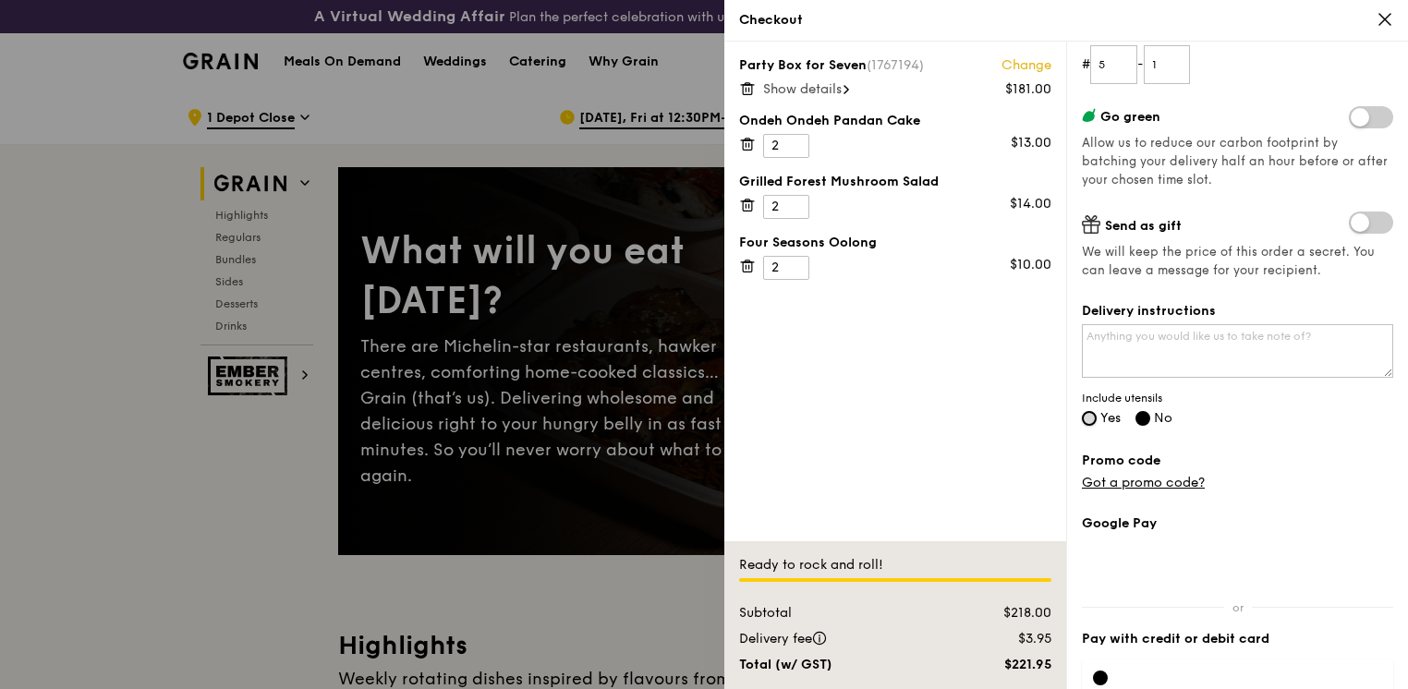
click at [1090, 423] on input "Yes" at bounding box center [1089, 418] width 15 height 15
radio input "true"
radio input "false"
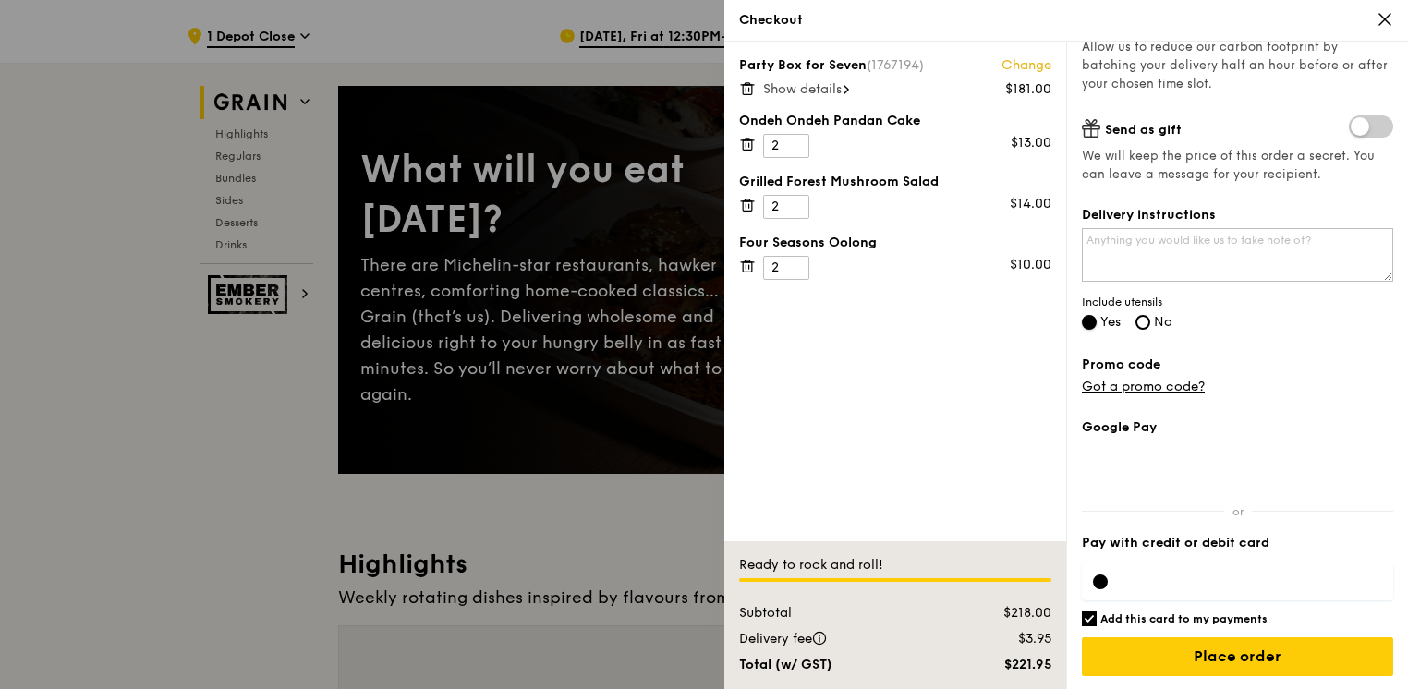
scroll to position [185, 0]
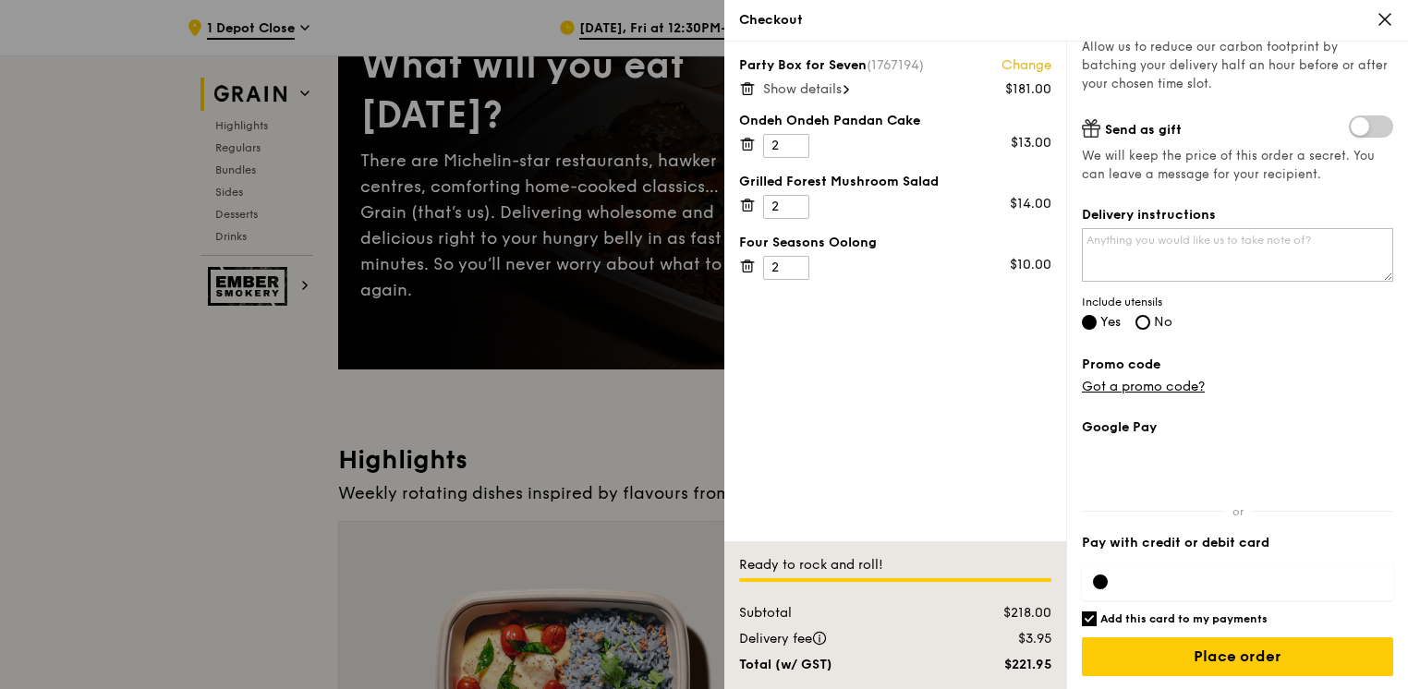
click at [1174, 563] on div at bounding box center [1237, 581] width 311 height 37
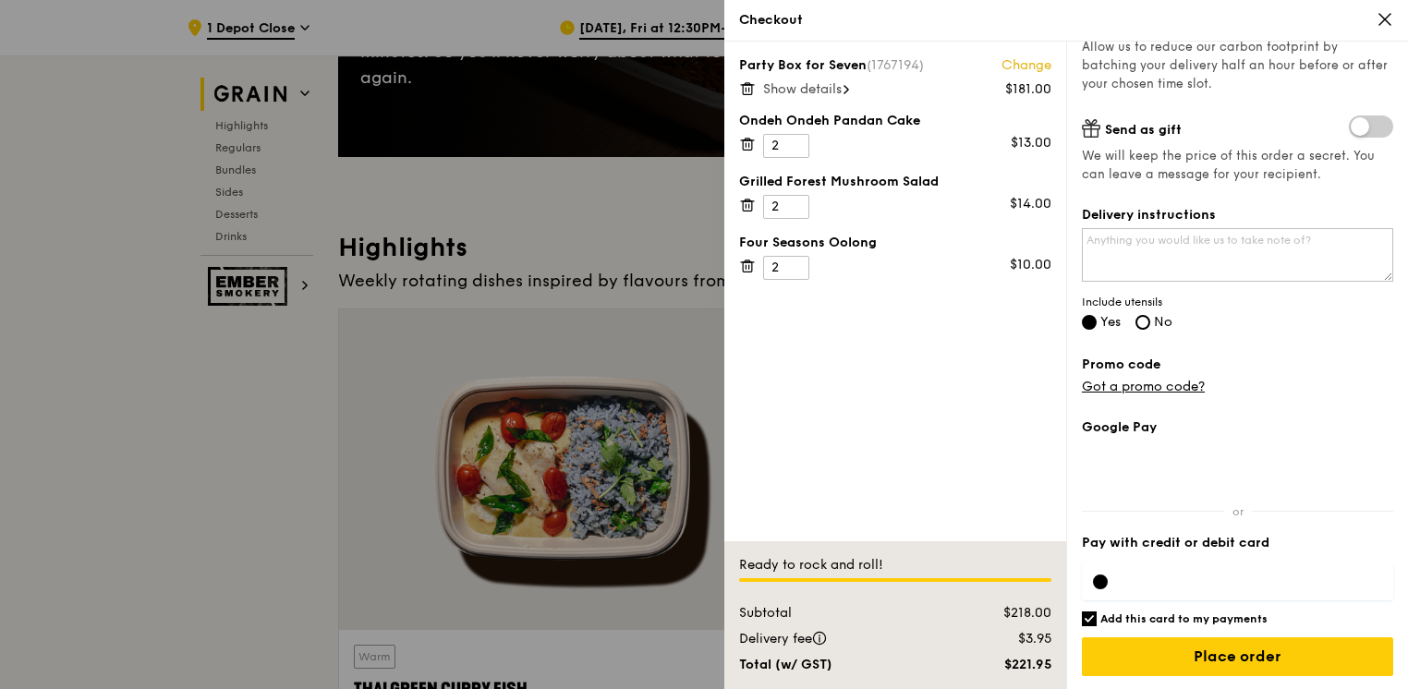
scroll to position [462, 0]
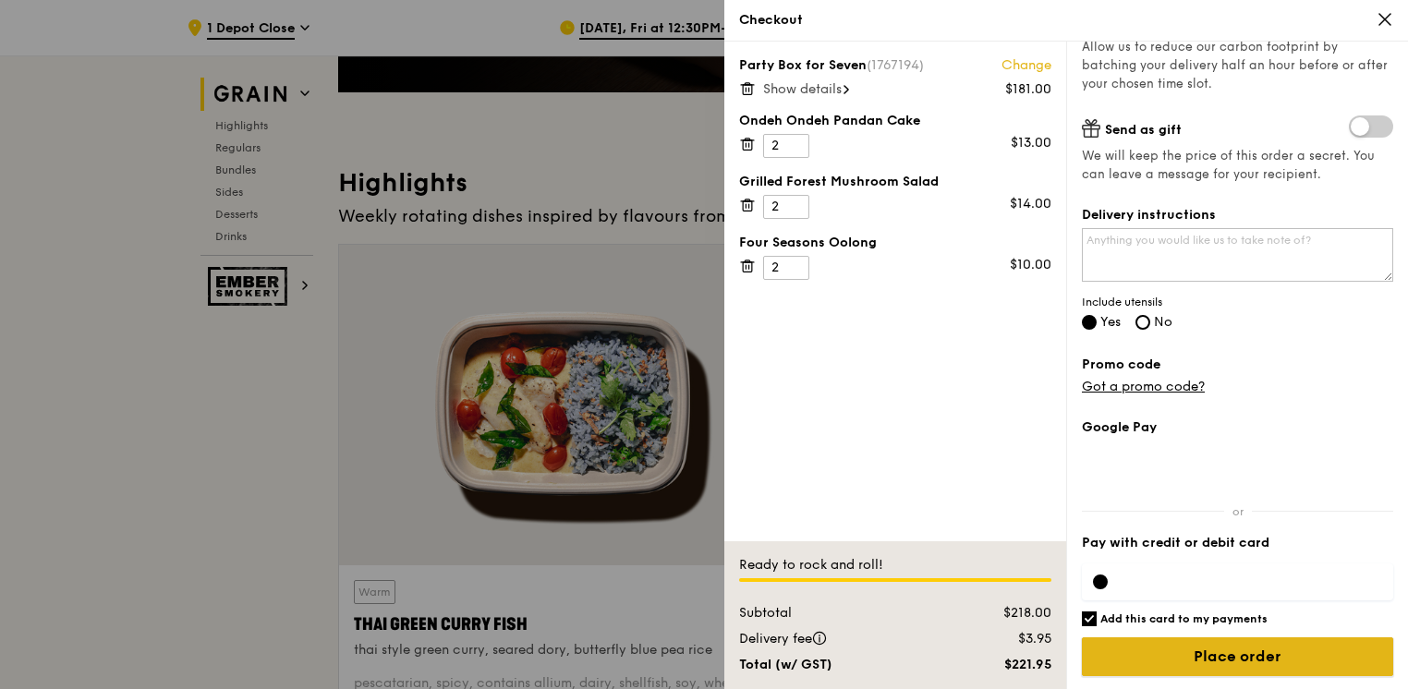
click at [1237, 653] on input "Place order" at bounding box center [1237, 656] width 311 height 39
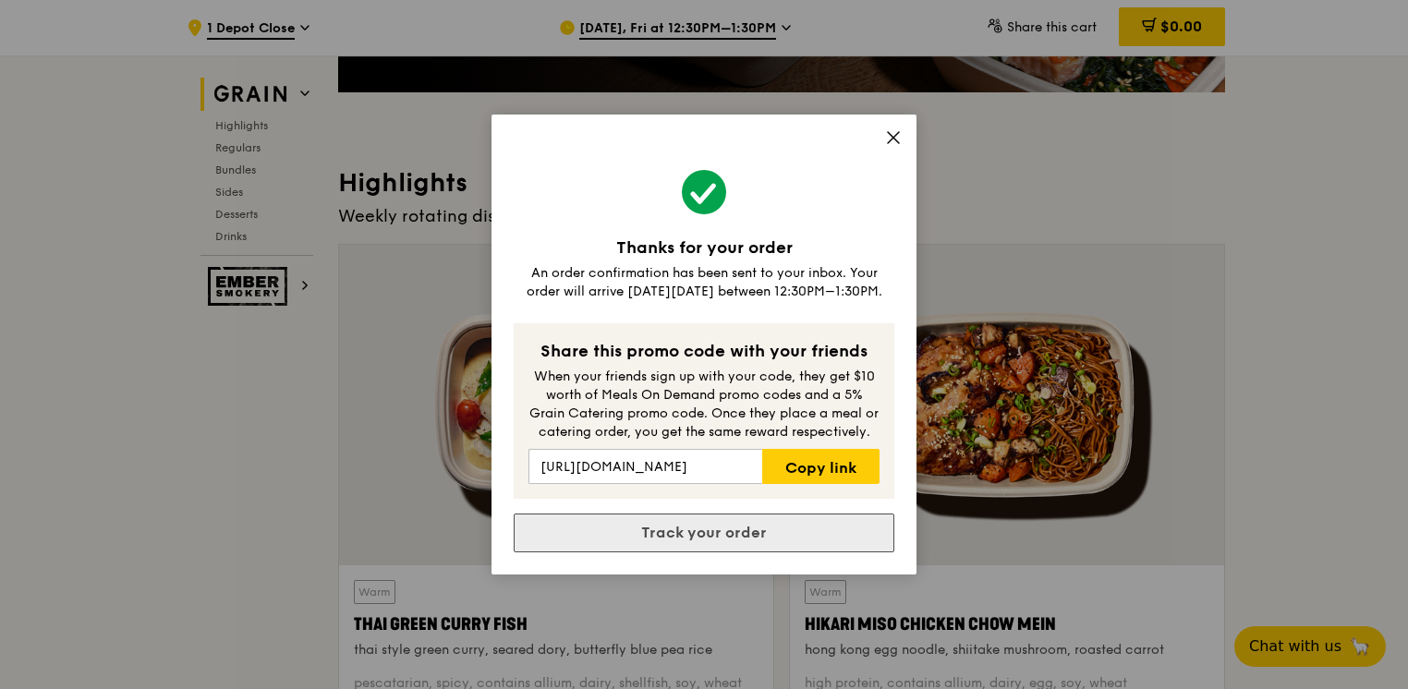
click at [704, 536] on link "Track your order" at bounding box center [704, 533] width 381 height 39
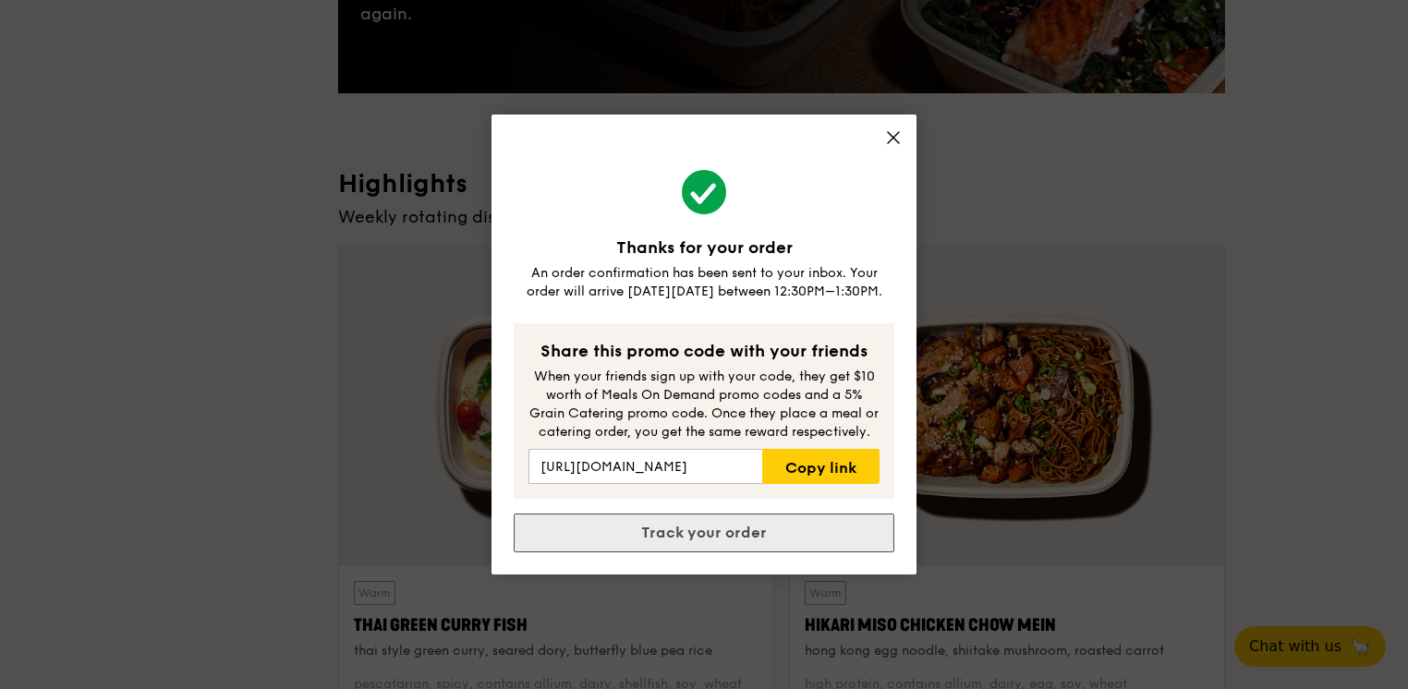
scroll to position [0, 0]
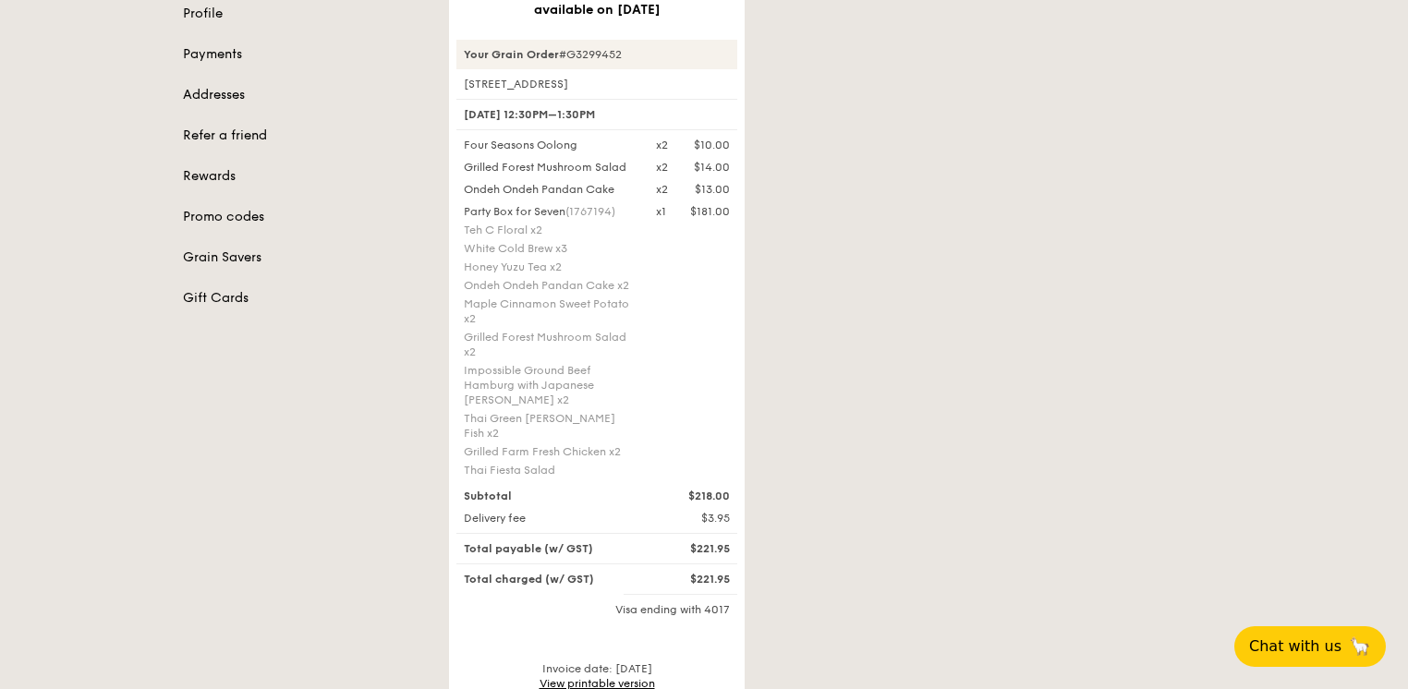
scroll to position [462, 0]
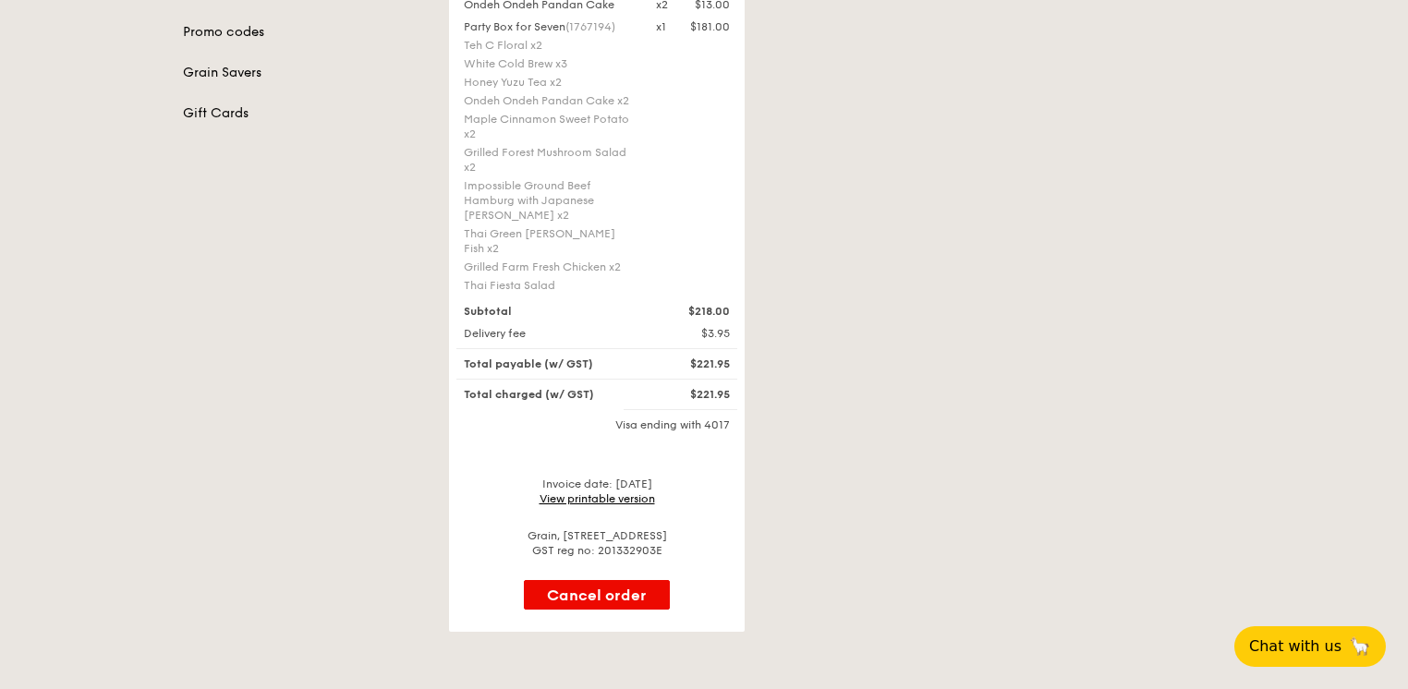
click at [621, 492] on link "View printable version" at bounding box center [596, 498] width 115 height 13
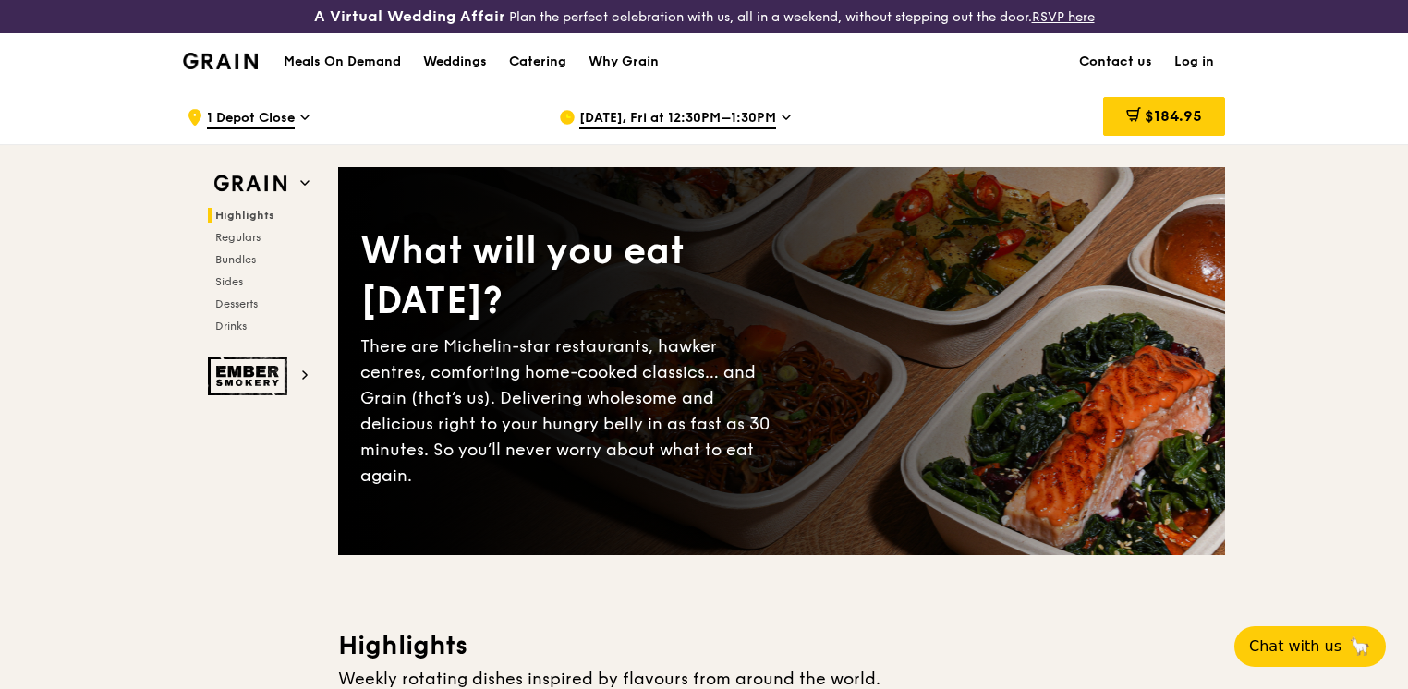
click at [1185, 65] on link "Log in" at bounding box center [1194, 61] width 62 height 55
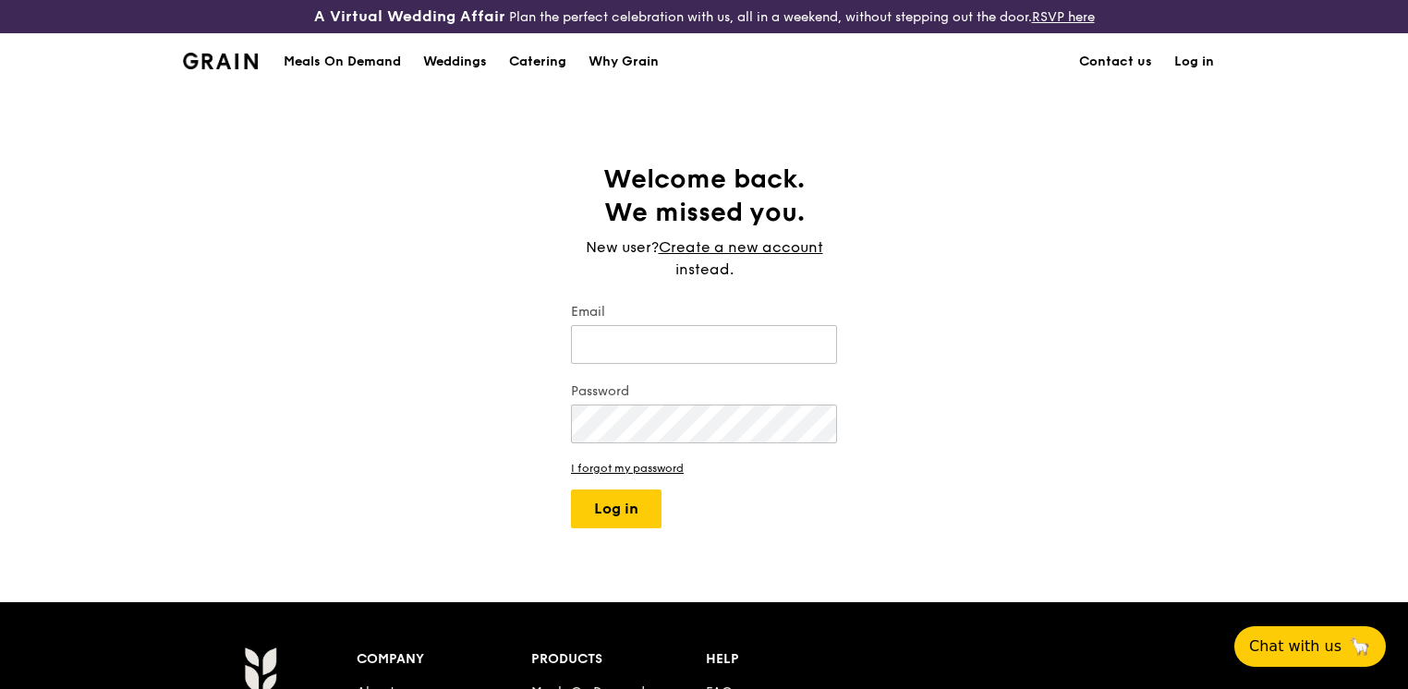
click at [1194, 63] on link "Log in" at bounding box center [1194, 61] width 62 height 55
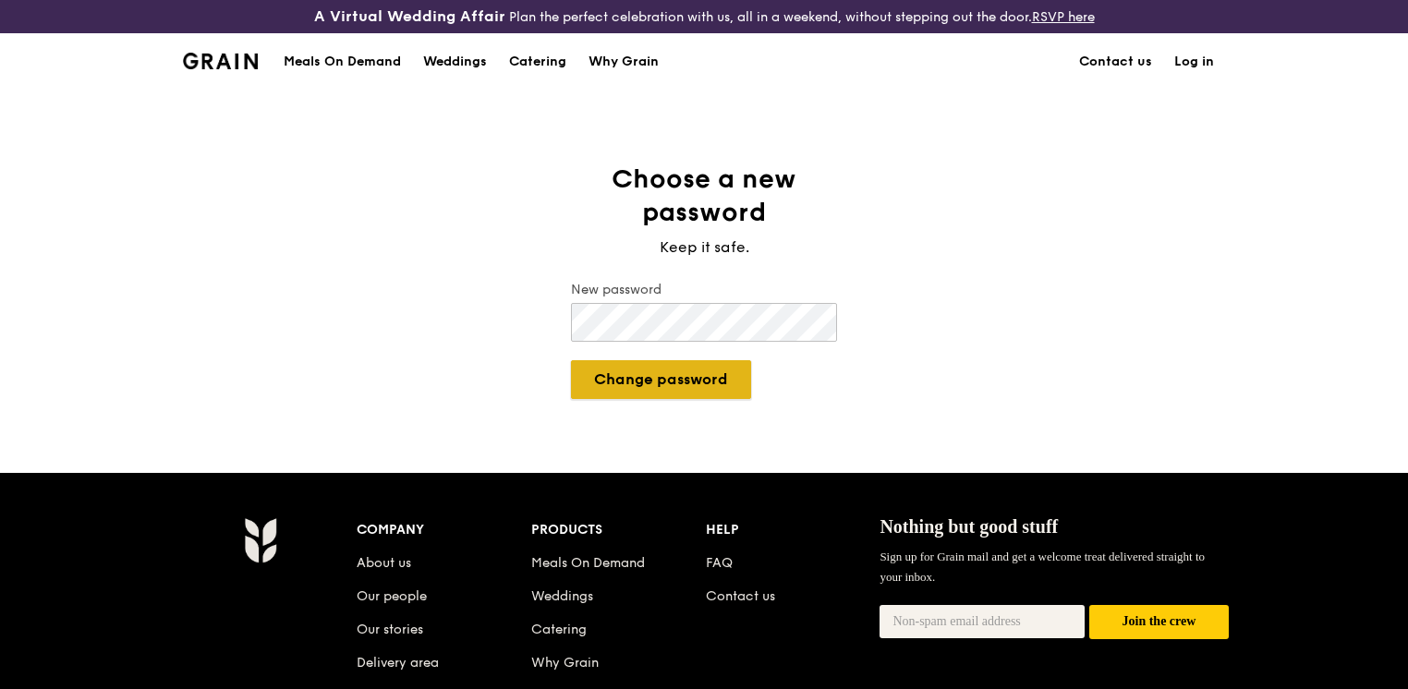
click at [699, 375] on button "Change password" at bounding box center [661, 379] width 180 height 39
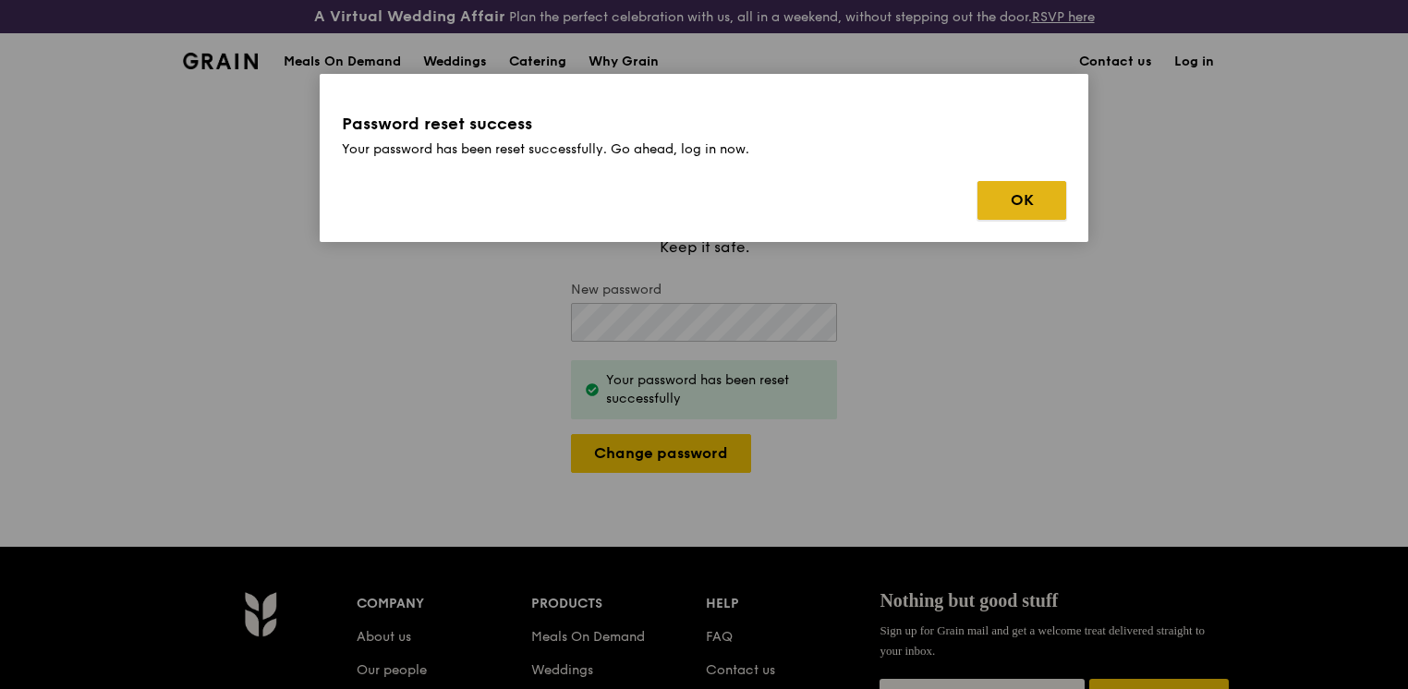
click at [1037, 201] on button "OK" at bounding box center [1021, 200] width 89 height 39
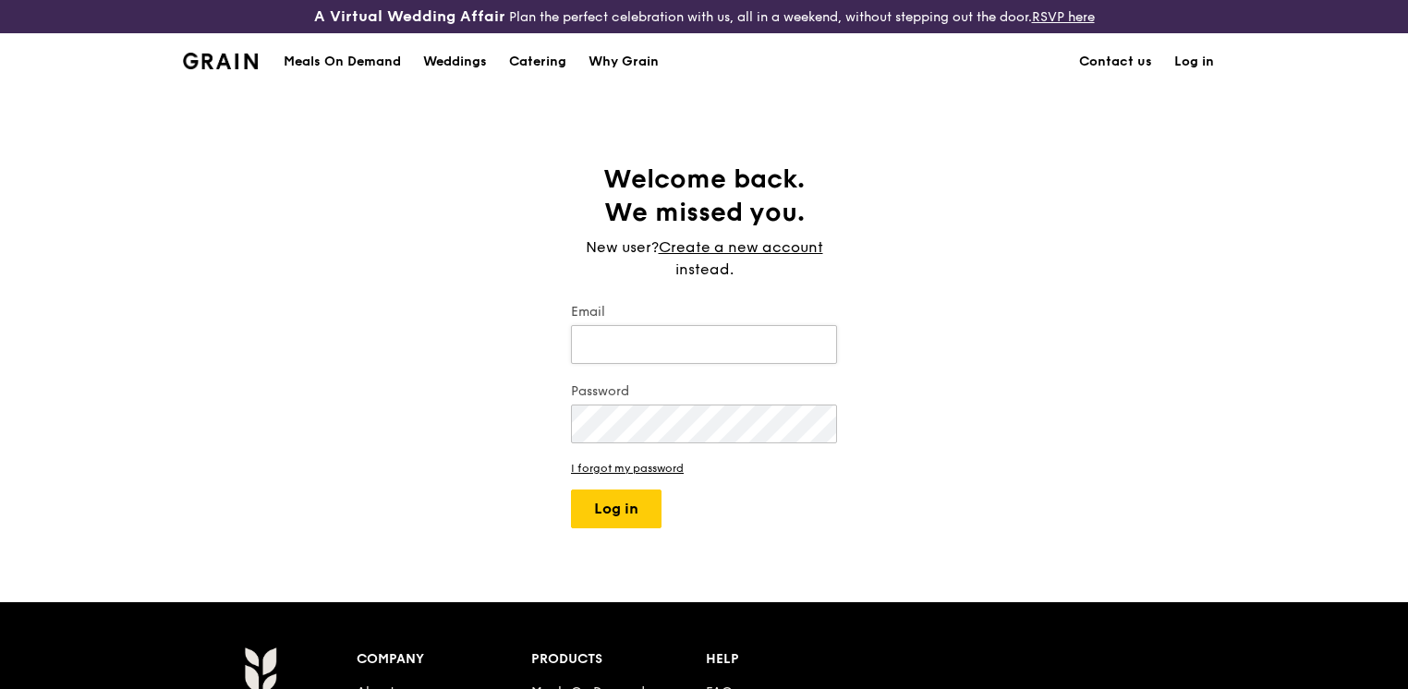
click at [624, 349] on input "Email" at bounding box center [704, 344] width 266 height 39
type input "soon-yee_wong@hpe.com"
click at [626, 502] on button "Log in" at bounding box center [616, 509] width 91 height 39
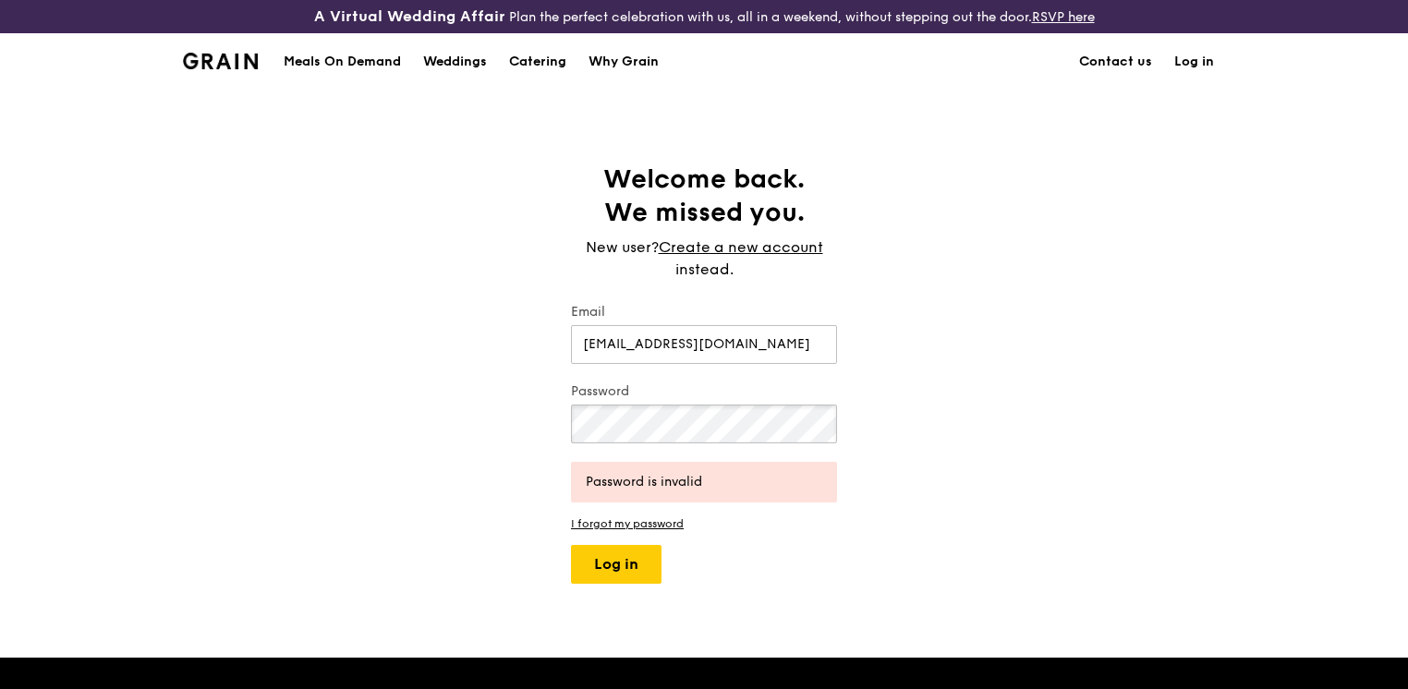
click at [480, 379] on div "Welcome back. We missed you. New user? Create a new account instead. Email soon…" at bounding box center [704, 373] width 1408 height 421
click at [628, 554] on button "Log in" at bounding box center [616, 564] width 91 height 39
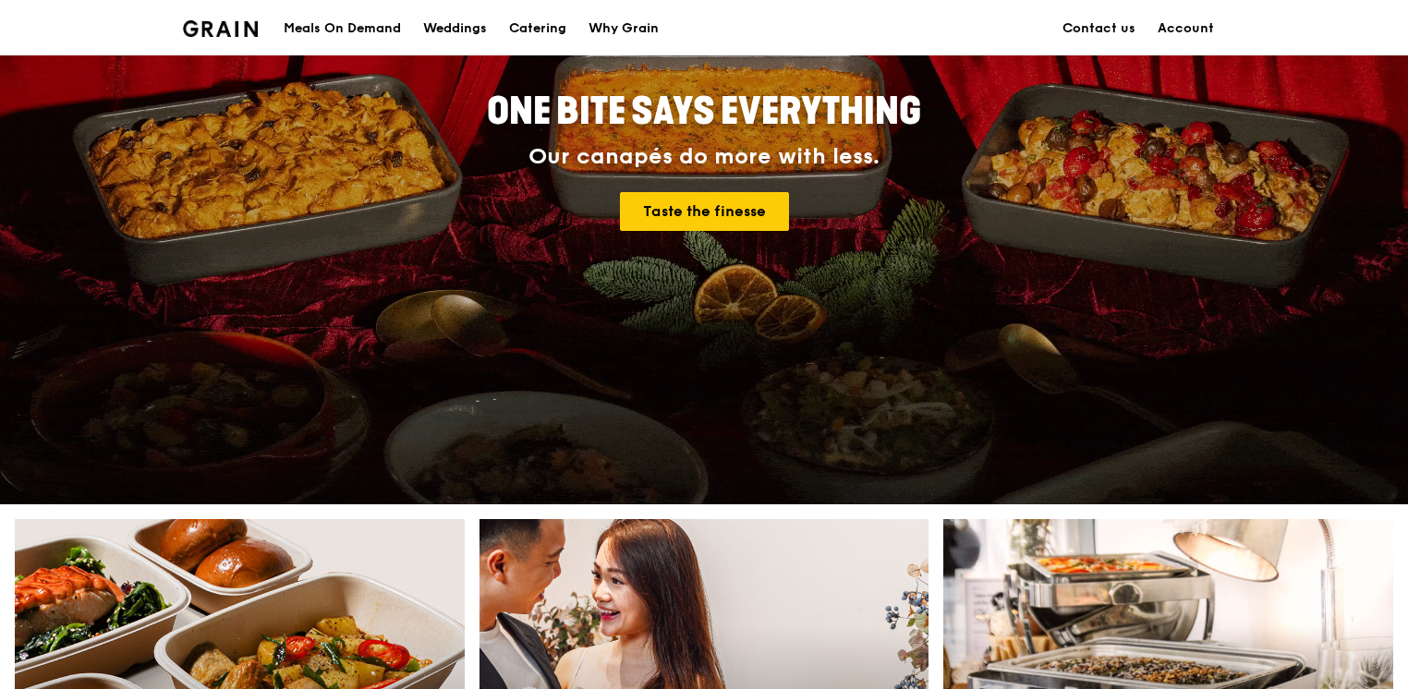
scroll to position [185, 0]
